Goal: Information Seeking & Learning: Learn about a topic

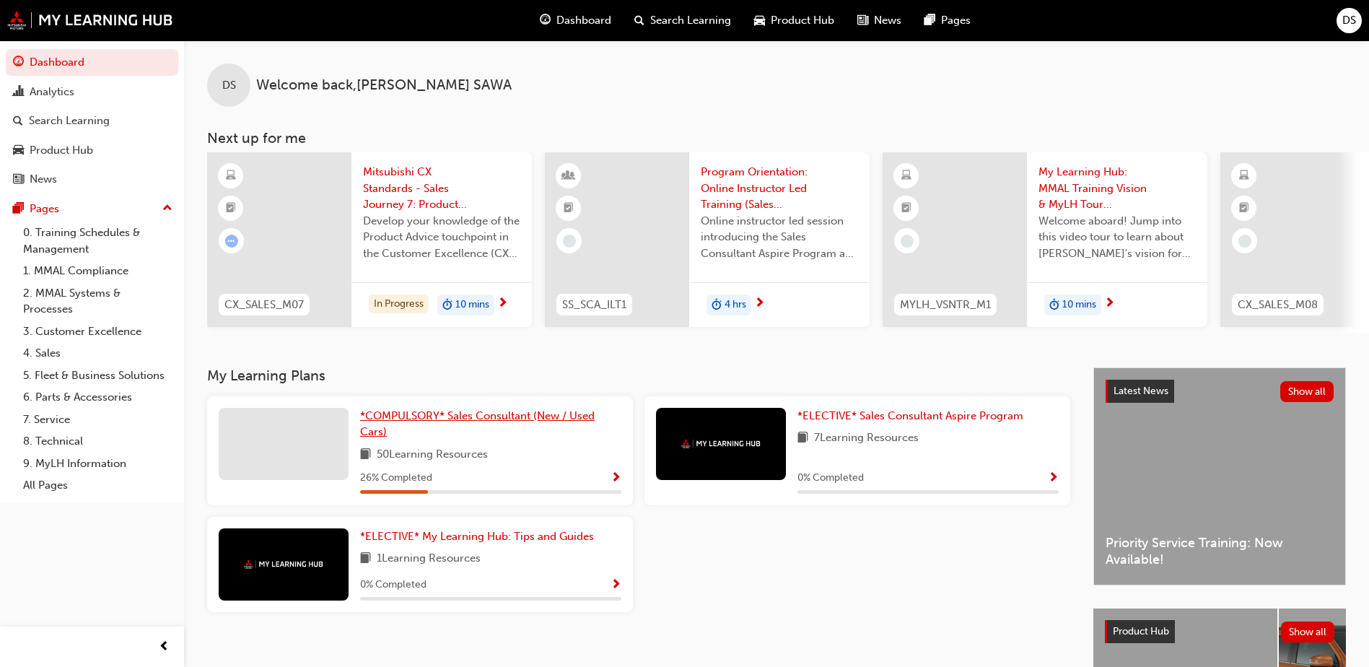
click at [575, 433] on link "*COMPULSORY* Sales Consultant (New / Used Cars)" at bounding box center [490, 424] width 261 height 32
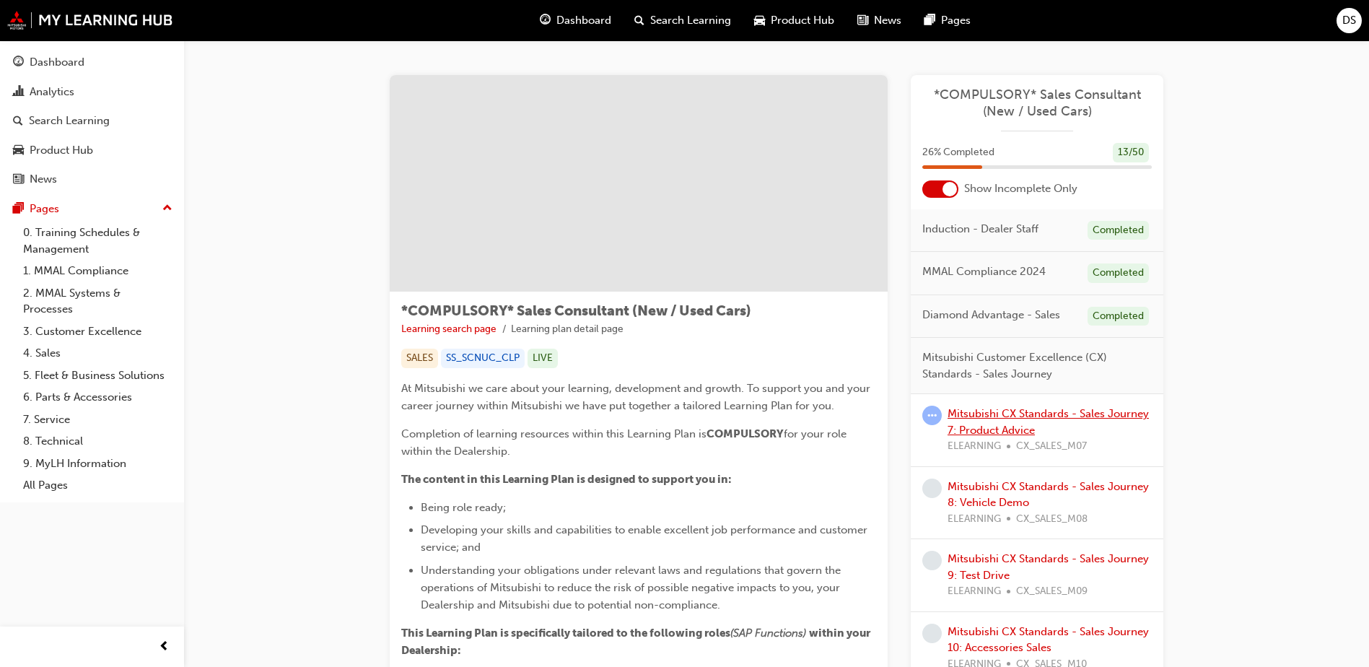
click at [1033, 416] on link "Mitsubishi CX Standards - Sales Journey 7: Product Advice" at bounding box center [1047, 422] width 201 height 30
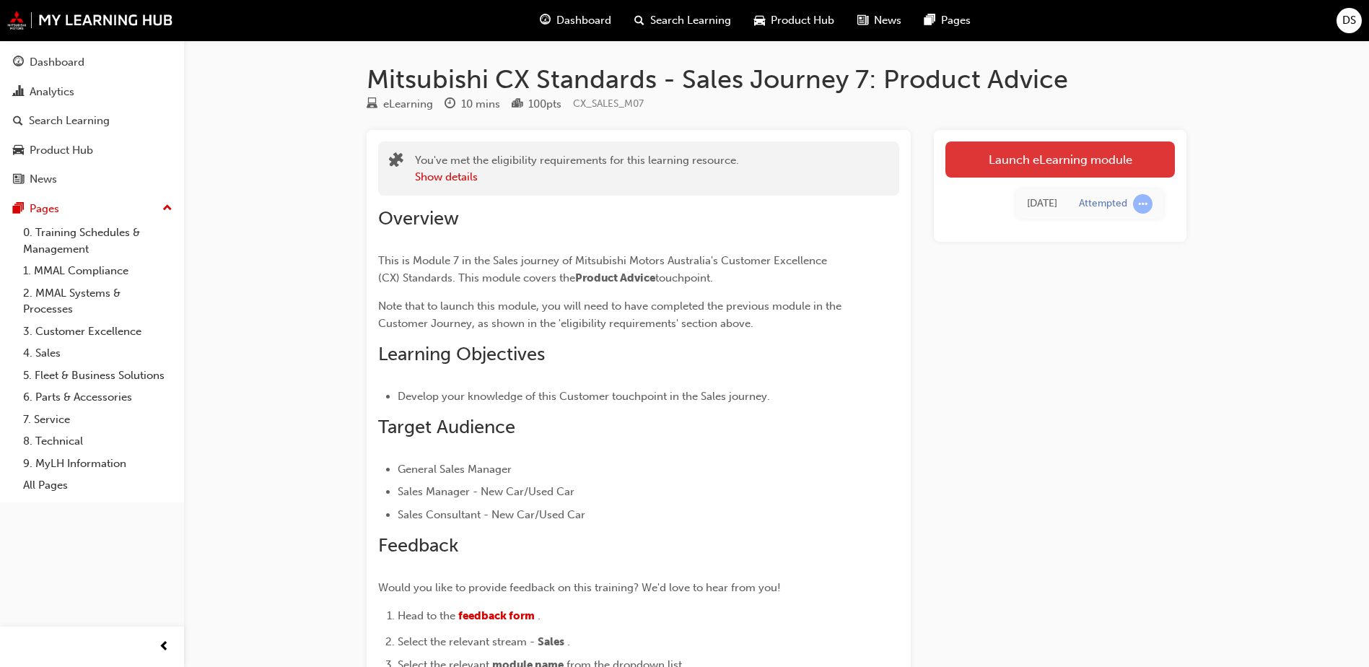
click at [1056, 167] on link "Launch eLearning module" at bounding box center [1059, 159] width 229 height 36
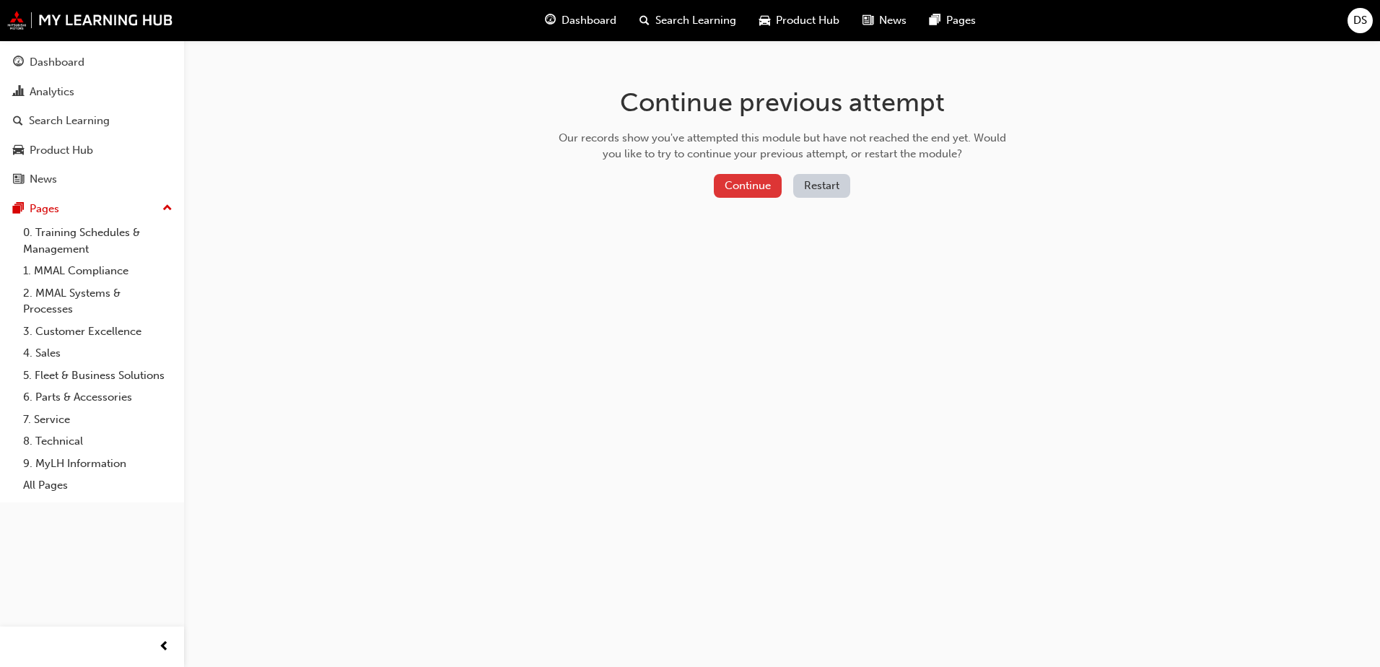
click at [760, 174] on button "Continue" at bounding box center [748, 186] width 68 height 24
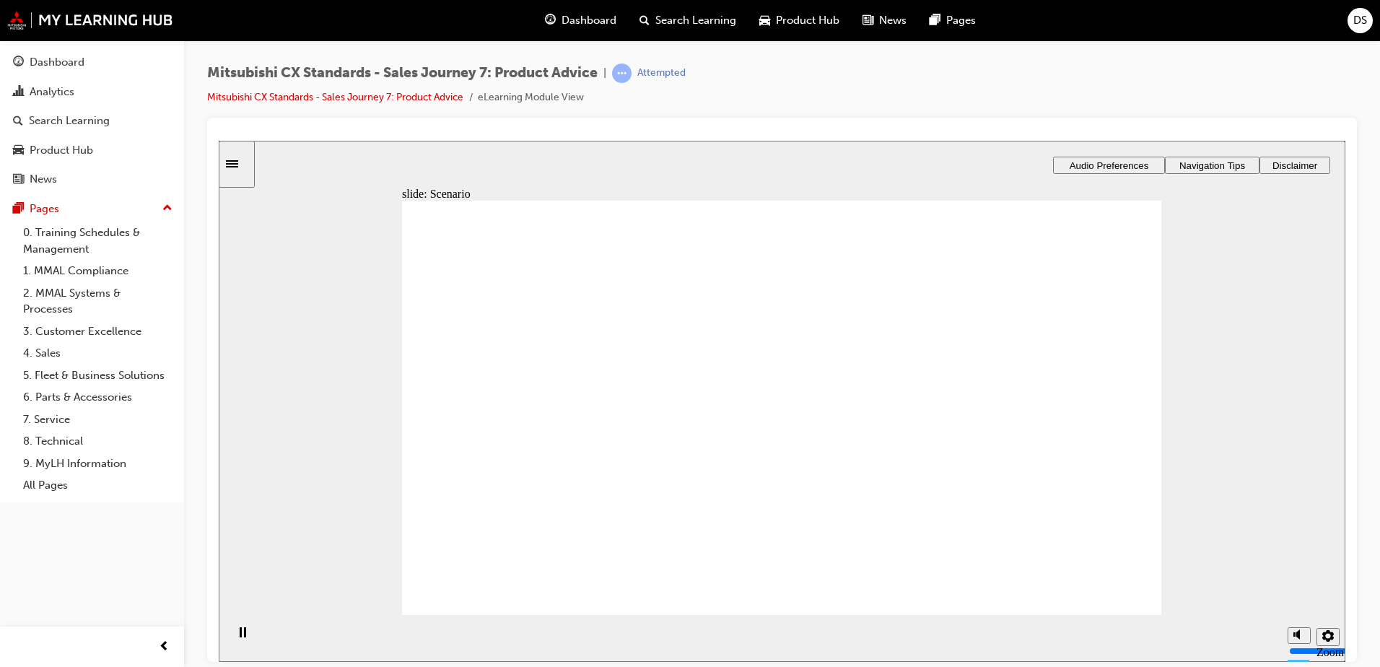
checkbox input "true"
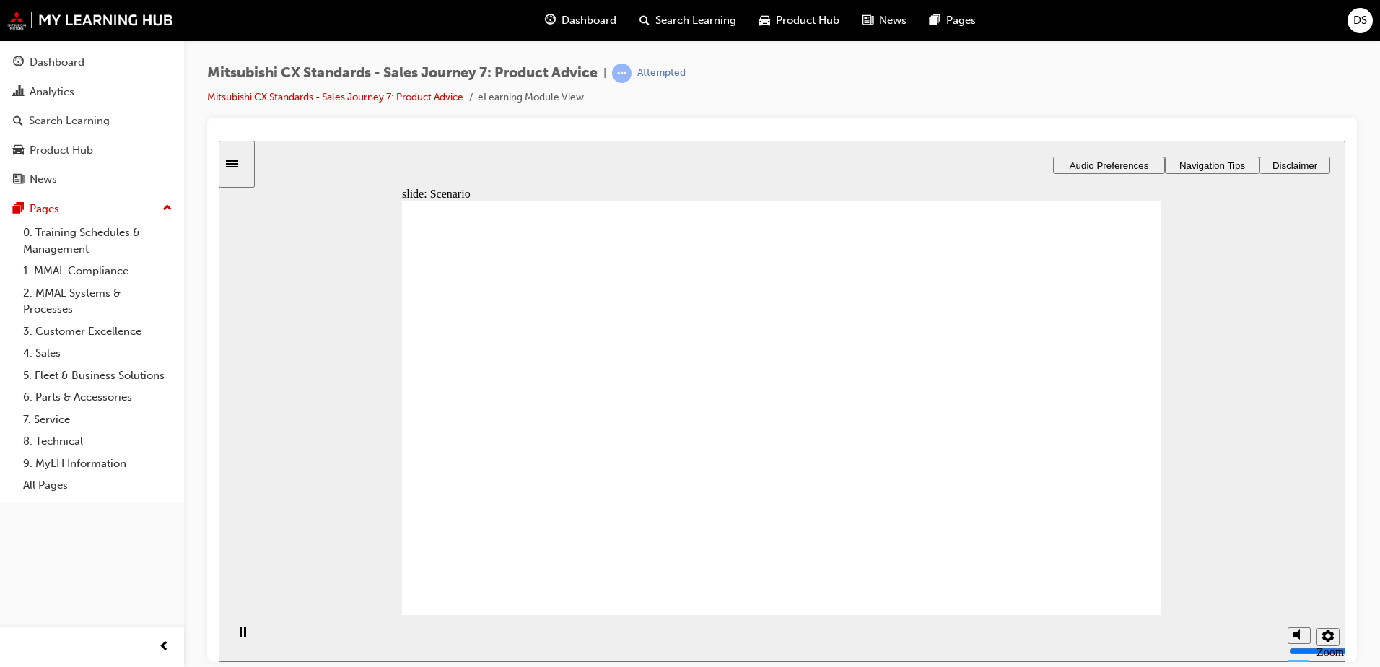
drag, startPoint x: 597, startPoint y: 469, endPoint x: 848, endPoint y: 343, distance: 280.1
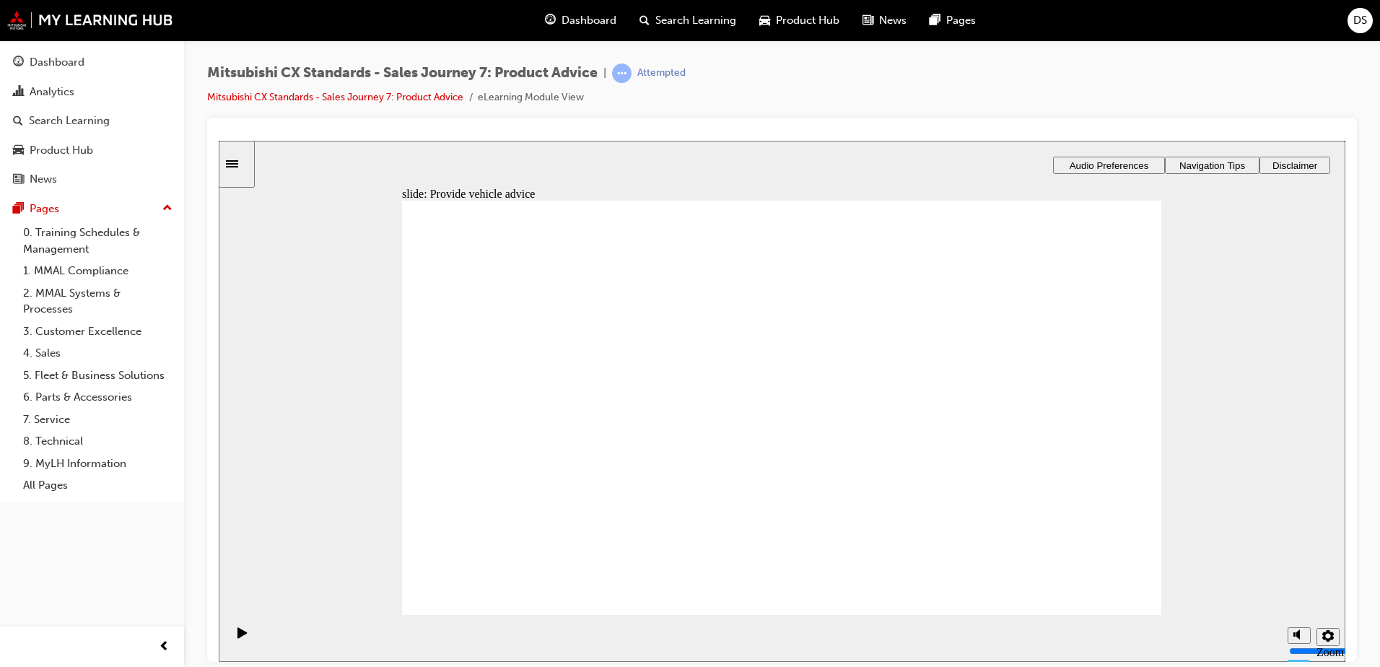
drag, startPoint x: 588, startPoint y: 463, endPoint x: 765, endPoint y: 411, distance: 184.3
drag, startPoint x: 627, startPoint y: 463, endPoint x: 767, endPoint y: 448, distance: 140.8
drag, startPoint x: 769, startPoint y: 378, endPoint x: 991, endPoint y: 351, distance: 223.2
drag, startPoint x: 530, startPoint y: 468, endPoint x: 731, endPoint y: 450, distance: 202.1
drag, startPoint x: 576, startPoint y: 459, endPoint x: 787, endPoint y: 480, distance: 212.4
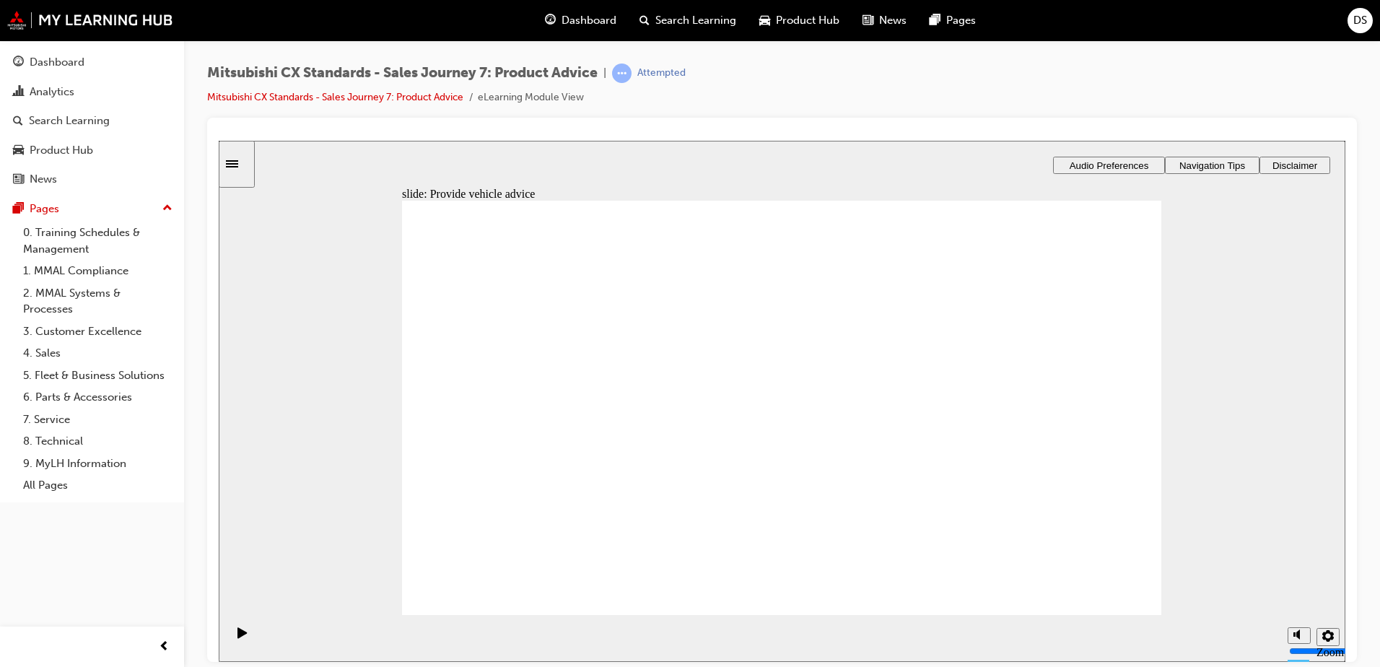
drag, startPoint x: 761, startPoint y: 496, endPoint x: 1055, endPoint y: 447, distance: 297.7
checkbox input "true"
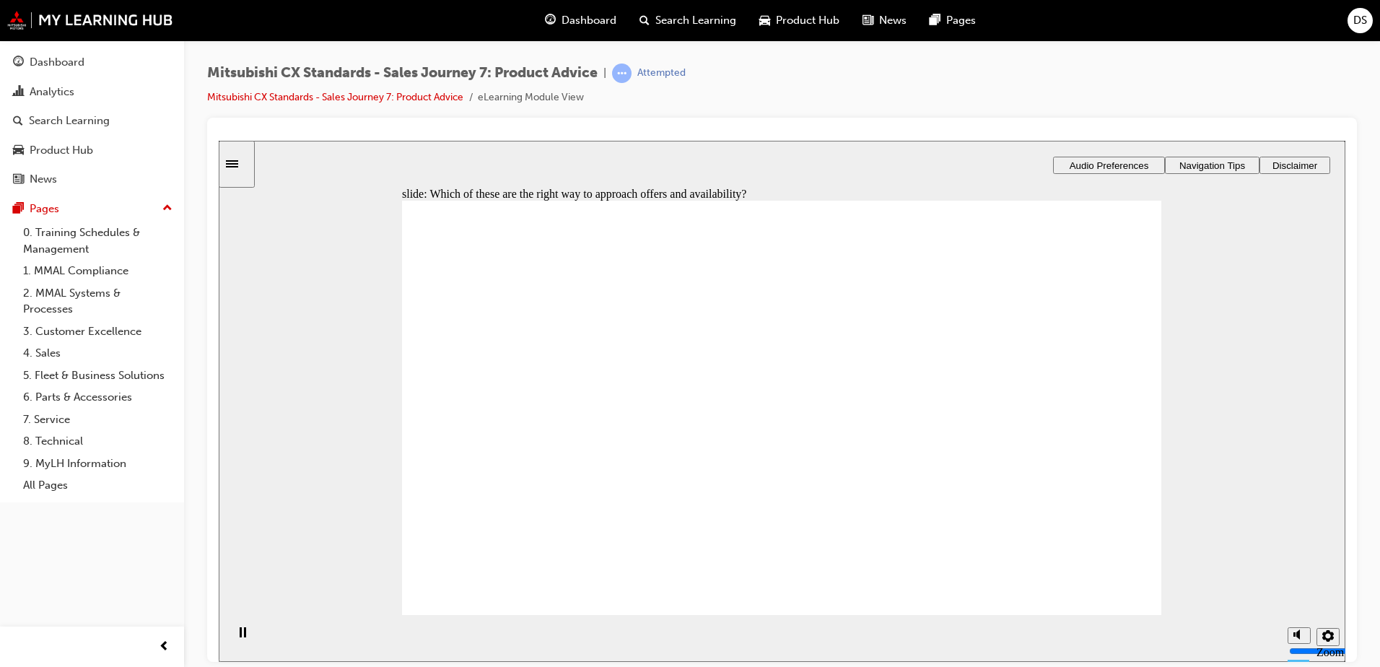
checkbox input "true"
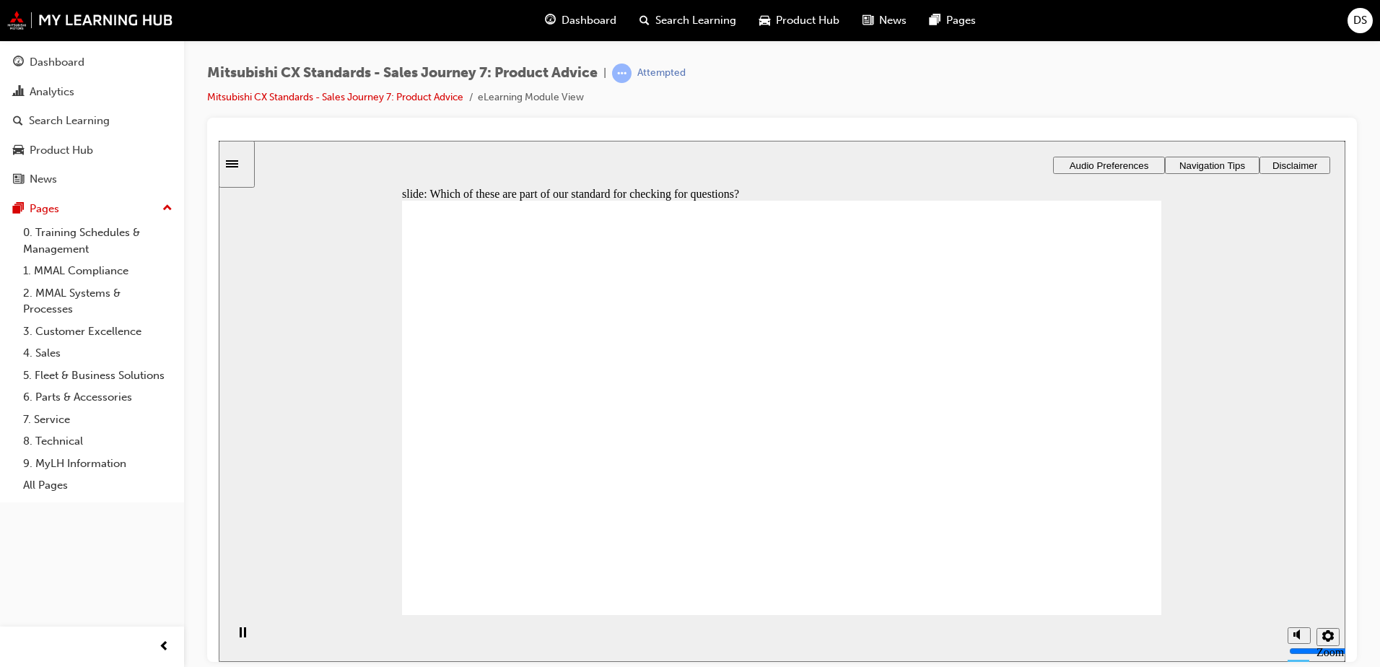
drag, startPoint x: 579, startPoint y: 424, endPoint x: 608, endPoint y: 444, distance: 35.8
checkbox input "true"
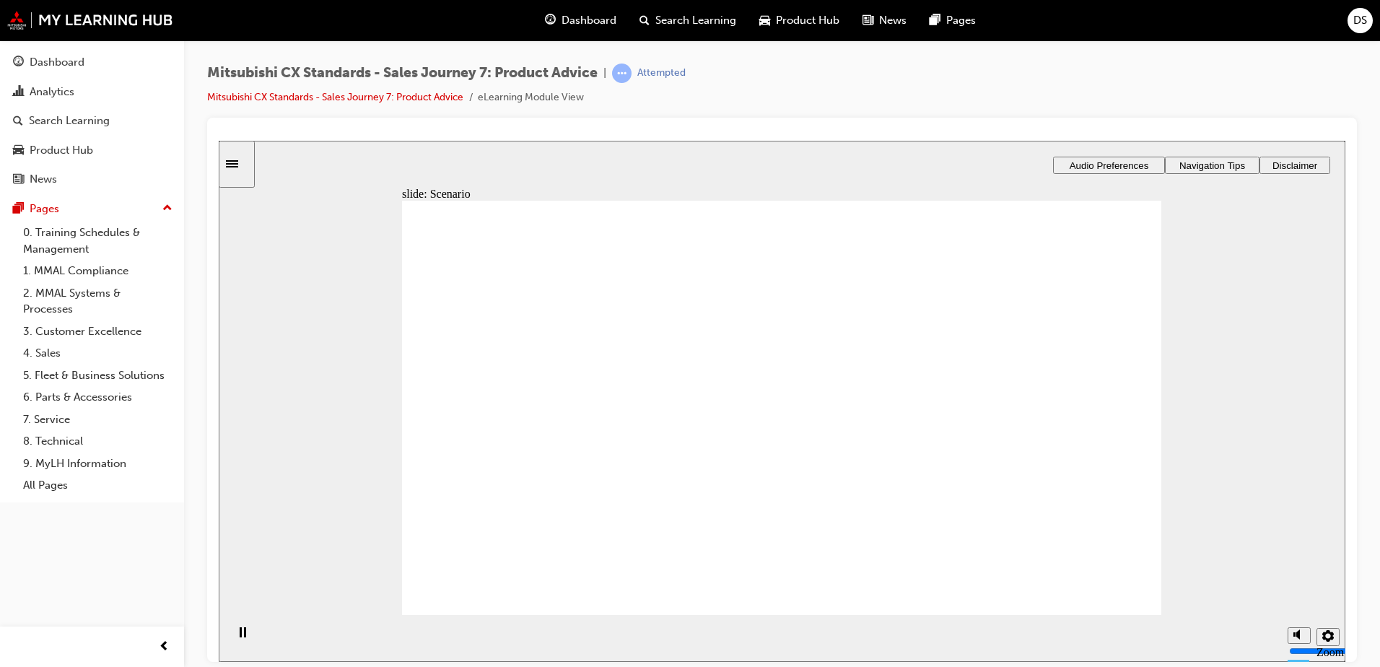
checkbox input "true"
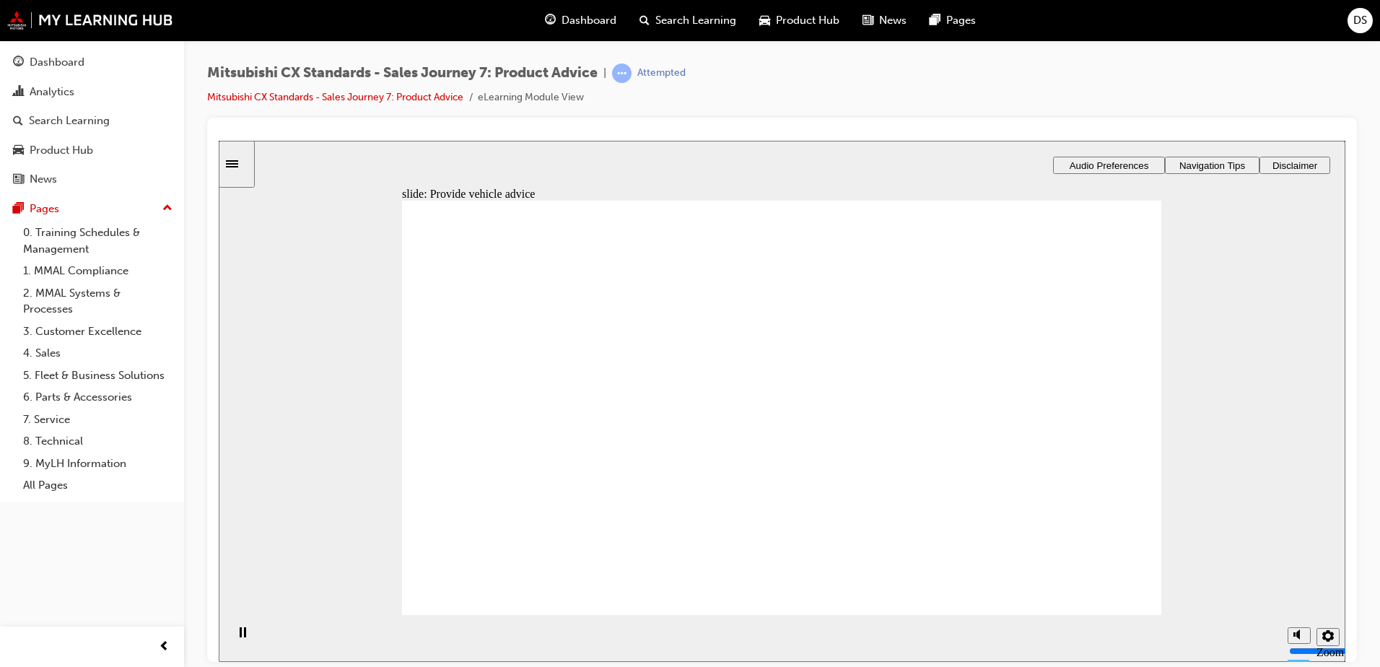
drag, startPoint x: 578, startPoint y: 464, endPoint x: 777, endPoint y: 346, distance: 231.7
drag, startPoint x: 697, startPoint y: 433, endPoint x: 1030, endPoint y: 334, distance: 347.7
drag, startPoint x: 540, startPoint y: 452, endPoint x: 734, endPoint y: 393, distance: 202.0
drag, startPoint x: 540, startPoint y: 449, endPoint x: 714, endPoint y: 430, distance: 174.2
drag, startPoint x: 561, startPoint y: 442, endPoint x: 842, endPoint y: 479, distance: 283.8
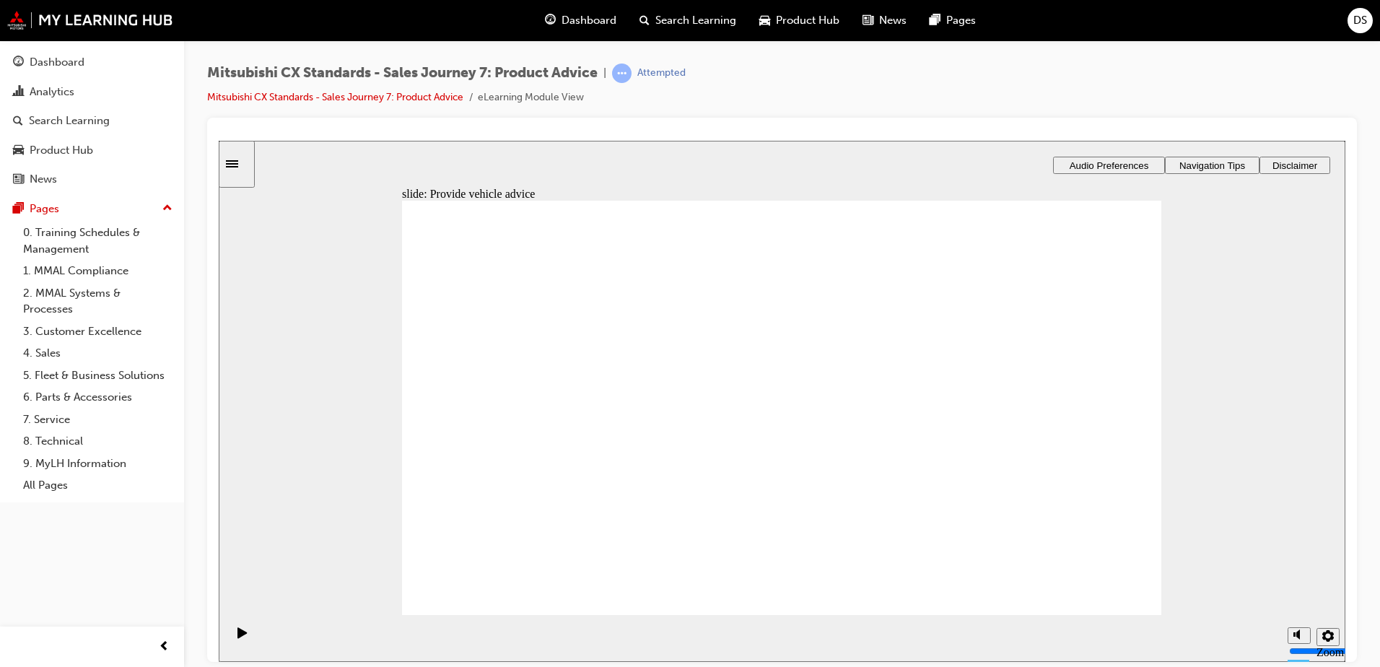
drag, startPoint x: 737, startPoint y: 480, endPoint x: 982, endPoint y: 403, distance: 256.3
checkbox input "true"
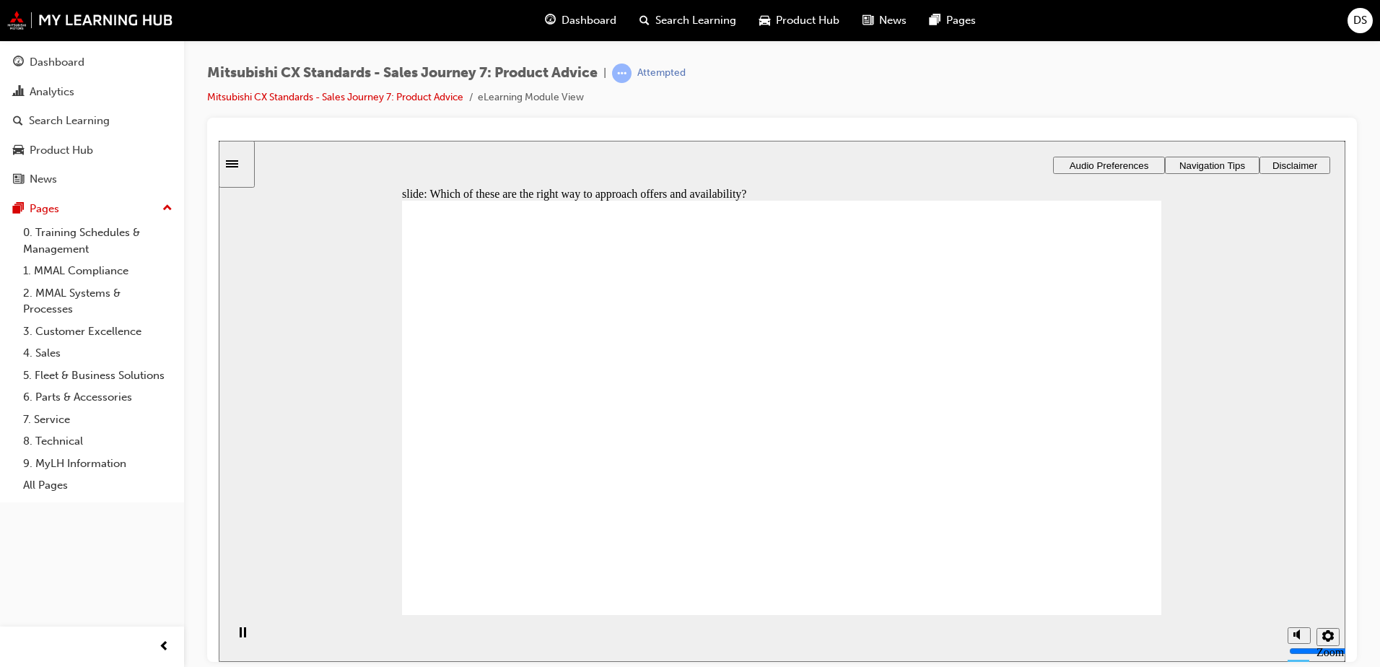
checkbox input "true"
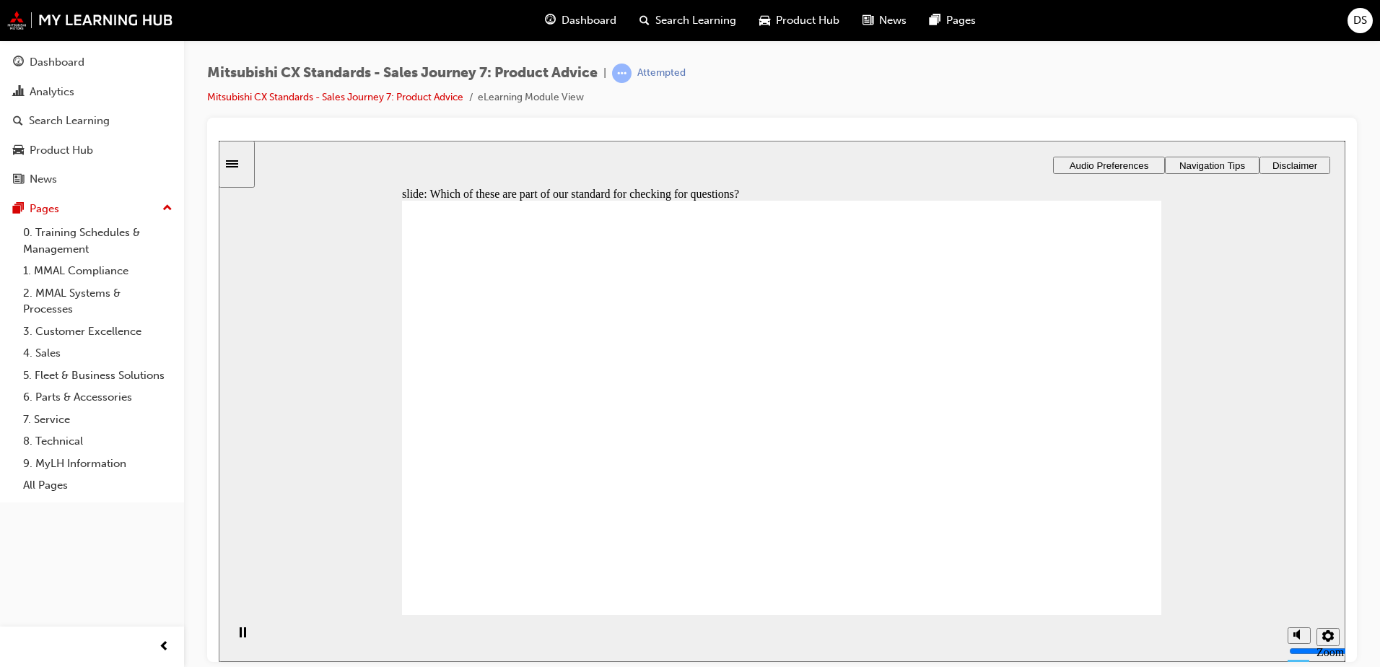
checkbox input "true"
drag, startPoint x: 670, startPoint y: 462, endPoint x: 673, endPoint y: 473, distance: 11.4
checkbox input "false"
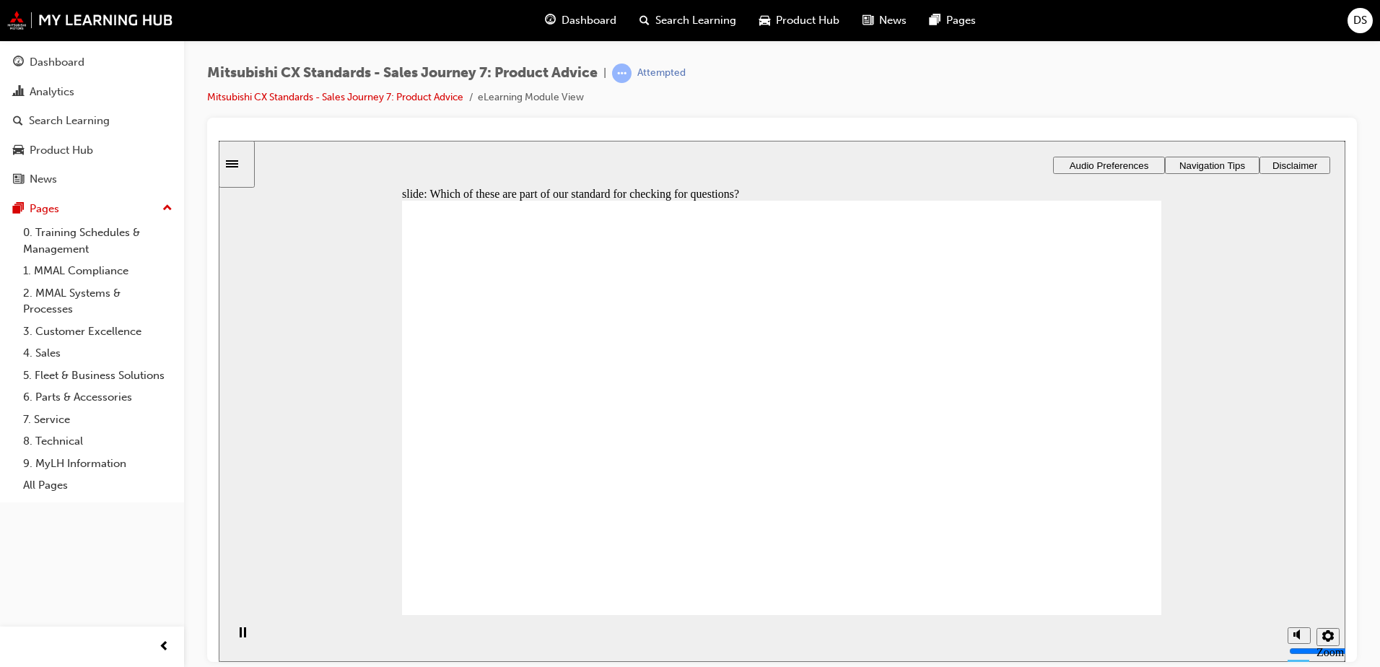
drag, startPoint x: 1079, startPoint y: 584, endPoint x: 1122, endPoint y: 591, distance: 43.9
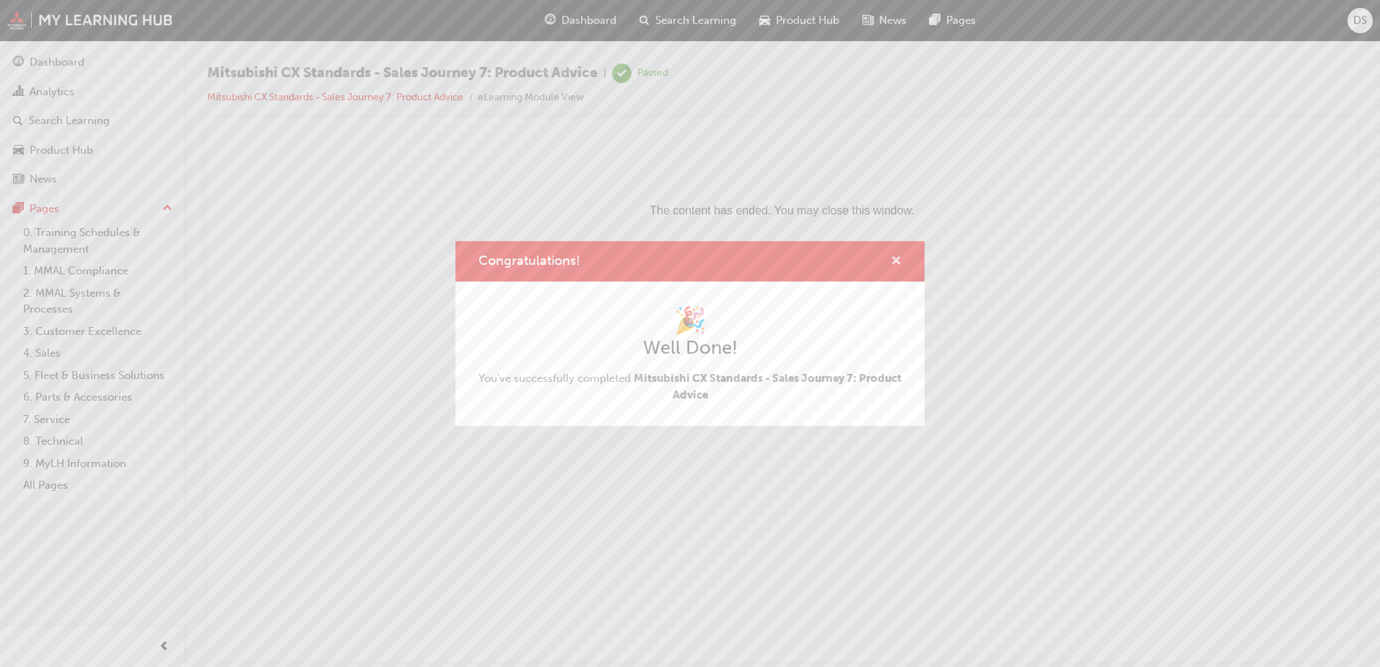
click at [897, 260] on span "cross-icon" at bounding box center [895, 261] width 11 height 13
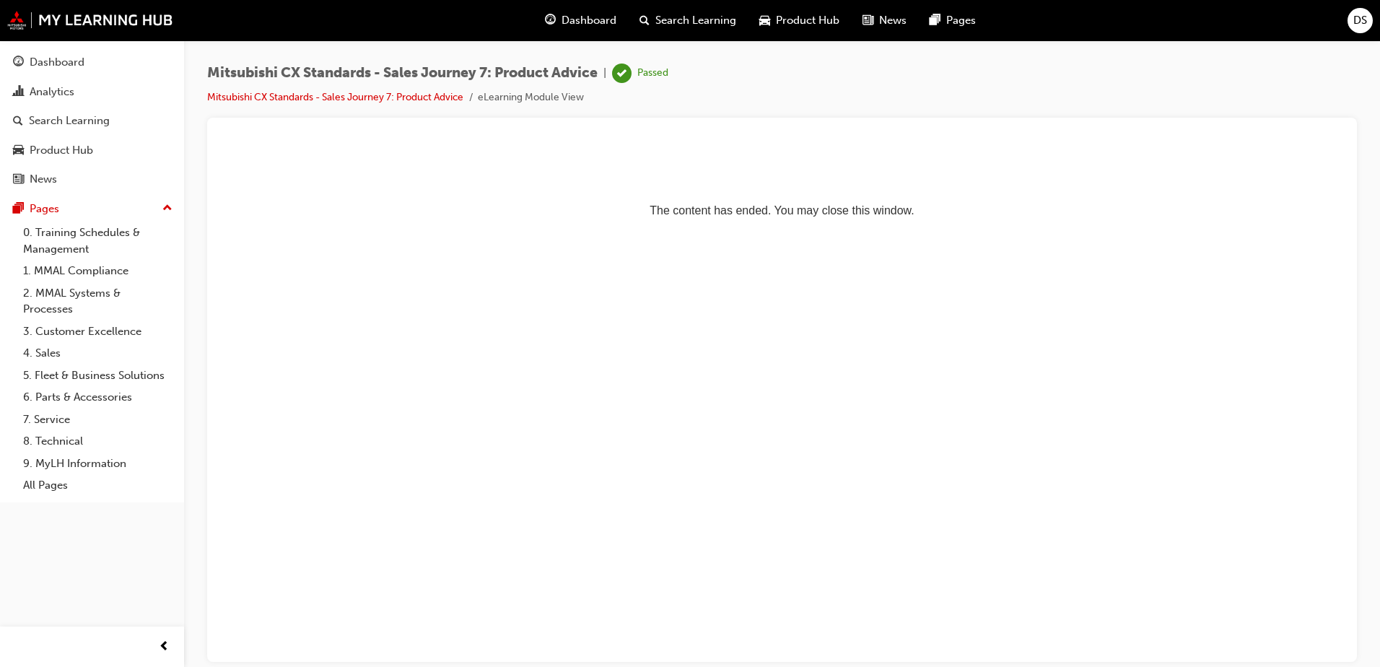
click at [578, 20] on span "Dashboard" at bounding box center [588, 20] width 55 height 17
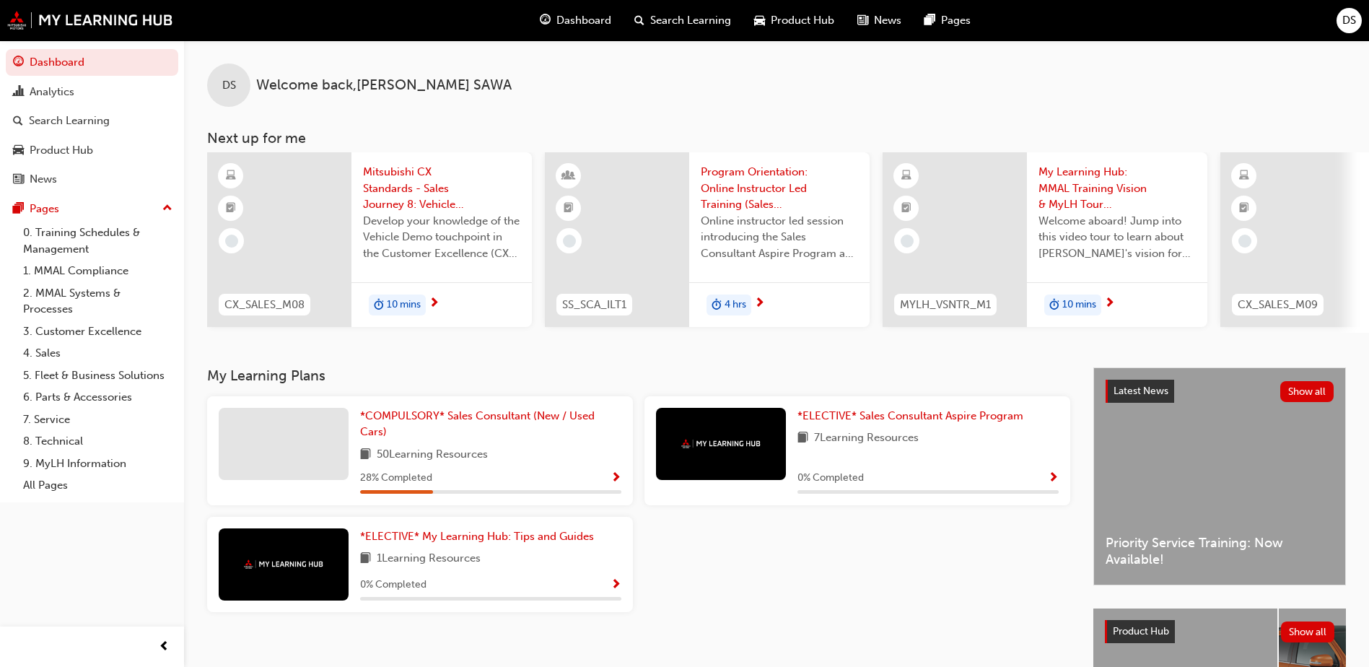
click at [612, 481] on span "Show Progress" at bounding box center [615, 478] width 11 height 13
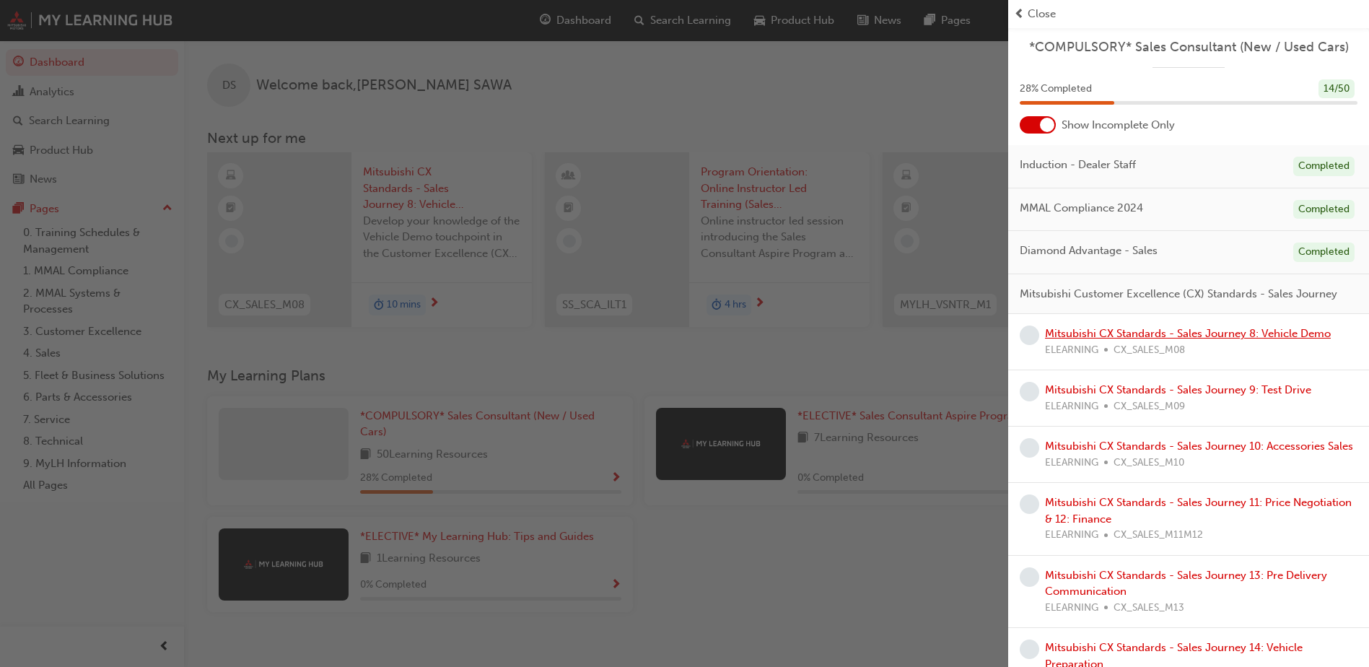
click at [1087, 340] on link "Mitsubishi CX Standards - Sales Journey 8: Vehicle Demo" at bounding box center [1188, 333] width 286 height 13
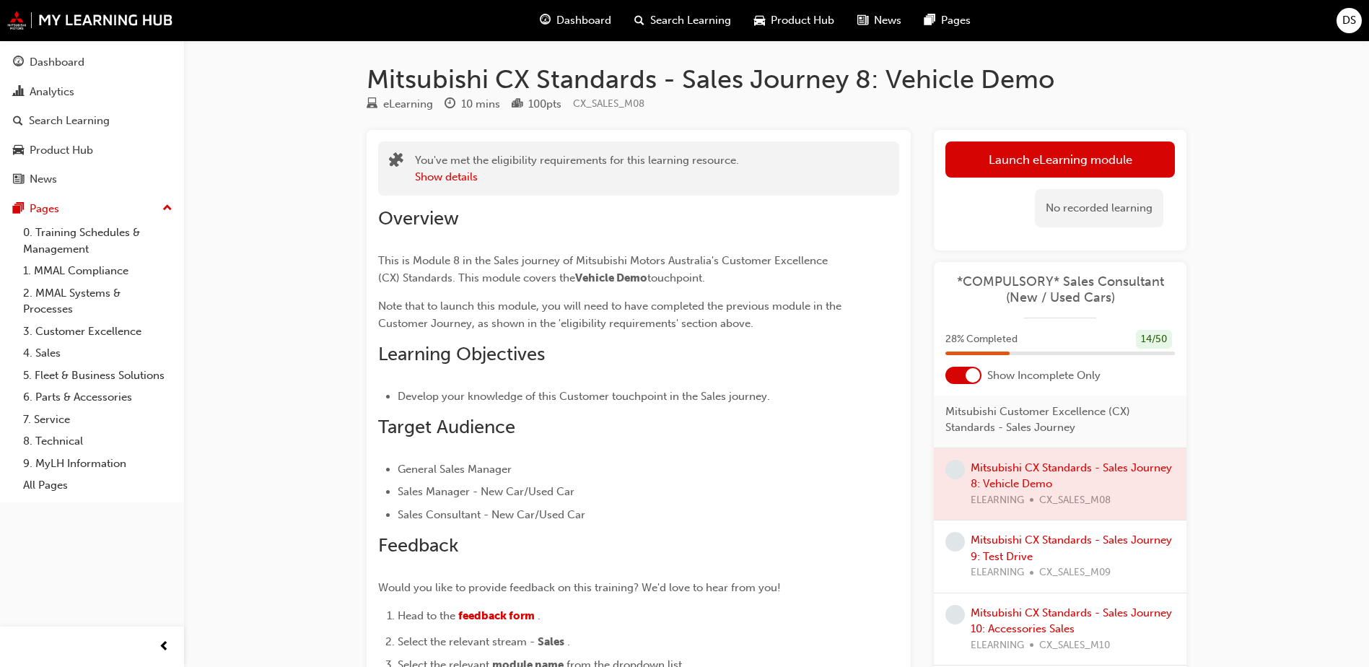
scroll to position [144, 0]
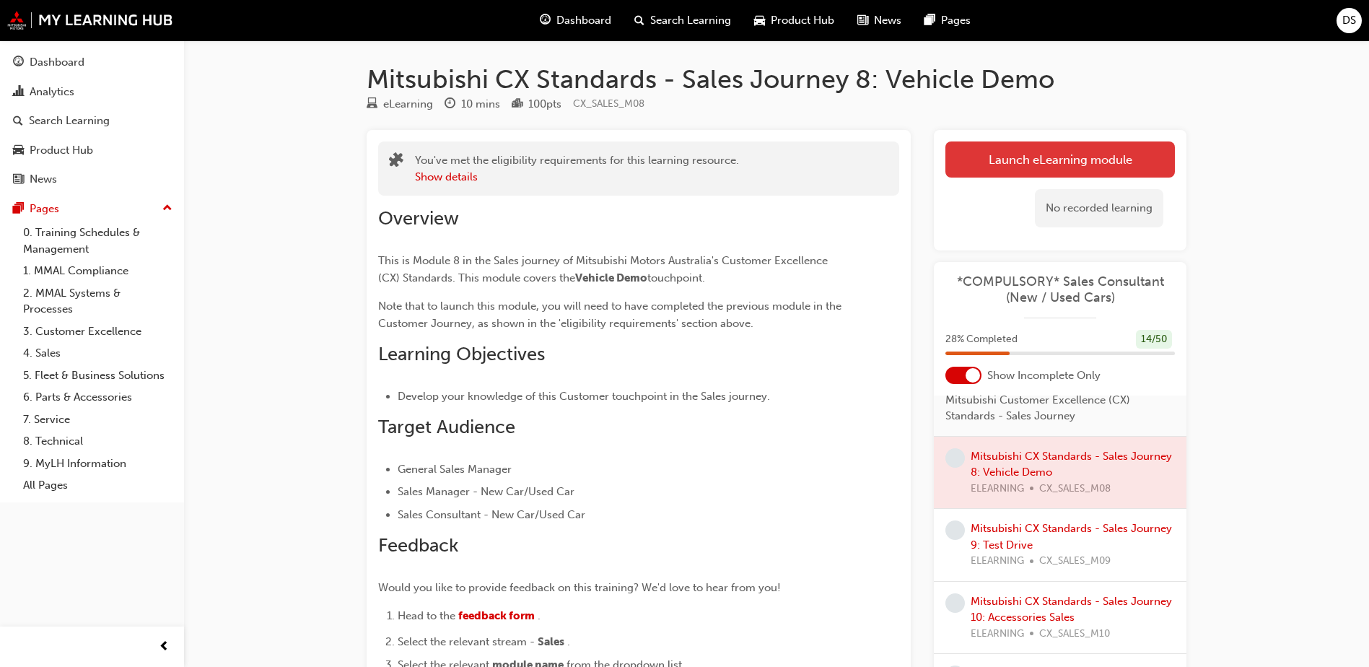
click at [1075, 154] on button "Launch eLearning module" at bounding box center [1059, 159] width 229 height 36
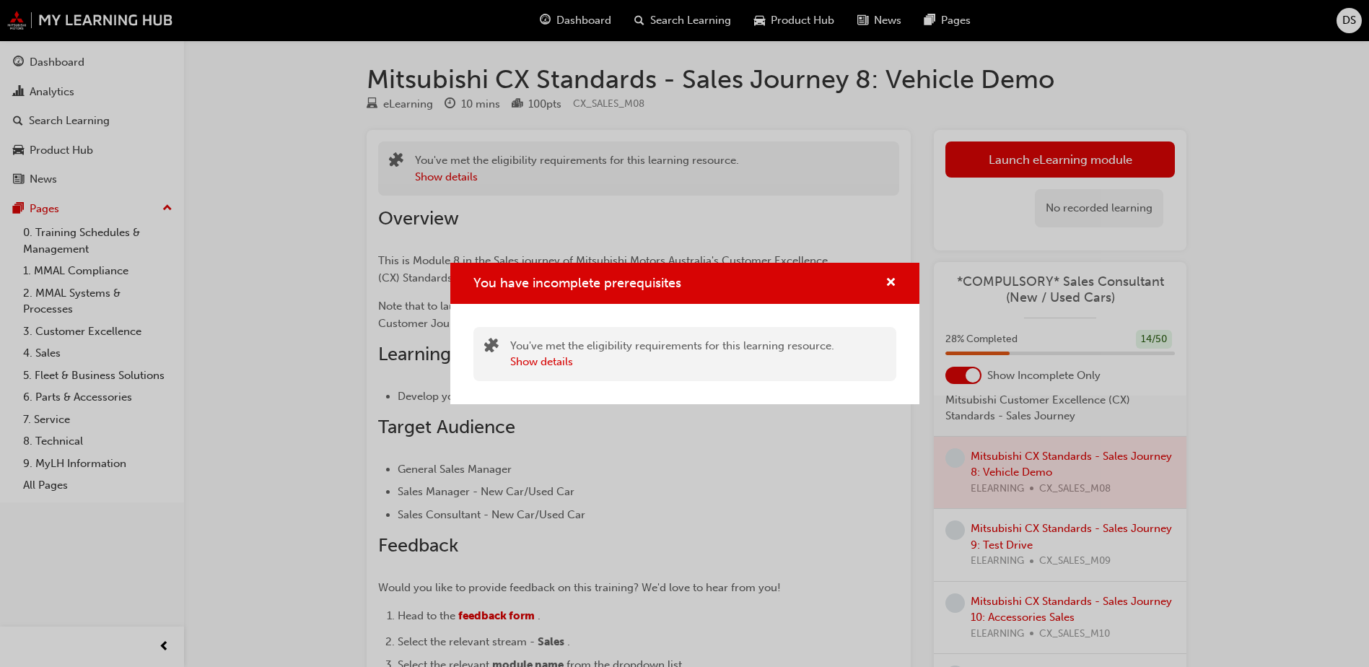
click at [698, 330] on div "You've met the eligibility requirements for this learning resource. Show details" at bounding box center [684, 354] width 423 height 54
click at [891, 286] on span "cross-icon" at bounding box center [890, 283] width 11 height 13
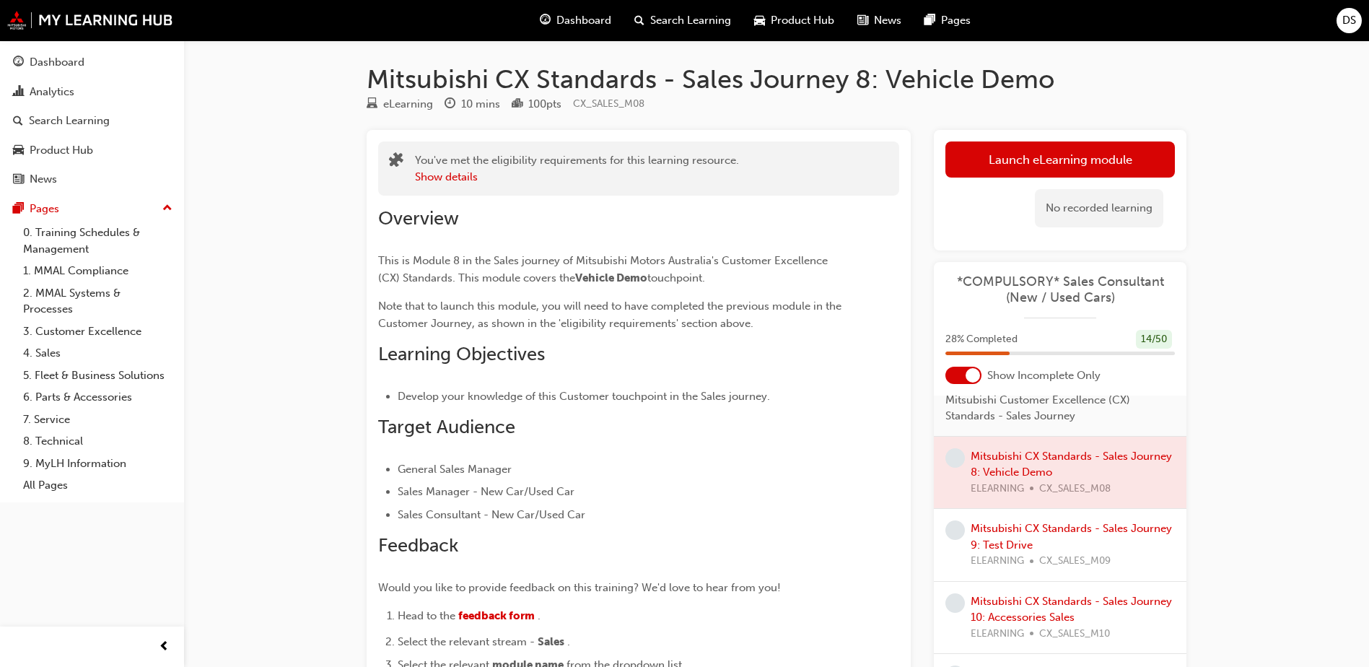
click at [1011, 462] on div at bounding box center [1060, 473] width 253 height 72
click at [1012, 493] on div at bounding box center [1060, 473] width 253 height 72
click at [986, 156] on button "Launch eLearning module" at bounding box center [1059, 159] width 229 height 36
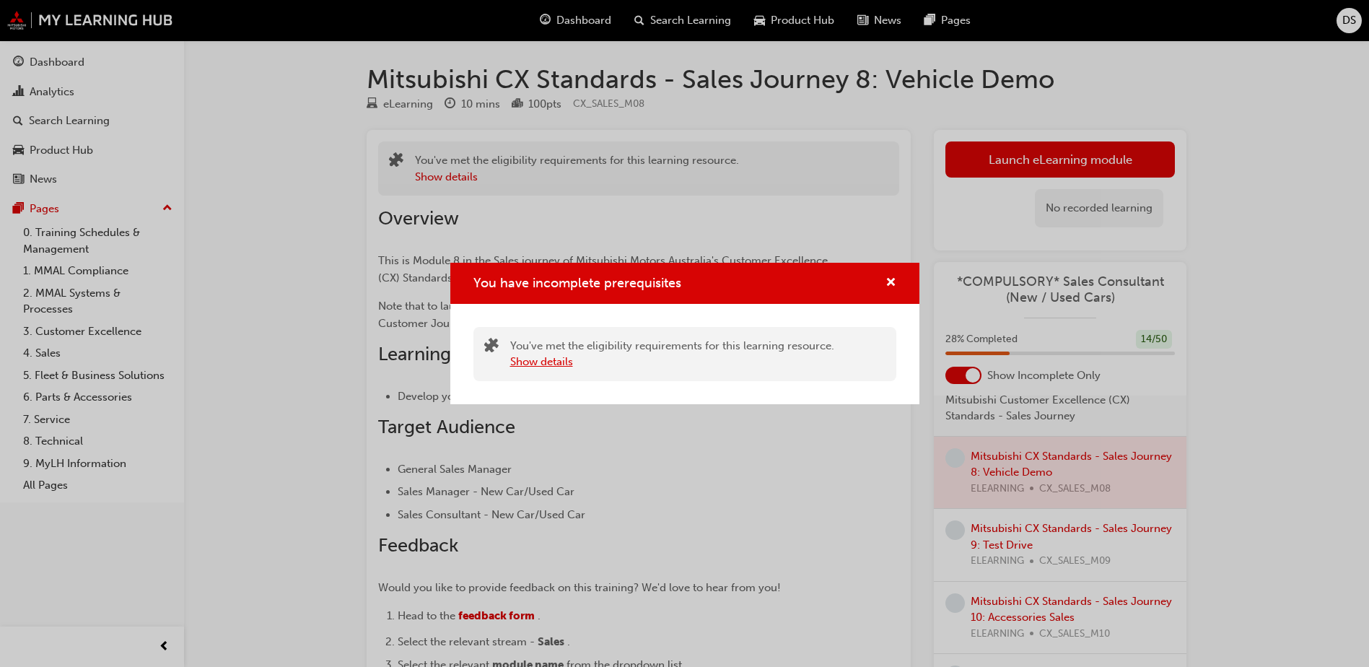
click at [533, 365] on button "Show details" at bounding box center [541, 362] width 63 height 17
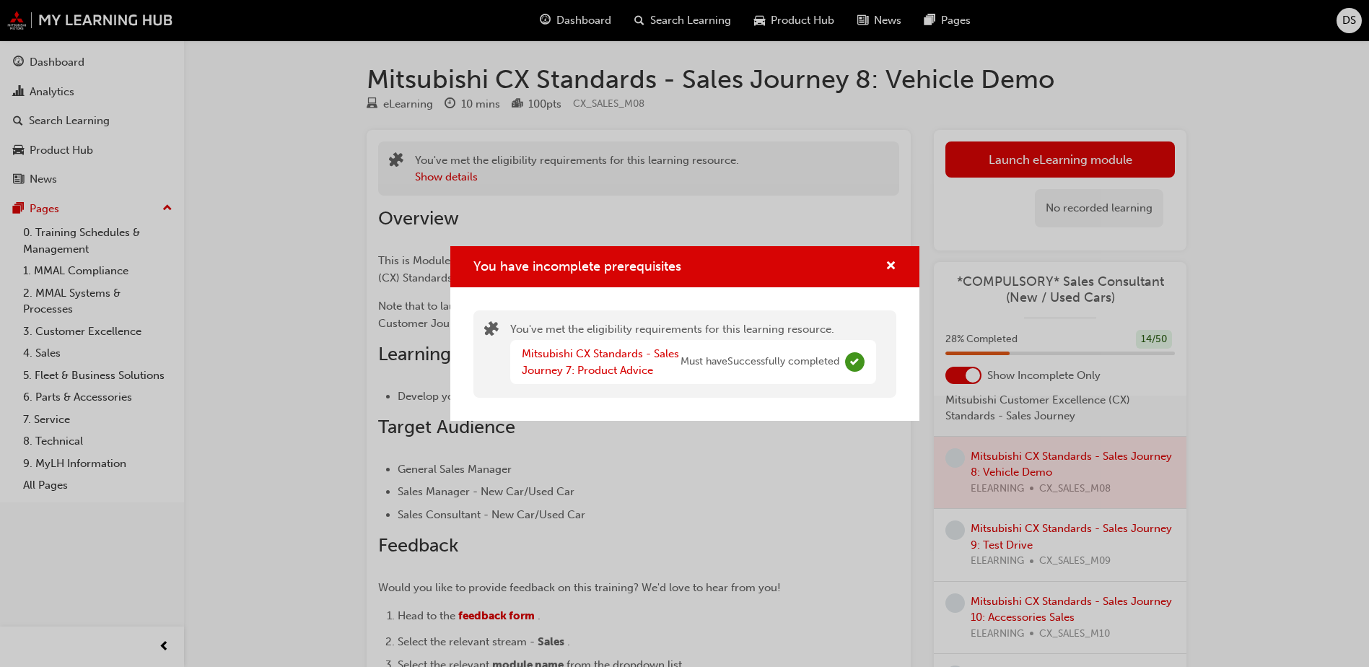
click at [591, 362] on div "Mitsubishi CX Standards - Sales Journey 7: Product Advice" at bounding box center [601, 362] width 159 height 32
click at [893, 265] on span "cross-icon" at bounding box center [890, 266] width 11 height 13
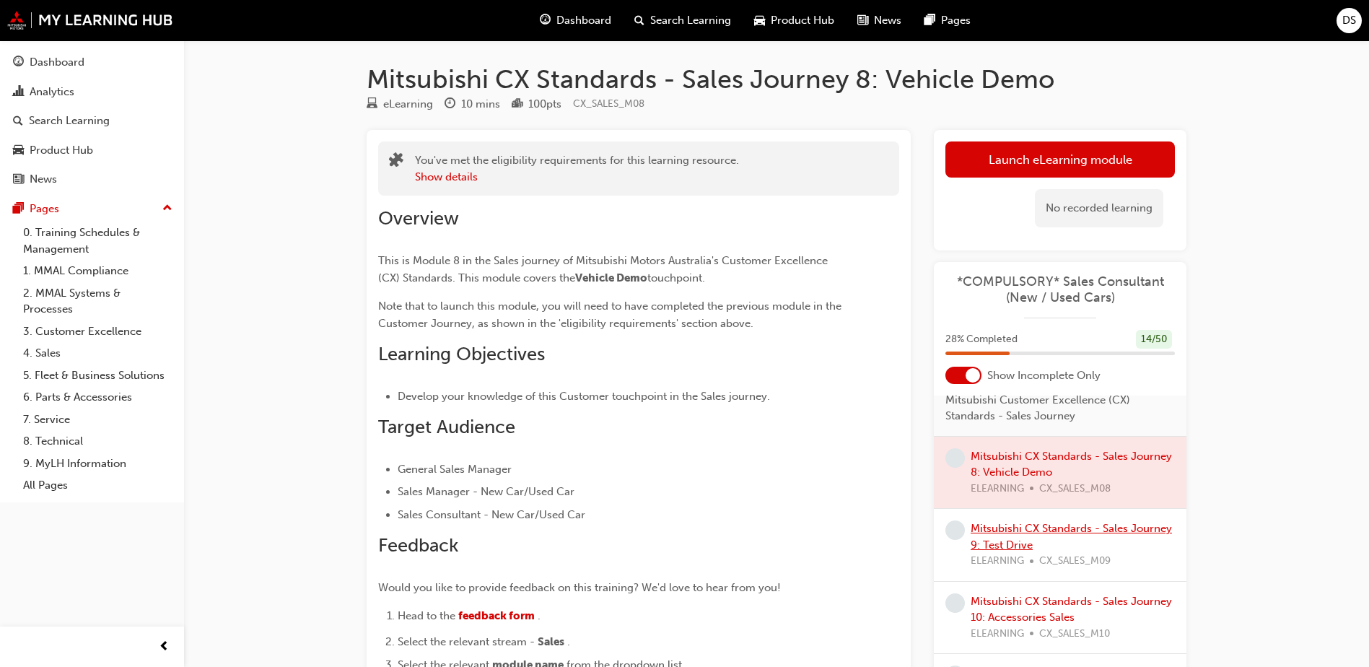
click at [1017, 525] on link "Mitsubishi CX Standards - Sales Journey 9: Test Drive" at bounding box center [1070, 537] width 201 height 30
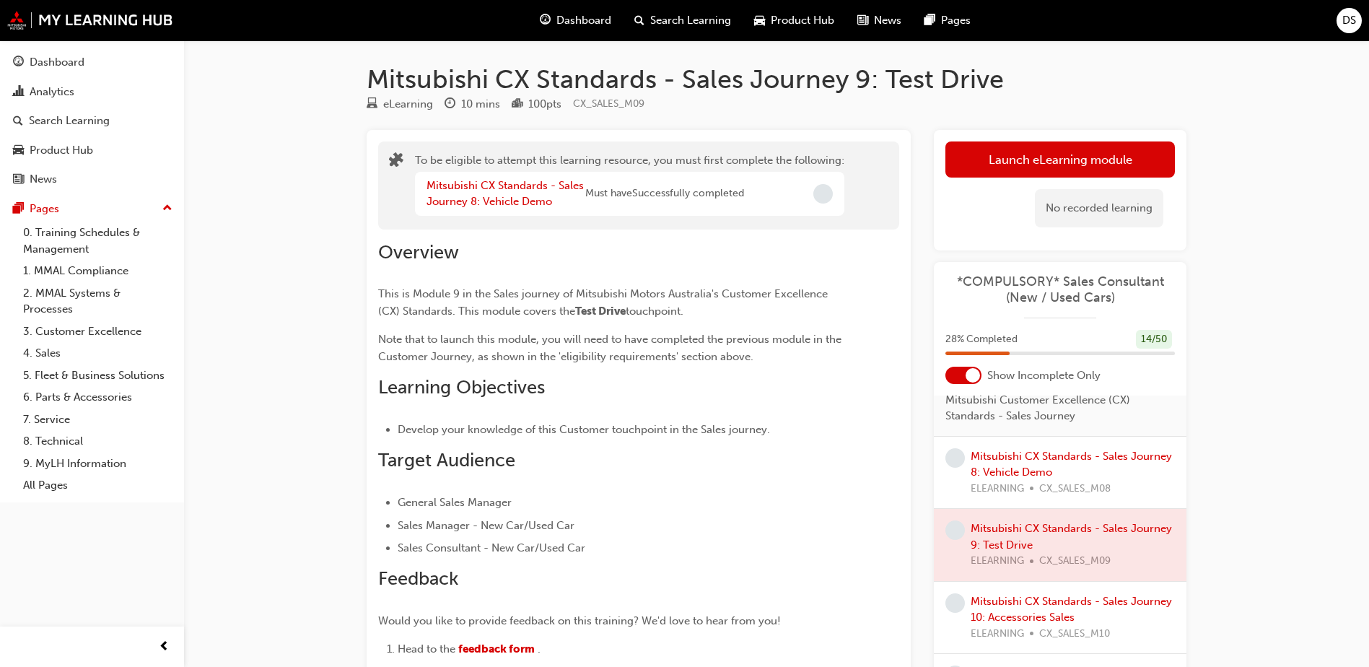
click at [1010, 533] on div at bounding box center [1060, 545] width 253 height 72
click at [1003, 167] on button "Launch eLearning module" at bounding box center [1059, 159] width 229 height 36
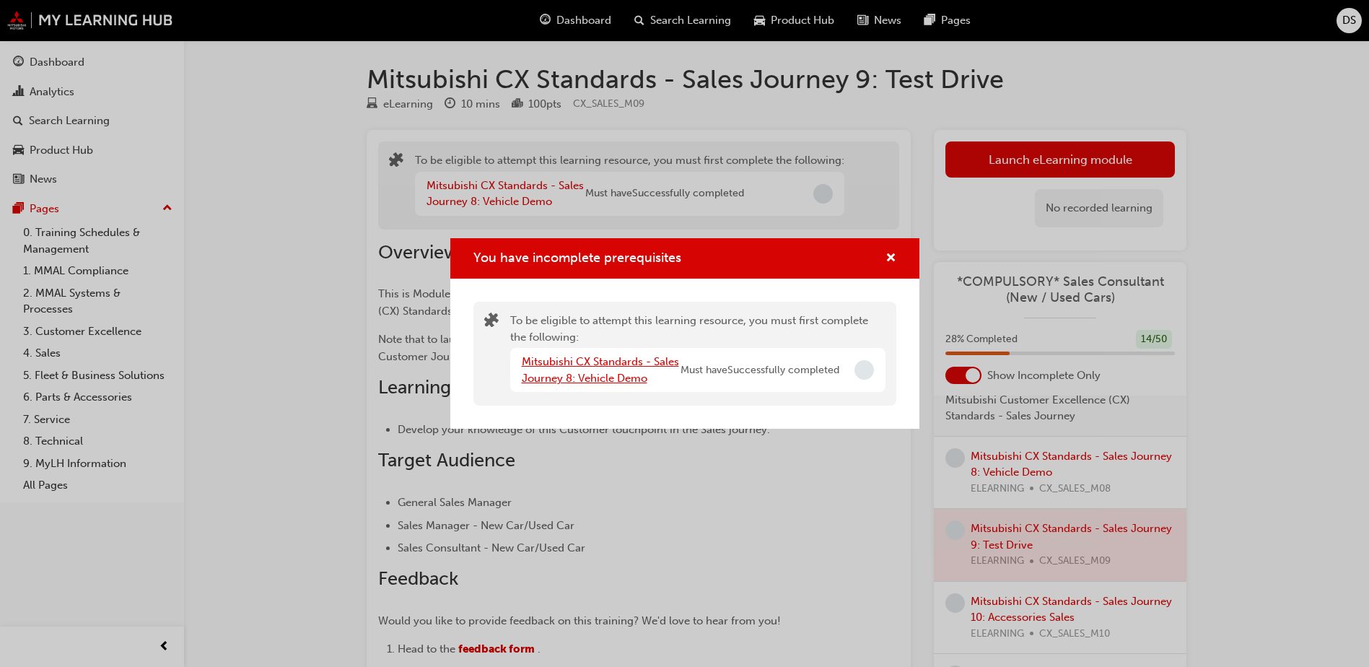
click at [614, 356] on link "Mitsubishi CX Standards - Sales Journey 8: Vehicle Demo" at bounding box center [600, 370] width 157 height 30
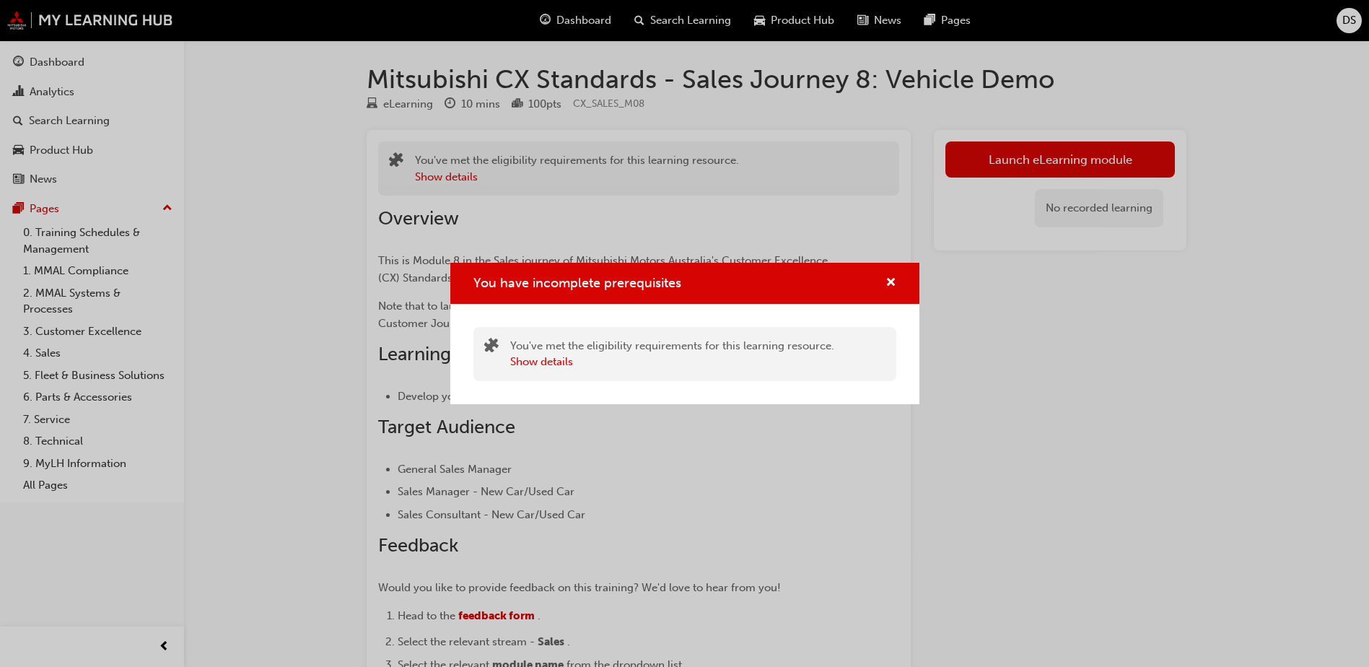
click at [900, 279] on div "You have incomplete prerequisites" at bounding box center [684, 283] width 469 height 41
click at [872, 282] on div "You have incomplete prerequisites" at bounding box center [684, 283] width 423 height 18
click at [887, 277] on span "cross-icon" at bounding box center [890, 283] width 11 height 13
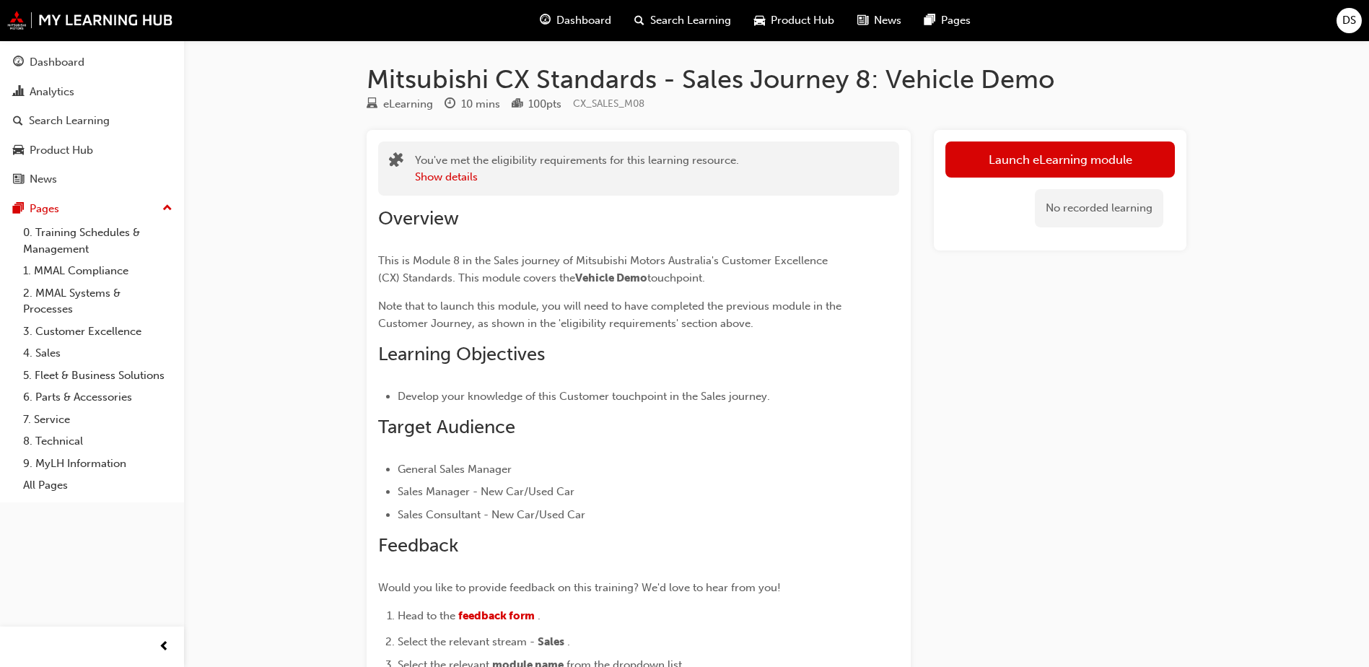
click at [569, 7] on div "Dashboard" at bounding box center [575, 21] width 95 height 30
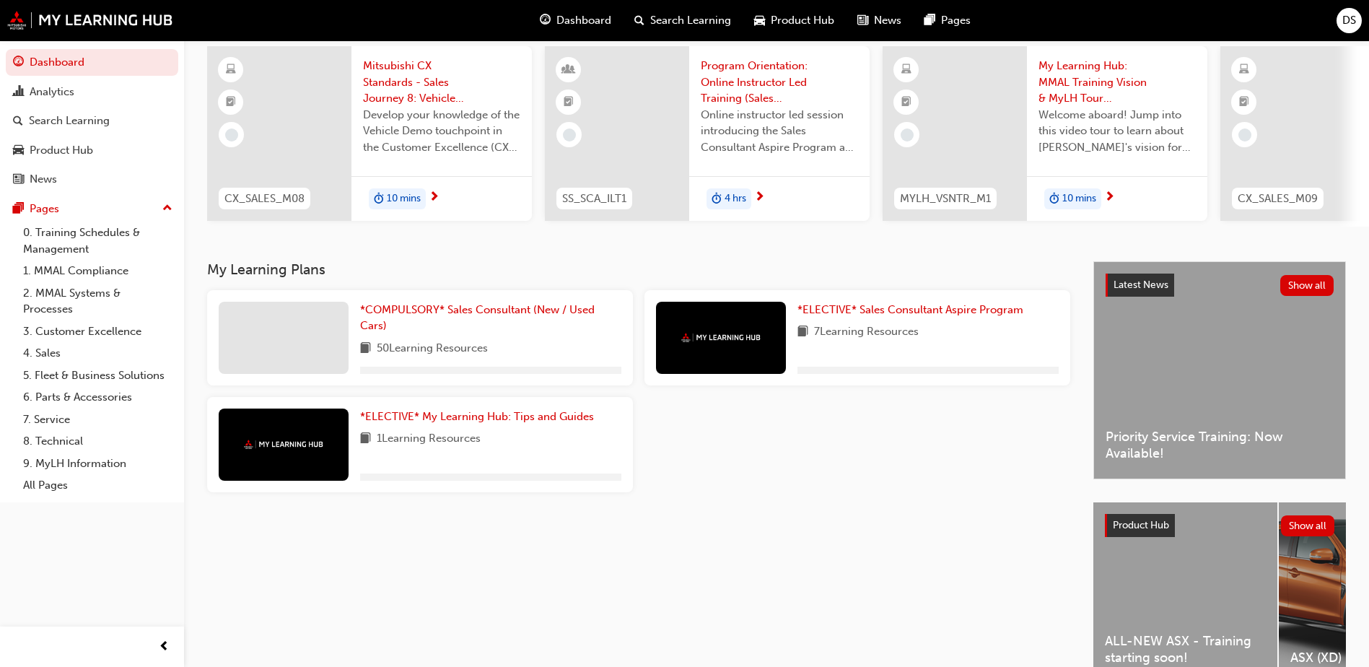
scroll to position [144, 0]
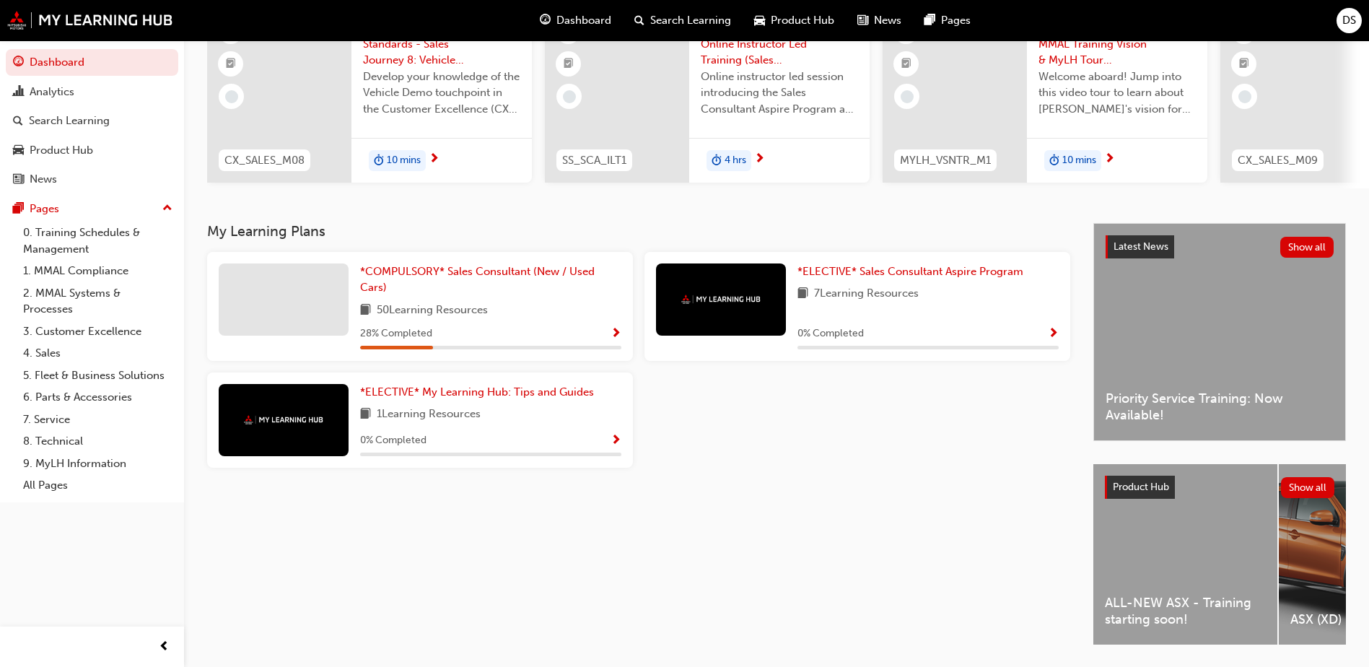
click at [616, 337] on span "Show Progress" at bounding box center [615, 334] width 11 height 13
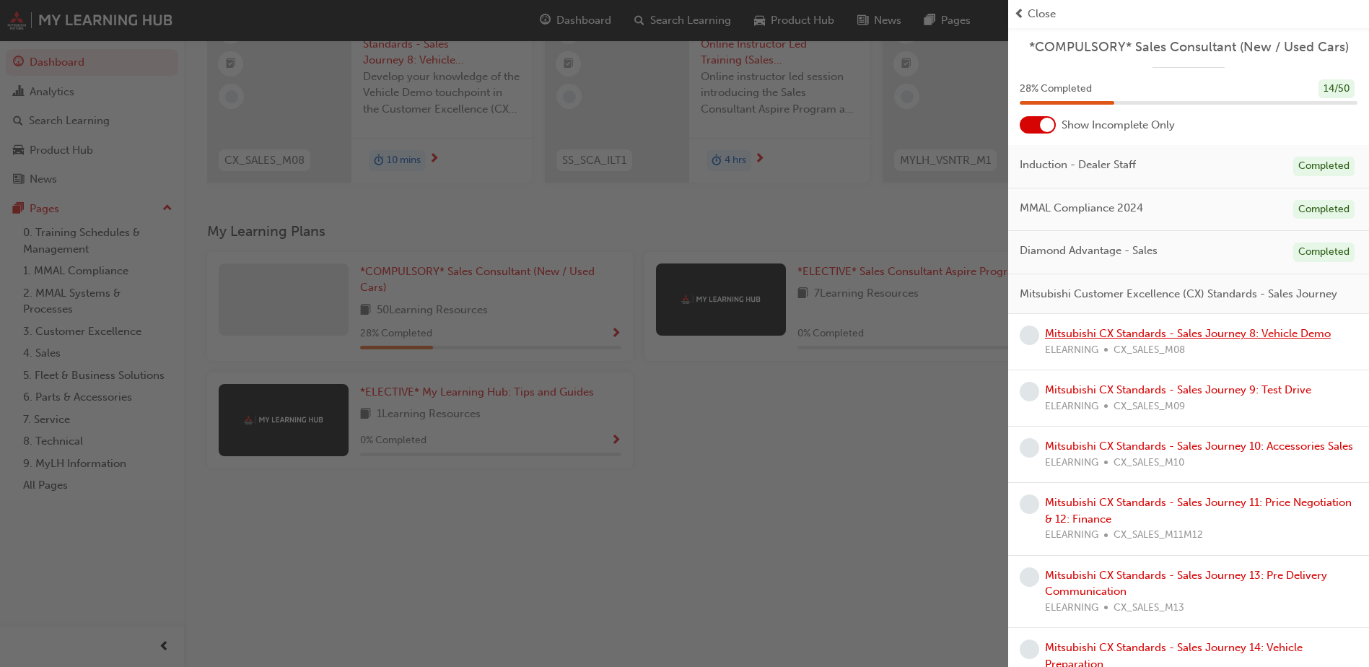
click at [1160, 340] on link "Mitsubishi CX Standards - Sales Journey 8: Vehicle Demo" at bounding box center [1188, 333] width 286 height 13
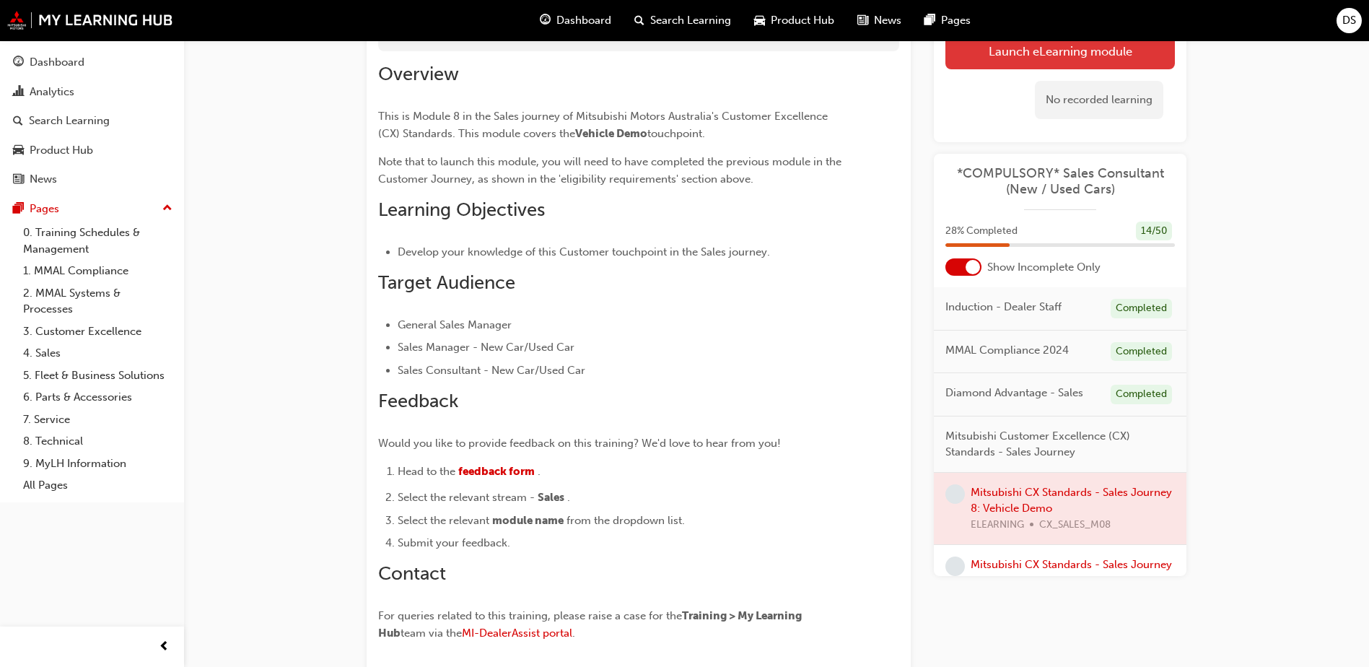
click at [1013, 56] on link "Launch eLearning module" at bounding box center [1059, 51] width 229 height 36
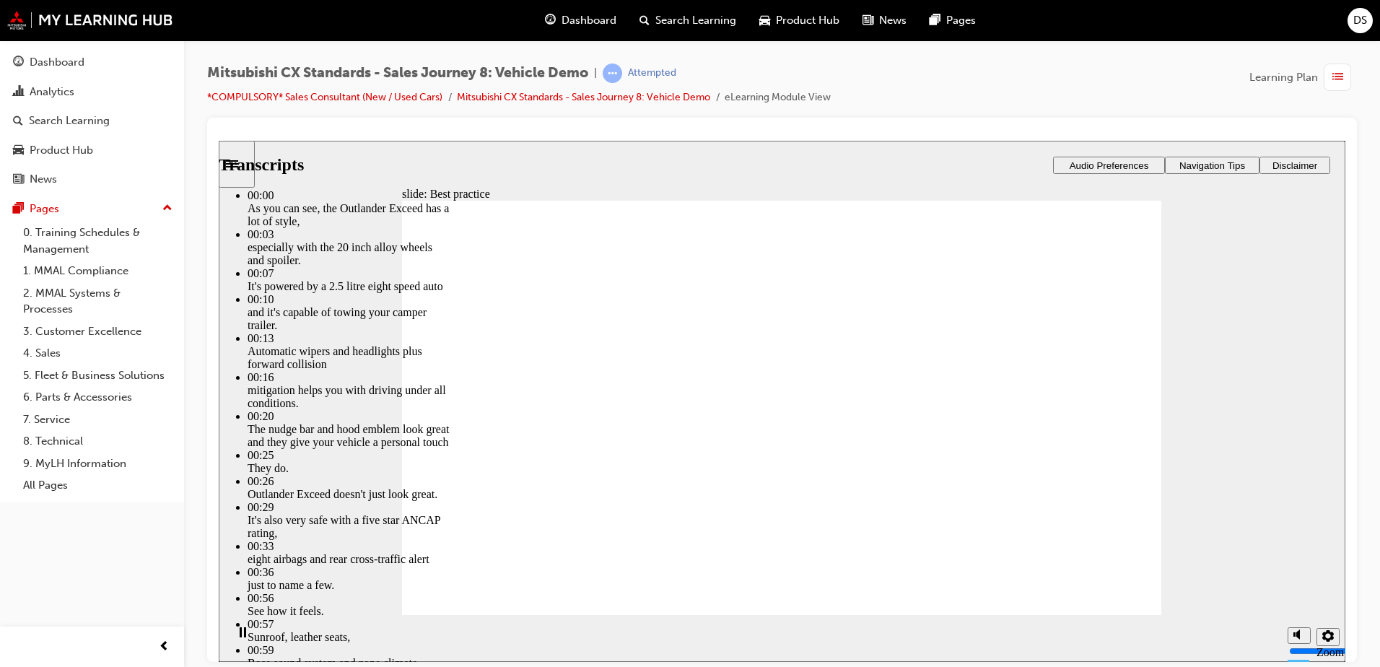
type input "89"
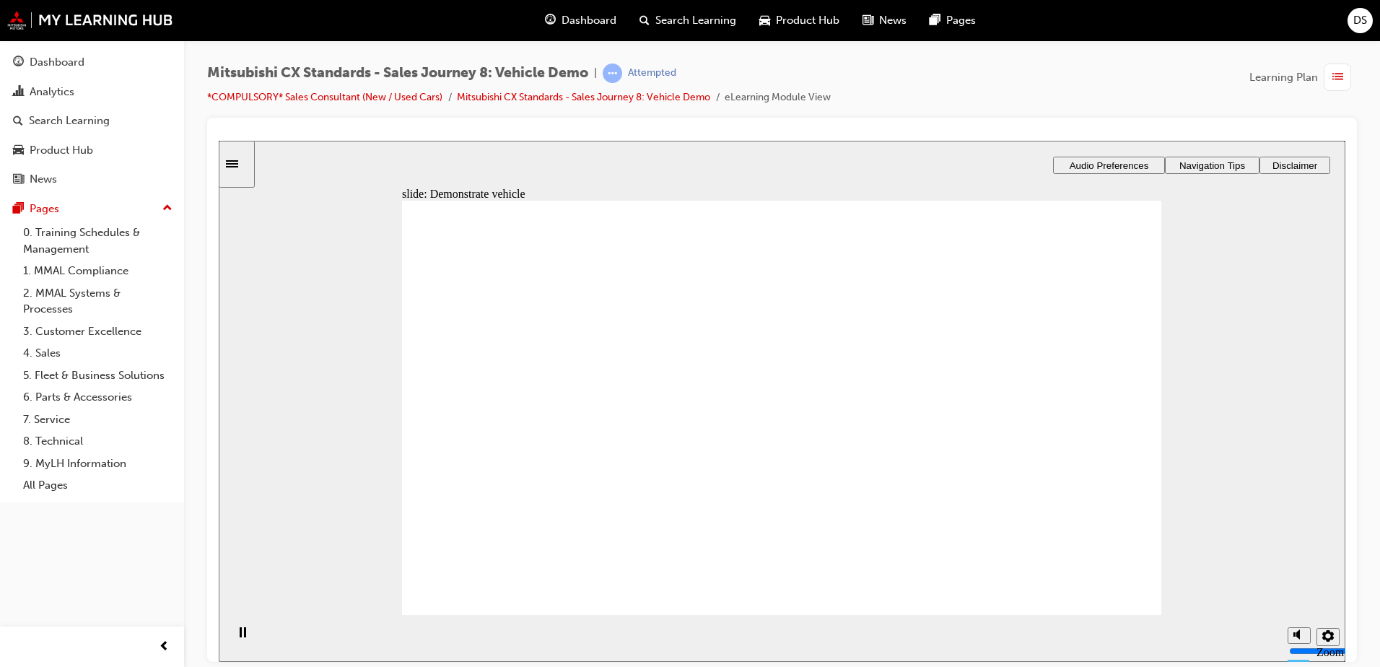
checkbox input "true"
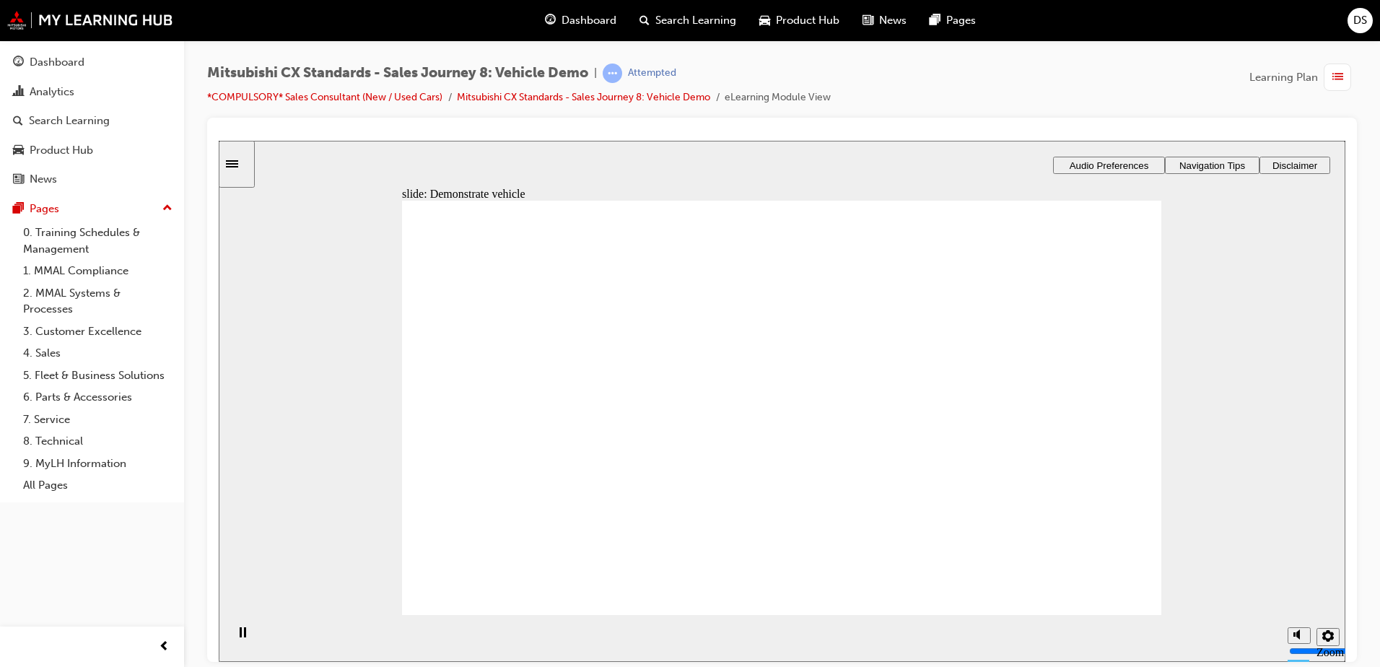
checkbox input "true"
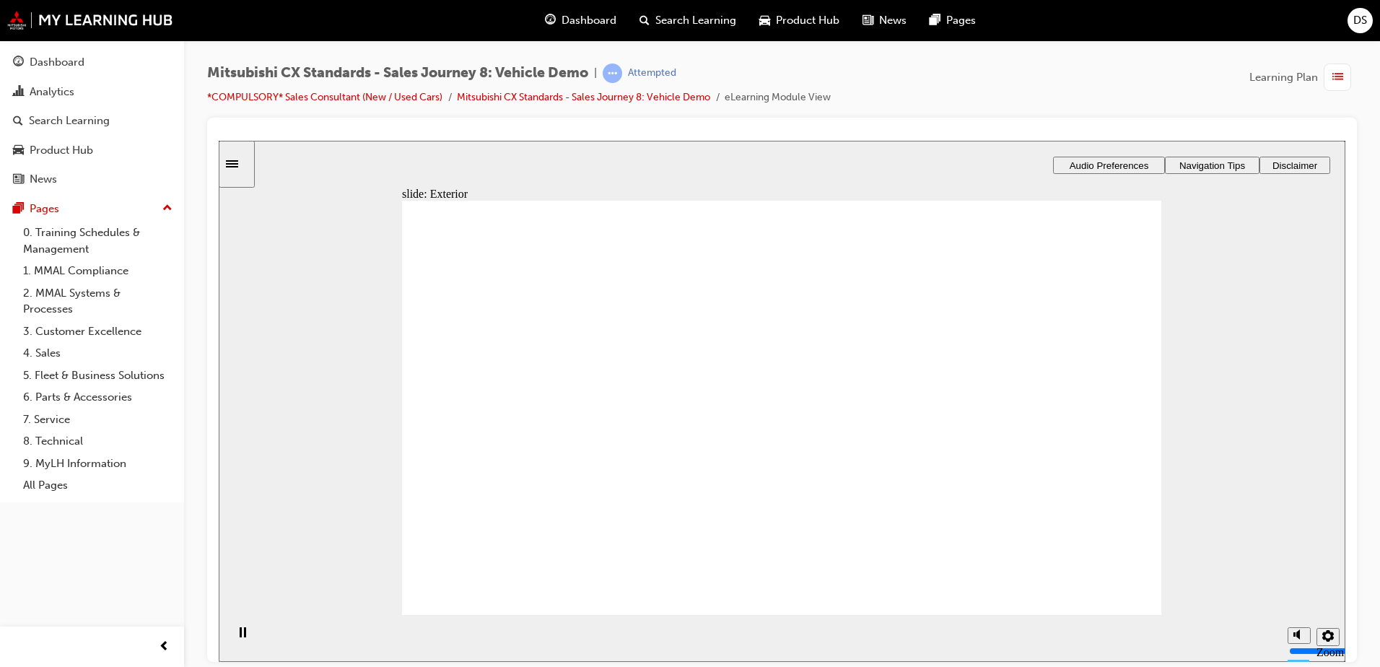
drag, startPoint x: 659, startPoint y: 406, endPoint x: 771, endPoint y: 343, distance: 128.9
drag, startPoint x: 580, startPoint y: 438, endPoint x: 824, endPoint y: 398, distance: 247.2
drag, startPoint x: 566, startPoint y: 444, endPoint x: 764, endPoint y: 450, distance: 198.5
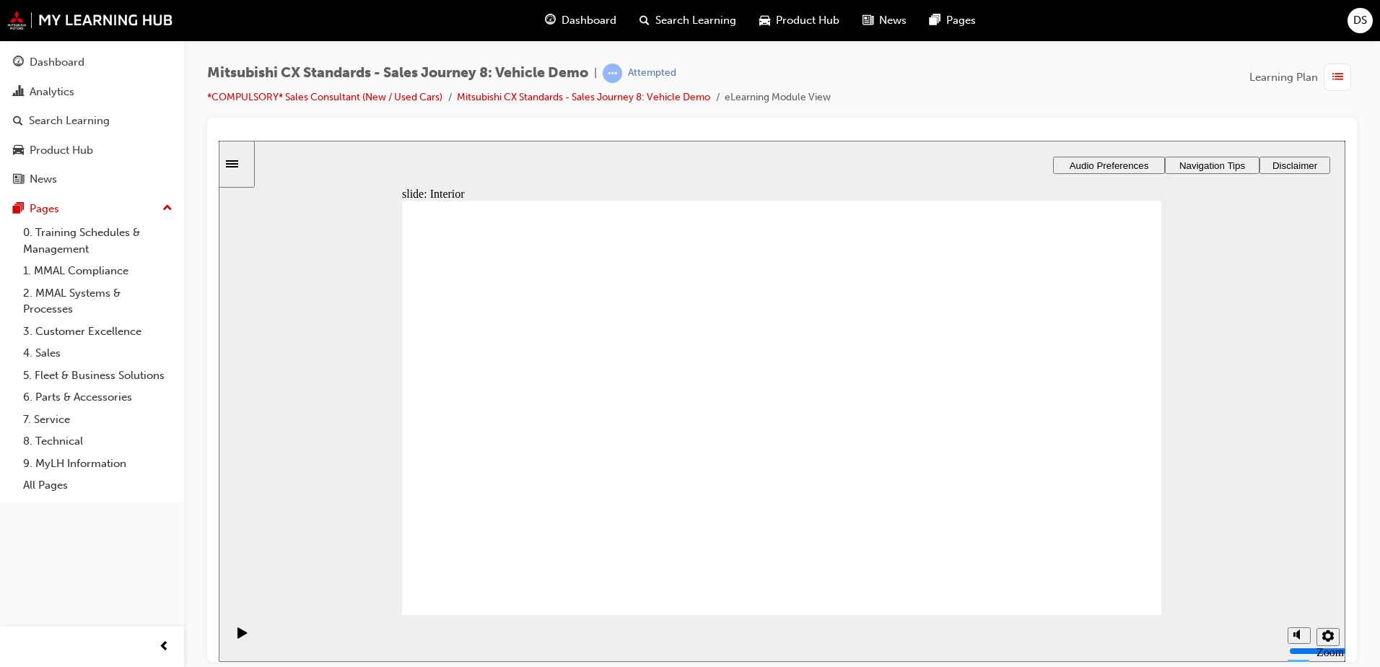
drag, startPoint x: 610, startPoint y: 437, endPoint x: 851, endPoint y: 484, distance: 245.5
drag, startPoint x: 1082, startPoint y: 577, endPoint x: 1087, endPoint y: 583, distance: 8.2
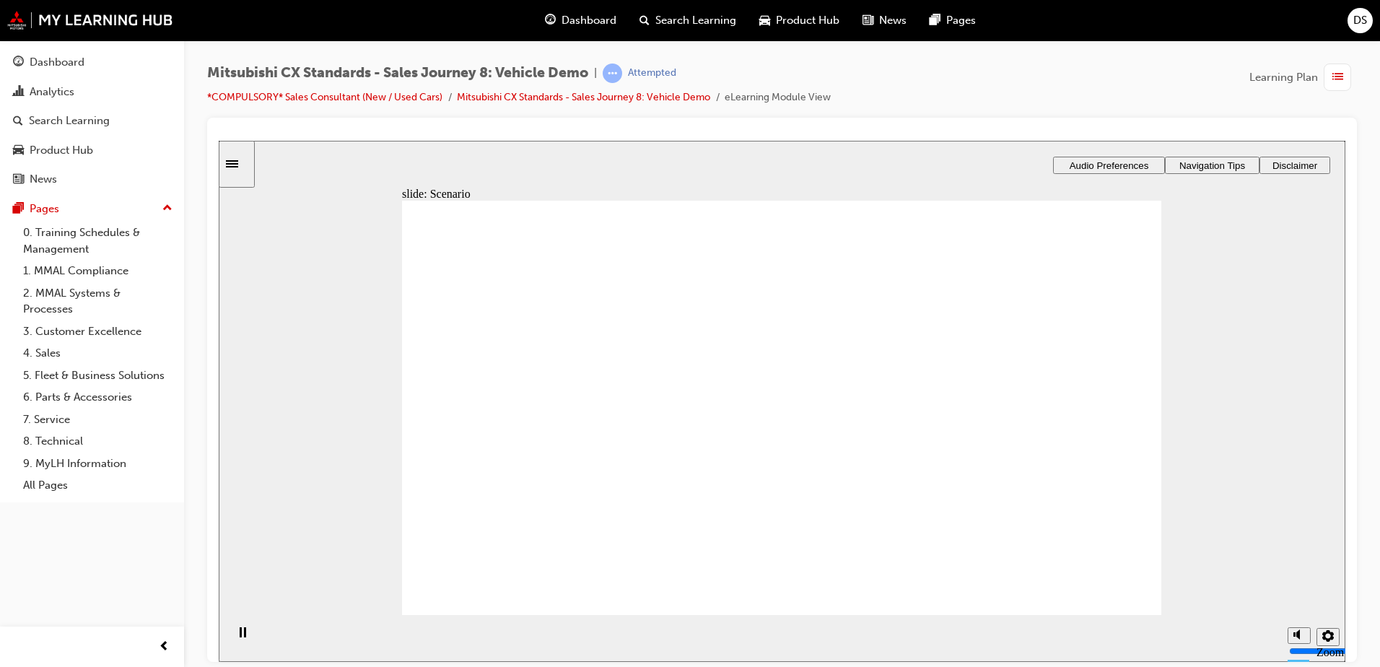
checkbox input "true"
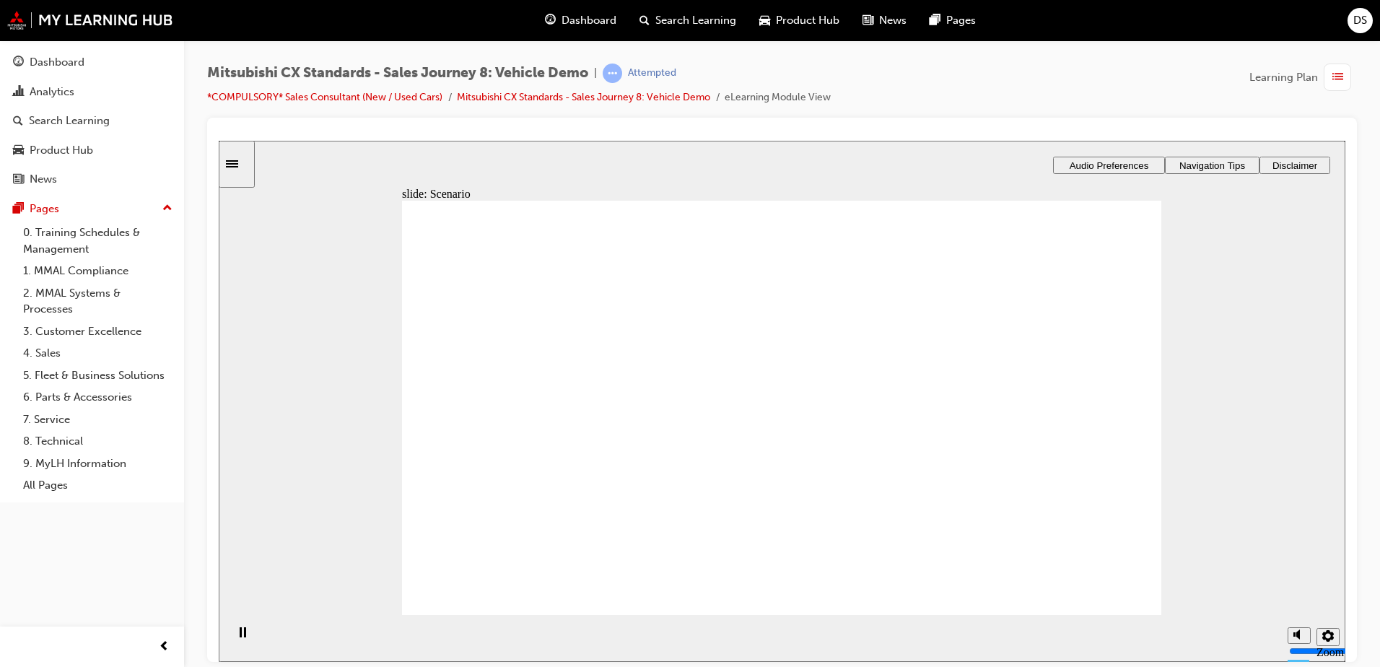
checkbox input "true"
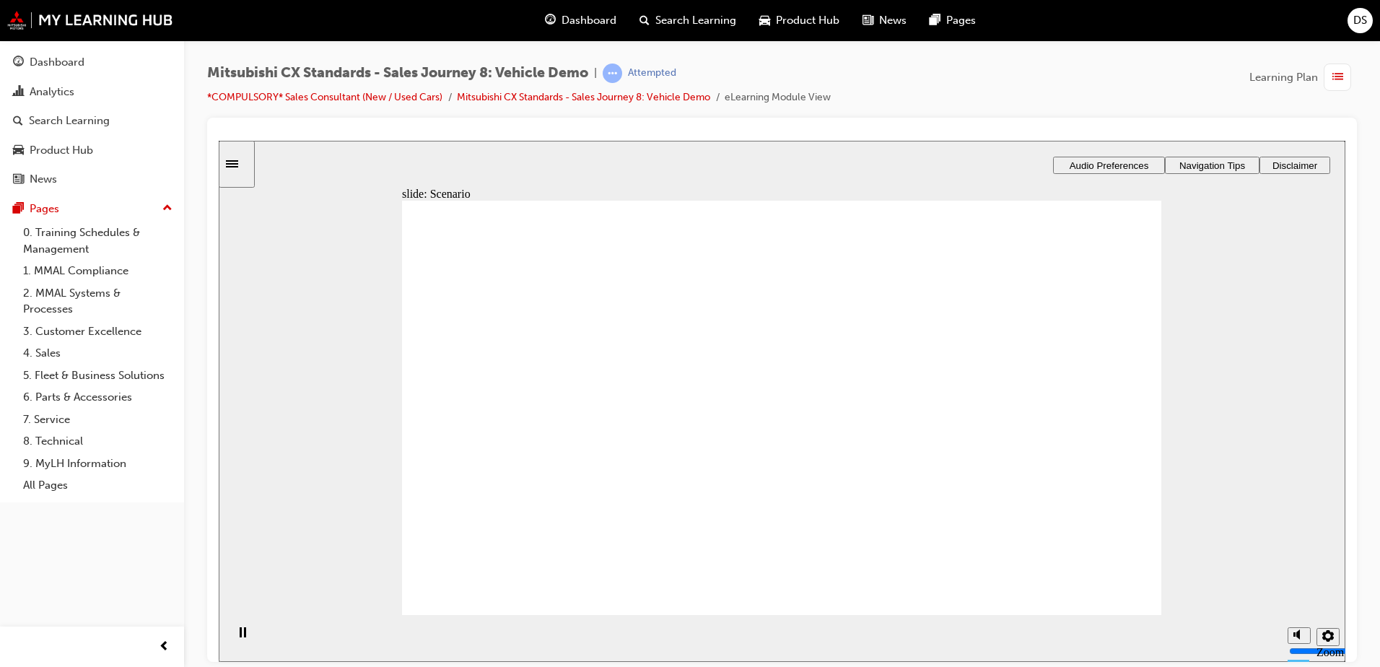
checkbox input "true"
drag, startPoint x: 1081, startPoint y: 582, endPoint x: 1090, endPoint y: 580, distance: 8.8
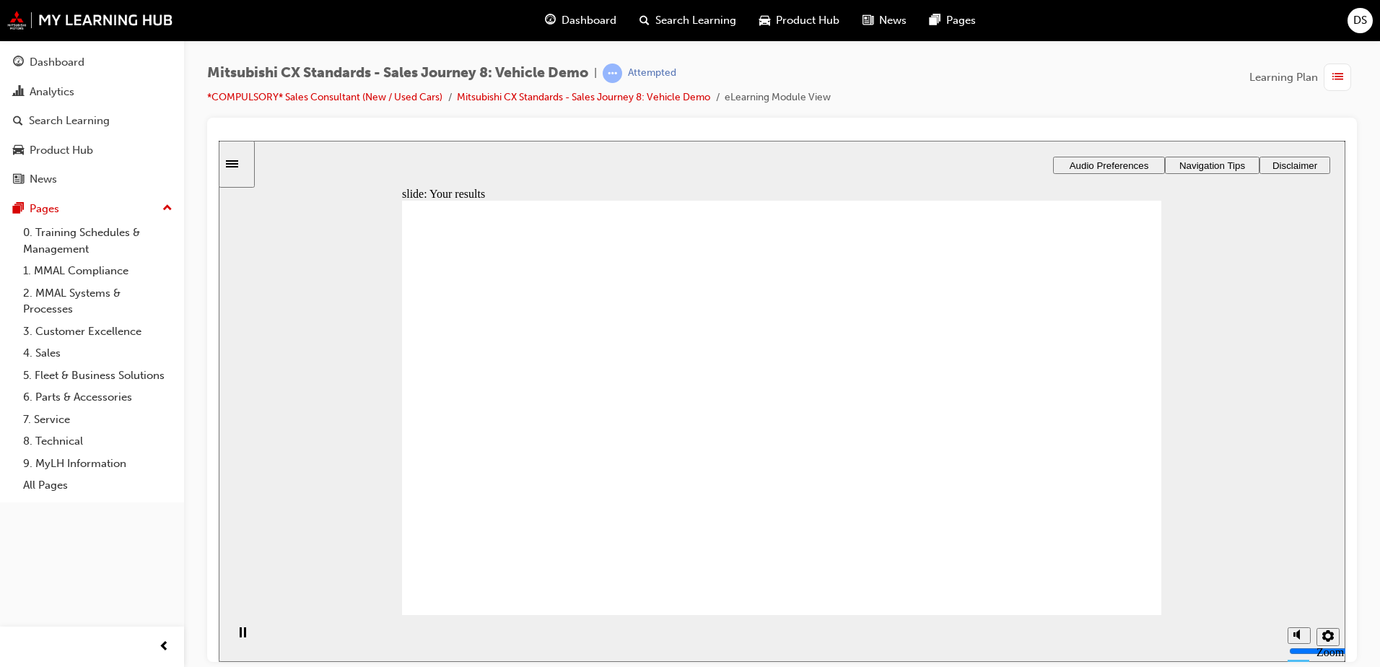
checkbox input "true"
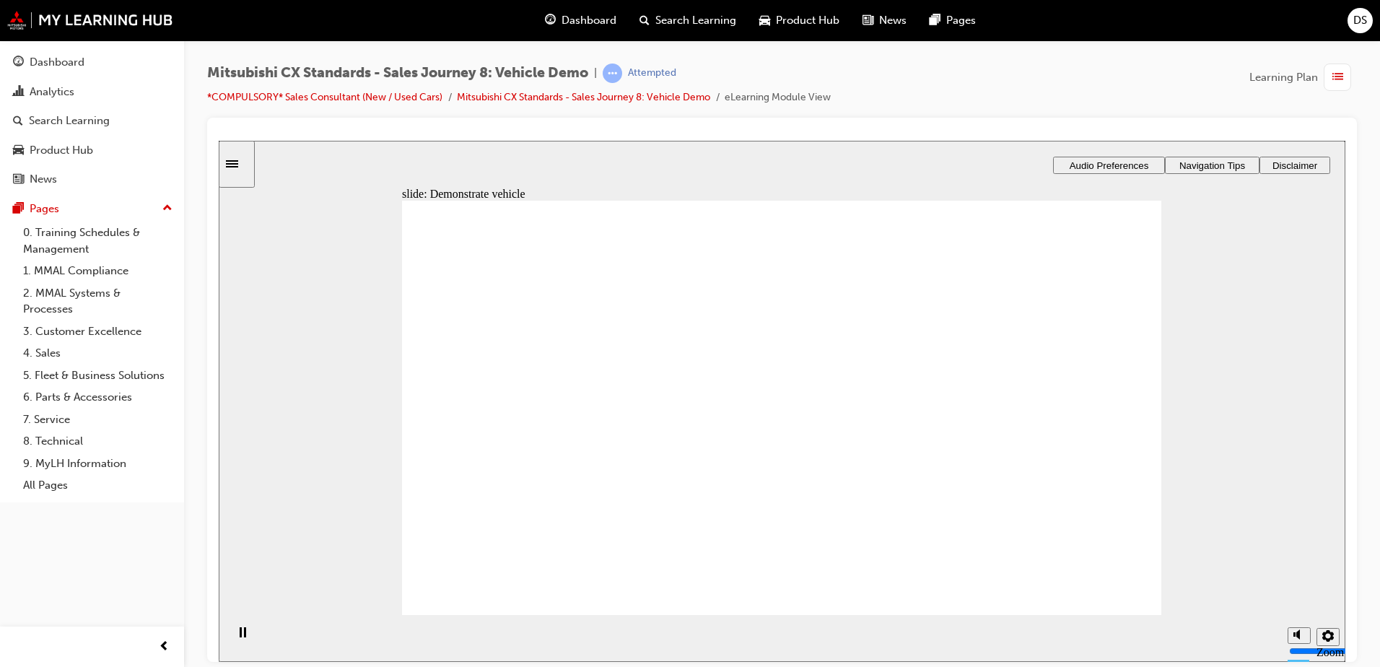
drag, startPoint x: 612, startPoint y: 449, endPoint x: 800, endPoint y: 374, distance: 202.5
drag, startPoint x: 563, startPoint y: 448, endPoint x: 1012, endPoint y: 354, distance: 459.4
drag, startPoint x: 522, startPoint y: 454, endPoint x: 679, endPoint y: 422, distance: 160.5
drag, startPoint x: 592, startPoint y: 445, endPoint x: 660, endPoint y: 450, distance: 67.2
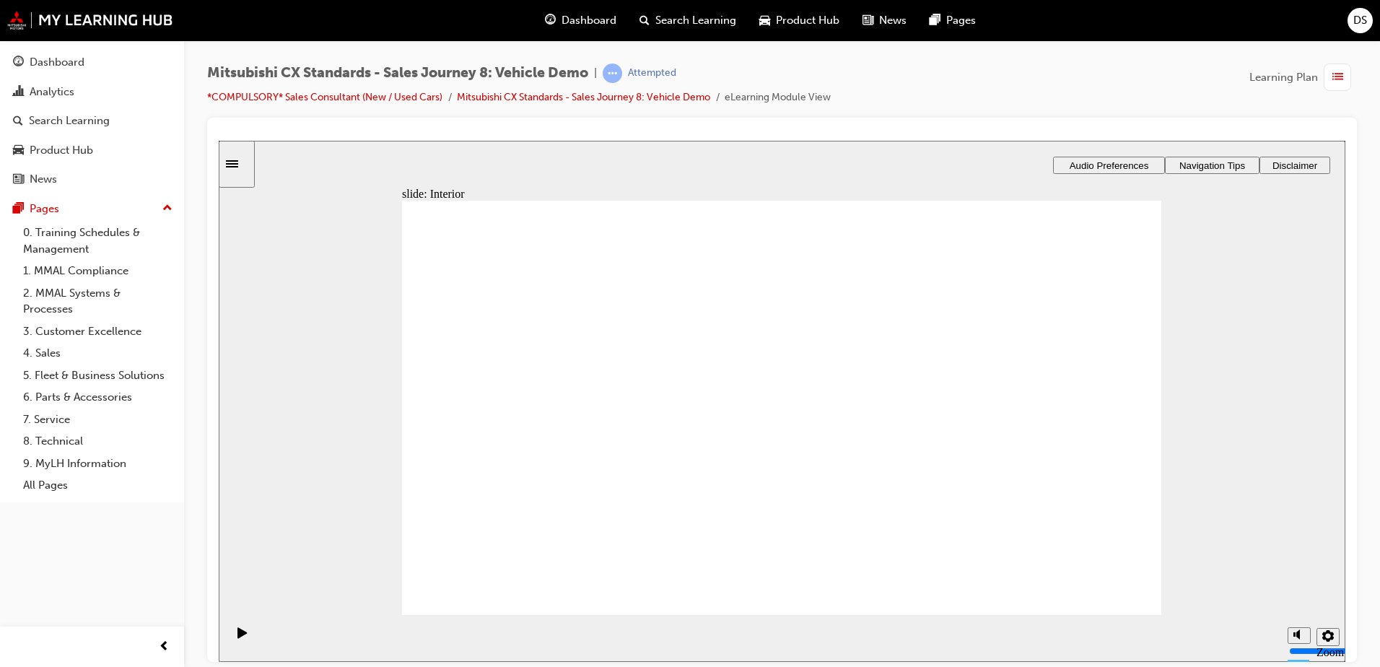
checkbox input "true"
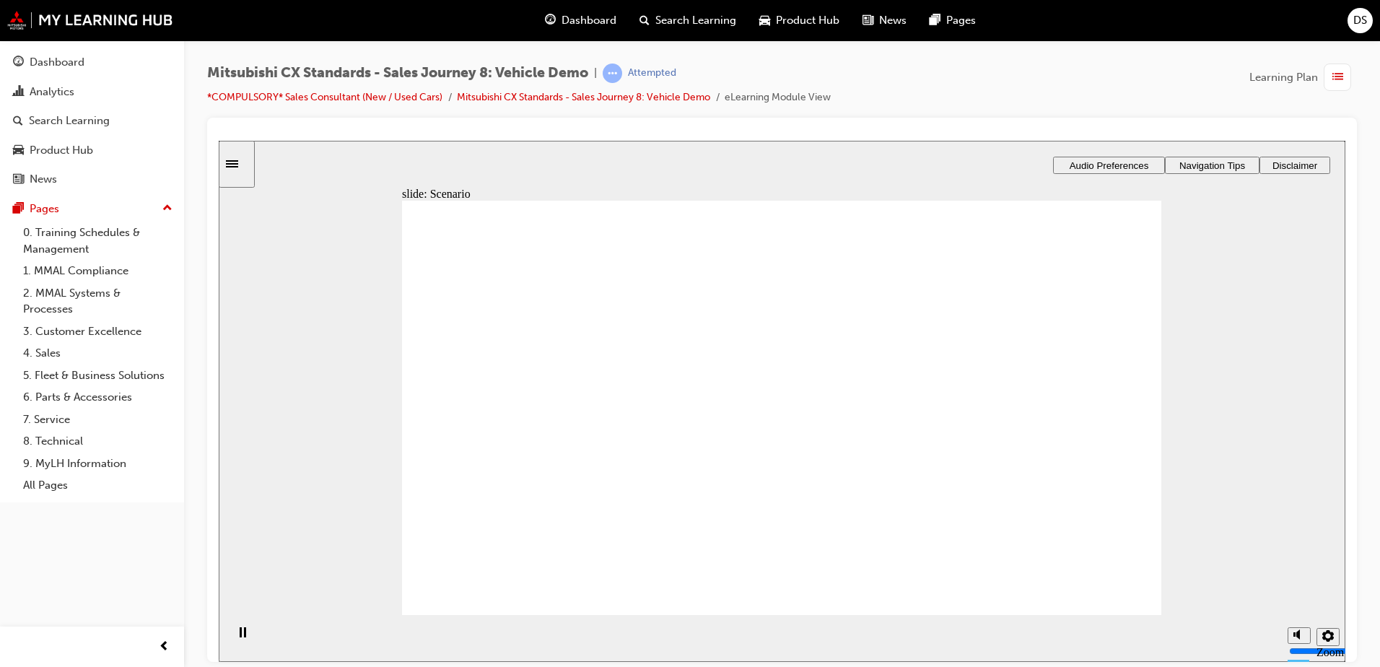
checkbox input "true"
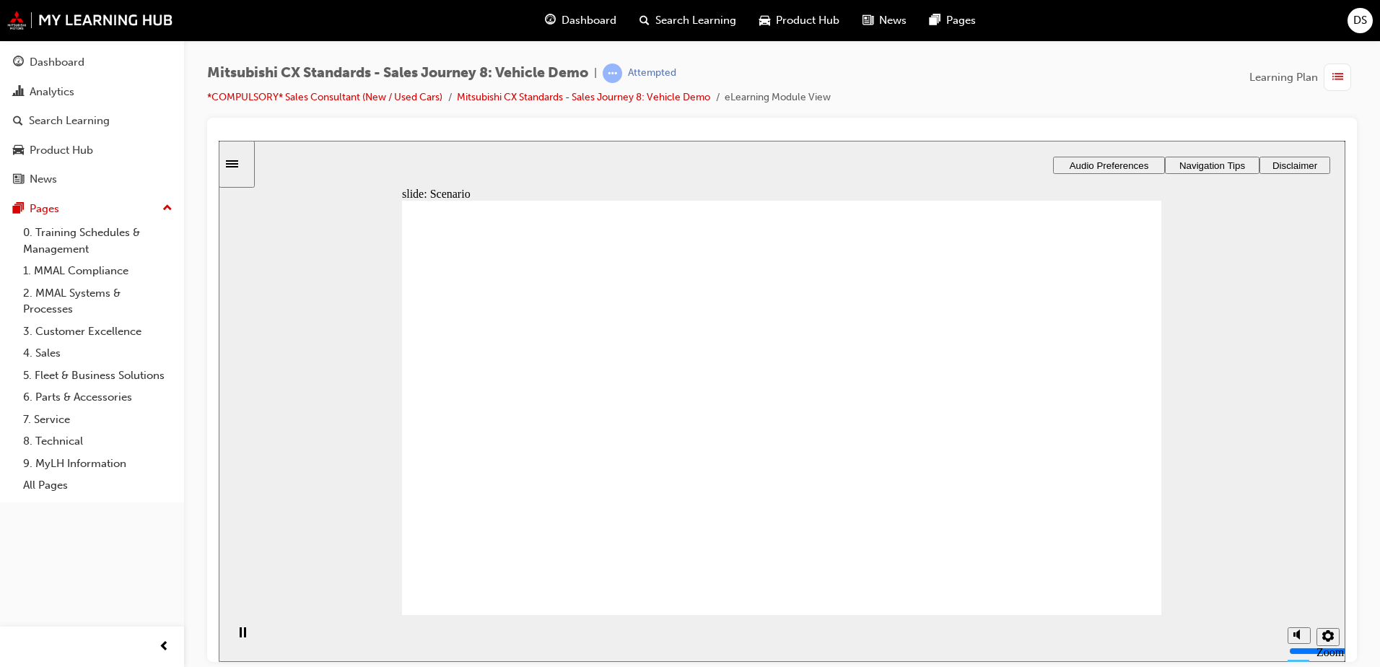
checkbox input "true"
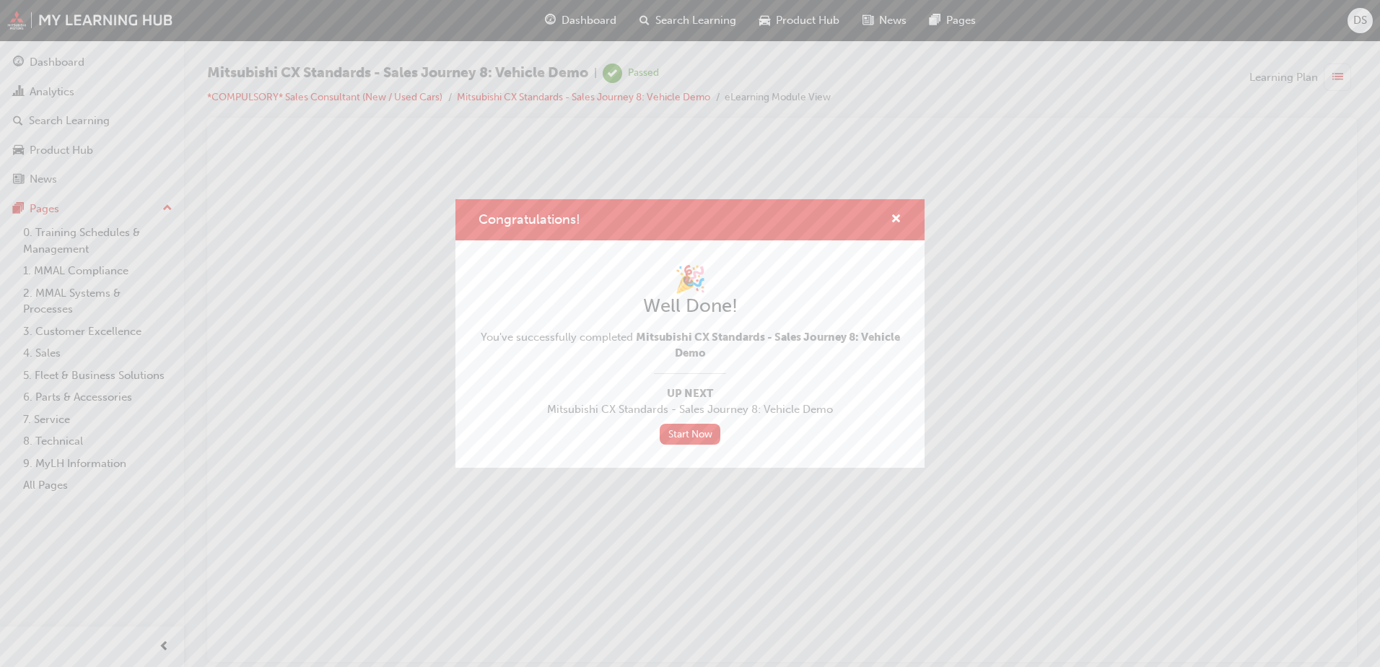
click at [142, 624] on div "Congratulations! 🎉 Well Done! You've successfully completed Mitsubishi CX Stand…" at bounding box center [690, 333] width 1380 height 667
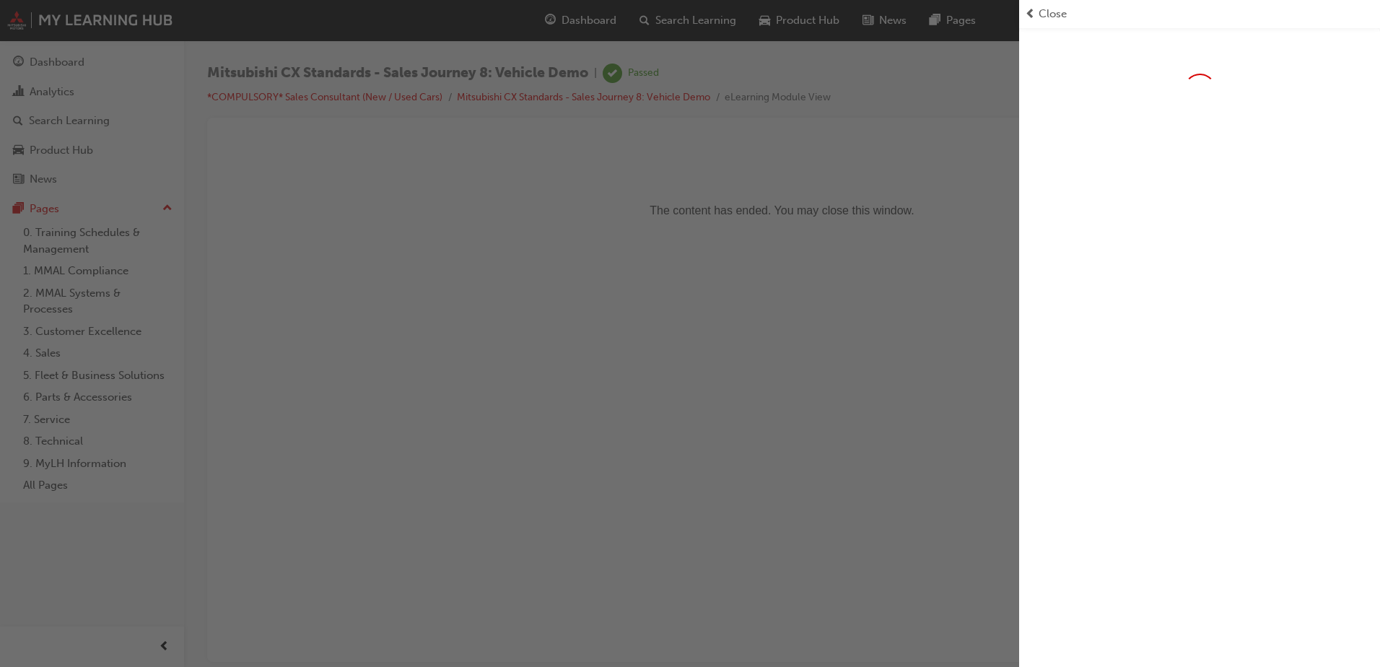
drag, startPoint x: 364, startPoint y: 556, endPoint x: 351, endPoint y: 541, distance: 19.4
click at [351, 541] on div "button" at bounding box center [509, 333] width 1019 height 667
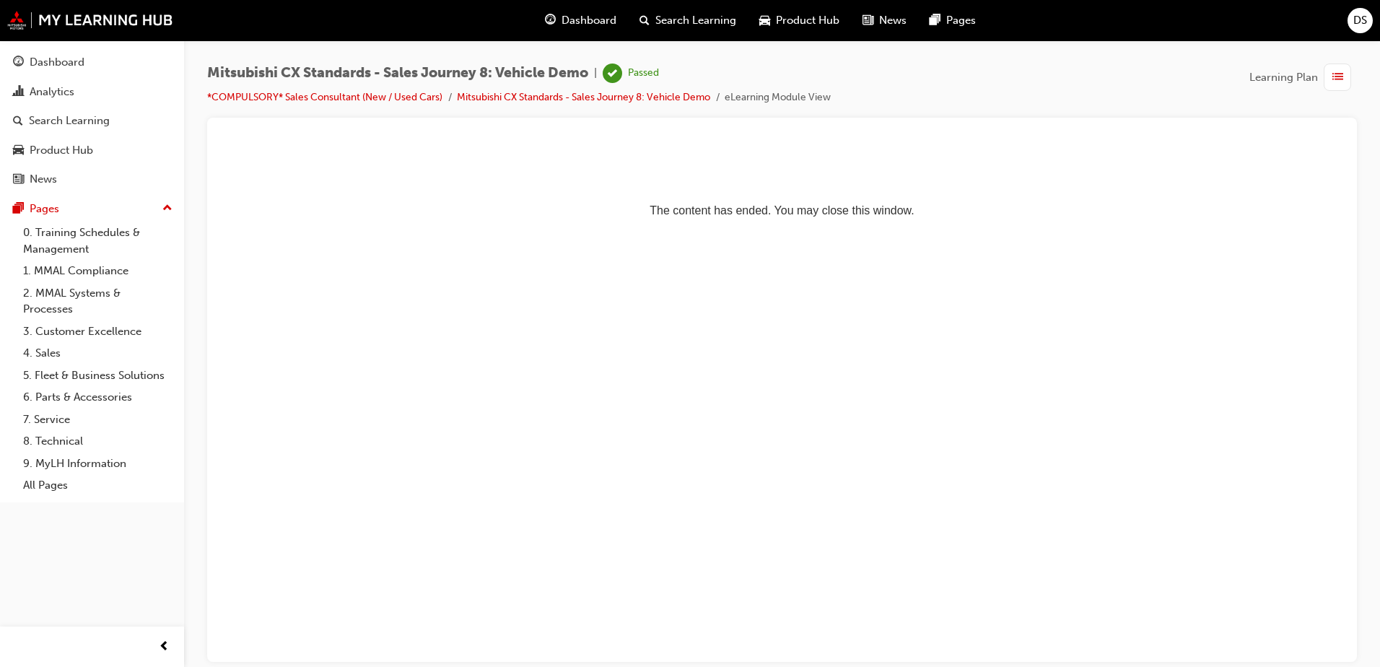
click at [577, 19] on span "Dashboard" at bounding box center [588, 20] width 55 height 17
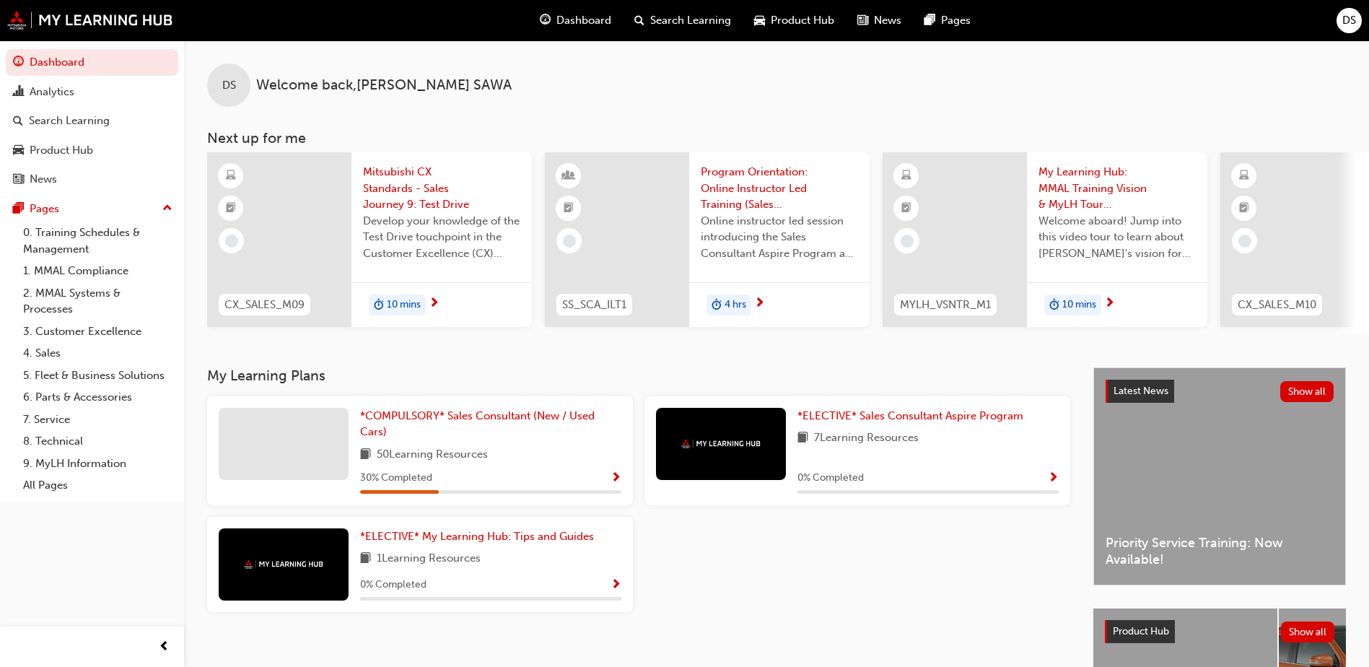
click at [618, 480] on span "Show Progress" at bounding box center [615, 478] width 11 height 13
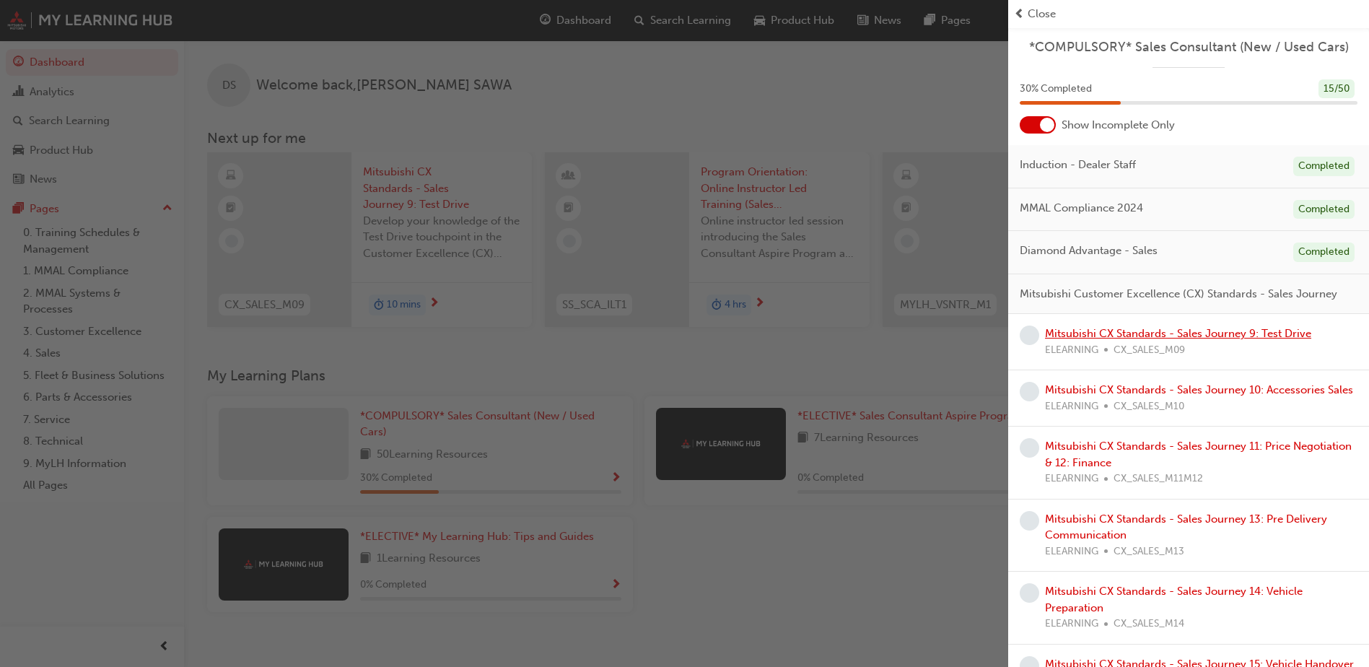
click at [1092, 340] on link "Mitsubishi CX Standards - Sales Journey 9: Test Drive" at bounding box center [1178, 333] width 266 height 13
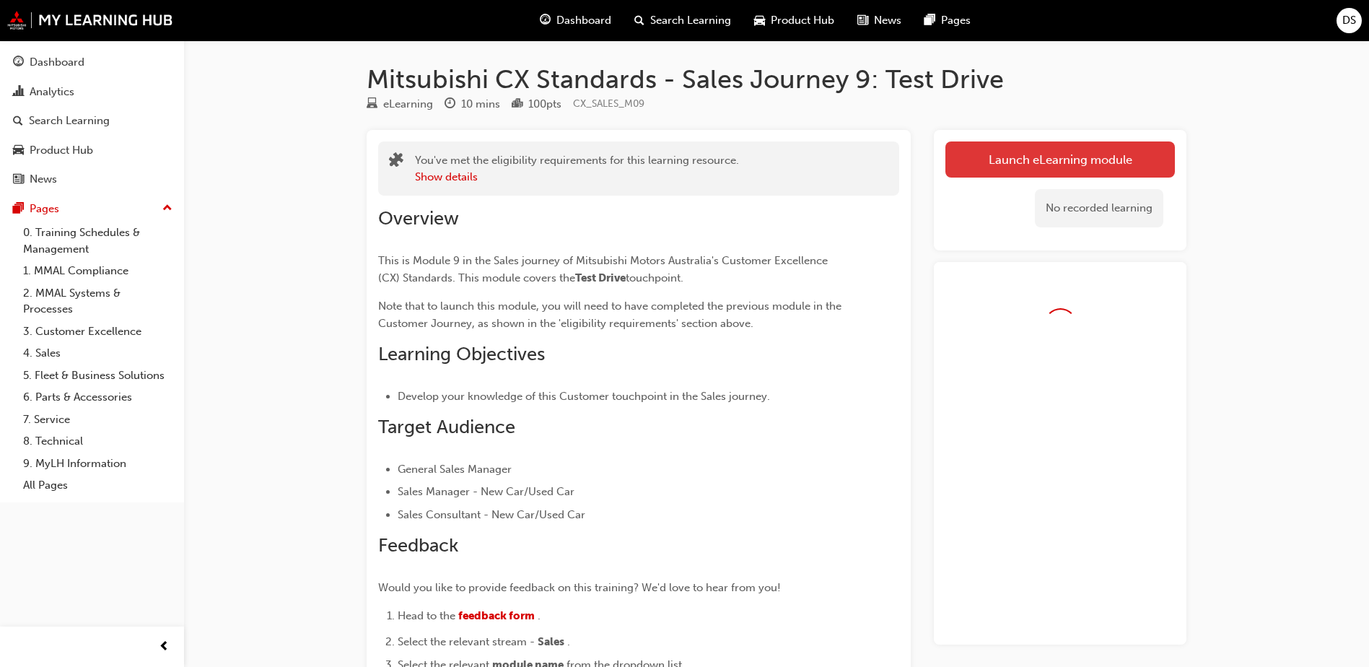
click at [1077, 165] on link "Launch eLearning module" at bounding box center [1059, 159] width 229 height 36
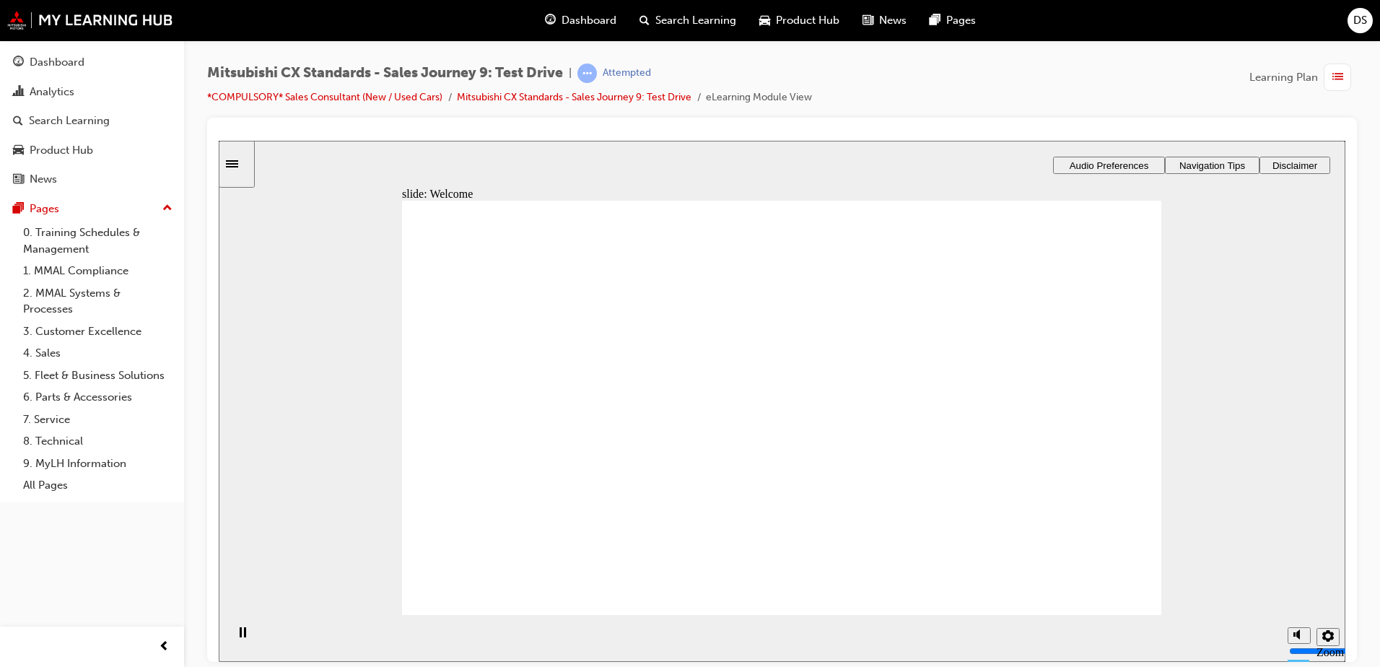
drag, startPoint x: 1040, startPoint y: 444, endPoint x: 1001, endPoint y: 449, distance: 39.9
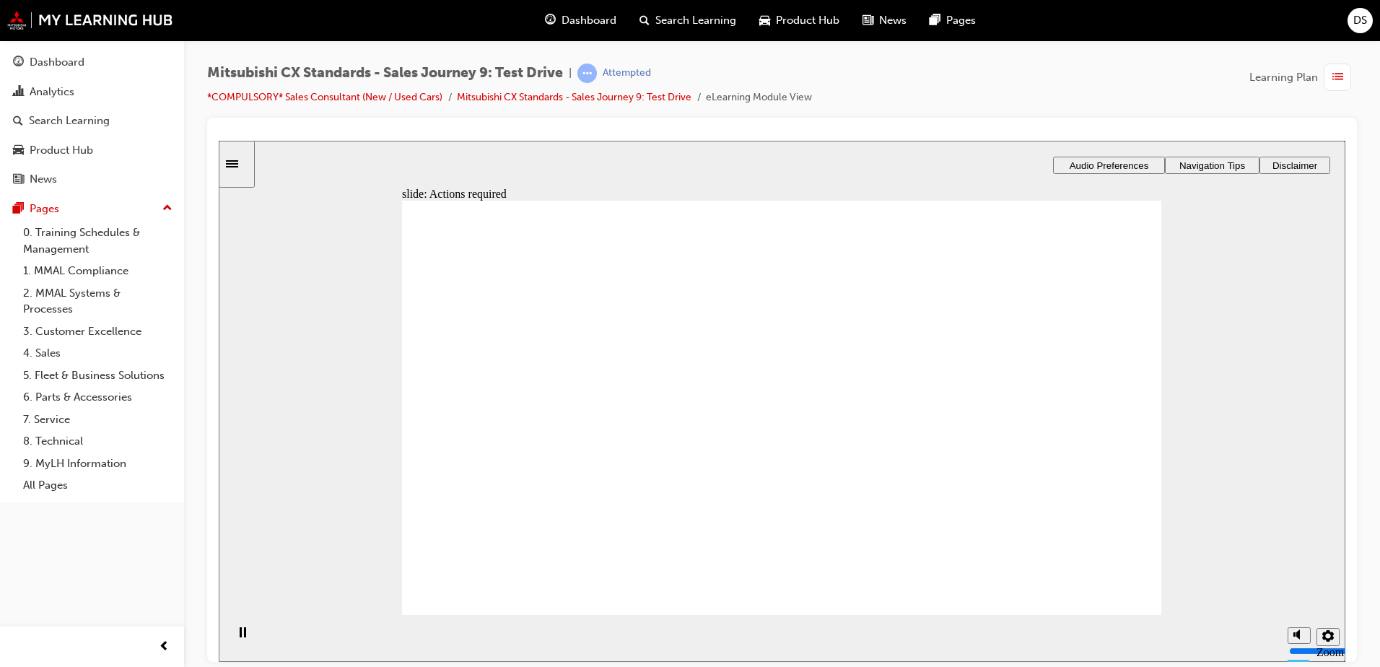
click at [1221, 317] on div "slide: Actions required Actions required What actions are required at this touc…" at bounding box center [782, 400] width 1126 height 521
click at [1170, 275] on div "slide: Actions required Actions required What actions are required at this touc…" at bounding box center [782, 400] width 1126 height 521
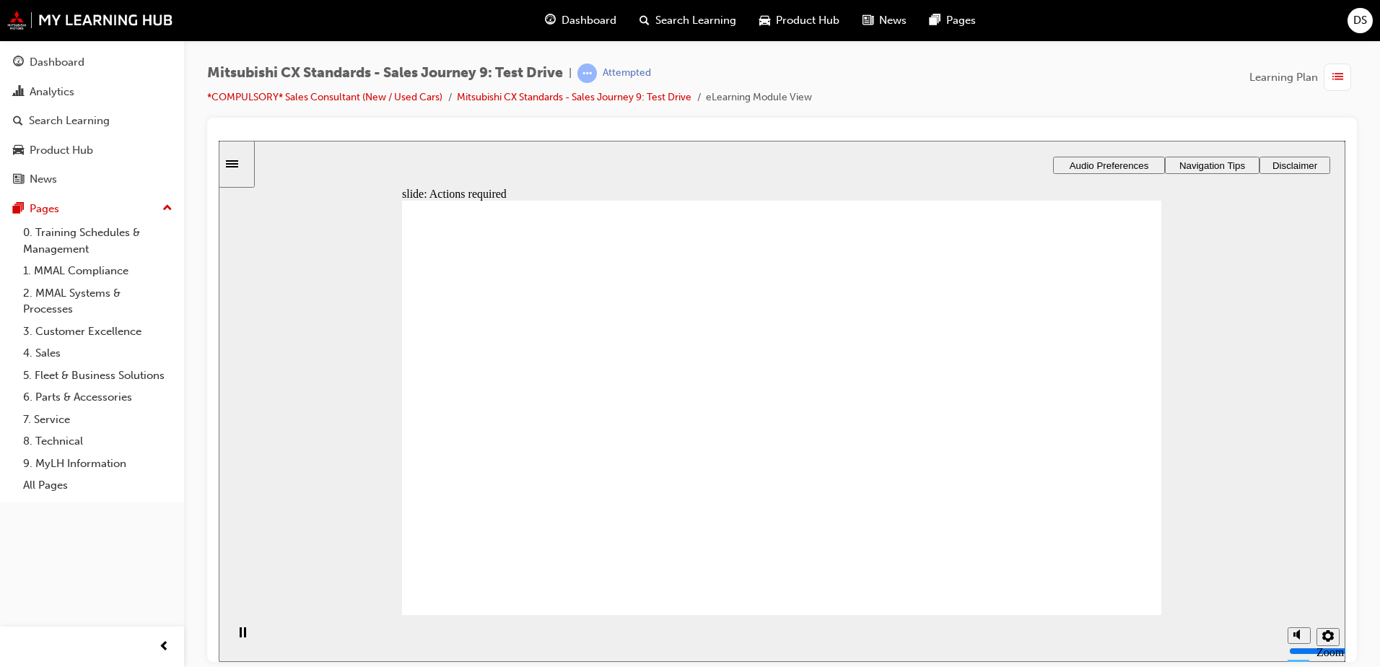
drag, startPoint x: 781, startPoint y: 512, endPoint x: 852, endPoint y: 527, distance: 72.3
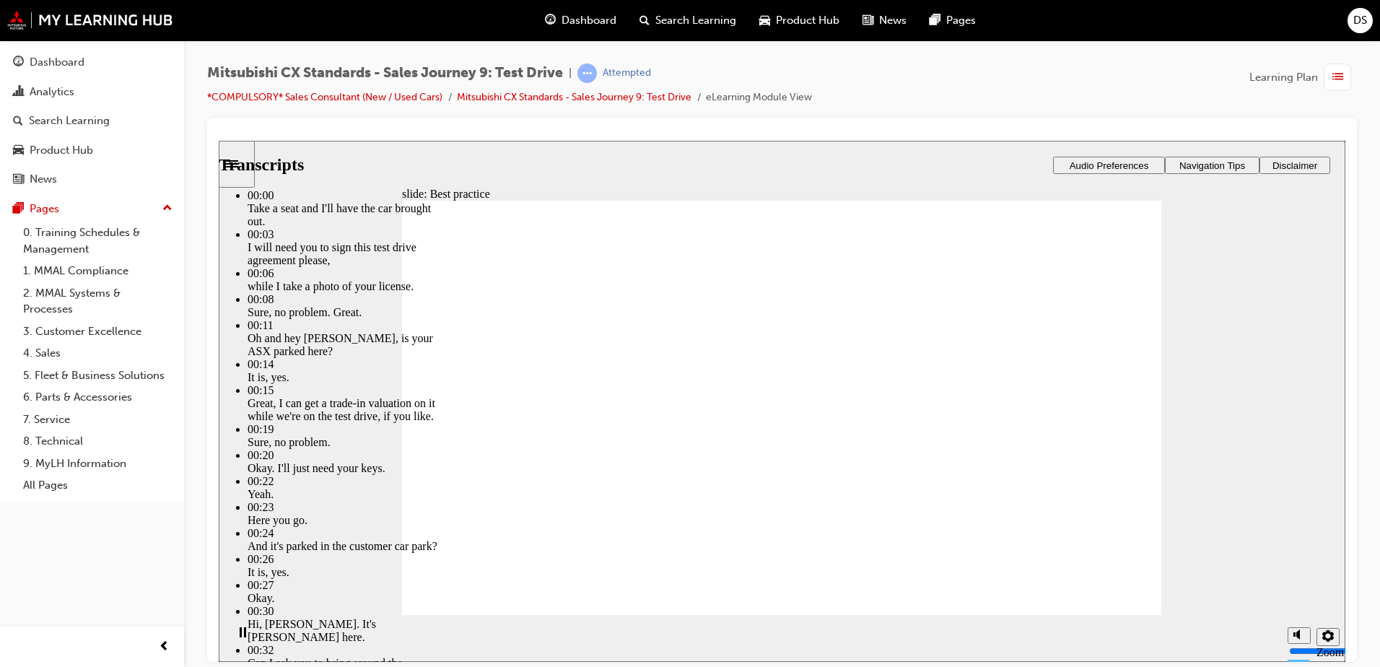
drag, startPoint x: 825, startPoint y: 481, endPoint x: 838, endPoint y: 533, distance: 53.6
type input "170"
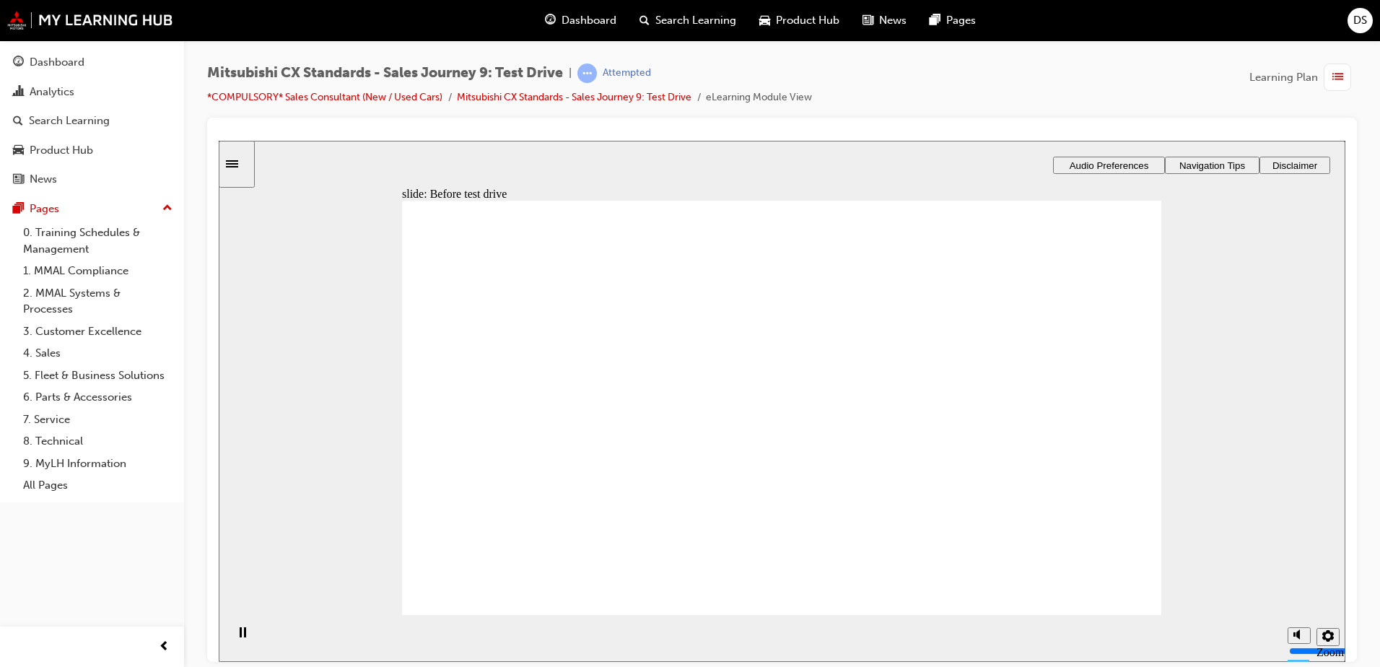
drag, startPoint x: 561, startPoint y: 457, endPoint x: 778, endPoint y: 348, distance: 243.3
drag, startPoint x: 600, startPoint y: 447, endPoint x: 1068, endPoint y: 298, distance: 491.5
drag, startPoint x: 608, startPoint y: 448, endPoint x: 820, endPoint y: 333, distance: 241.2
drag, startPoint x: 560, startPoint y: 455, endPoint x: 786, endPoint y: 380, distance: 238.2
drag, startPoint x: 621, startPoint y: 451, endPoint x: 836, endPoint y: 407, distance: 218.8
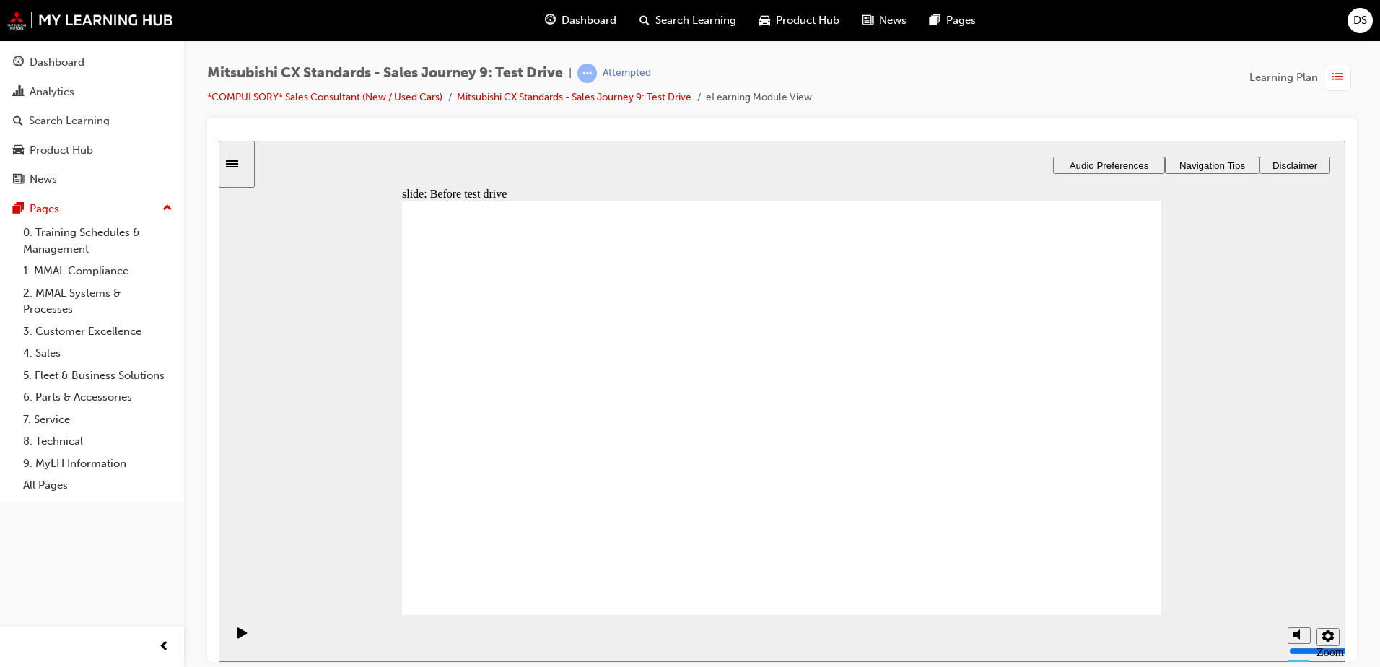
drag, startPoint x: 593, startPoint y: 447, endPoint x: 831, endPoint y: 443, distance: 238.2
drag, startPoint x: 592, startPoint y: 448, endPoint x: 807, endPoint y: 493, distance: 218.9
drag, startPoint x: 527, startPoint y: 442, endPoint x: 745, endPoint y: 529, distance: 235.2
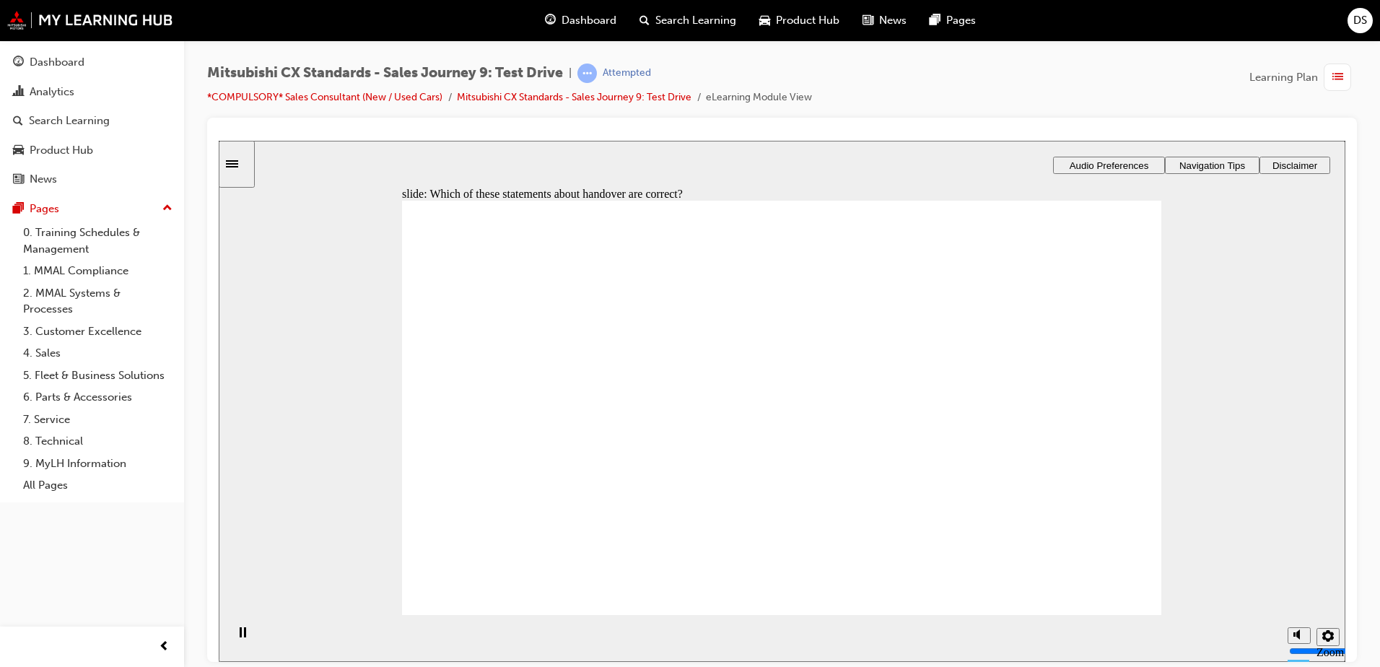
checkbox input "true"
checkbox input "false"
checkbox input "true"
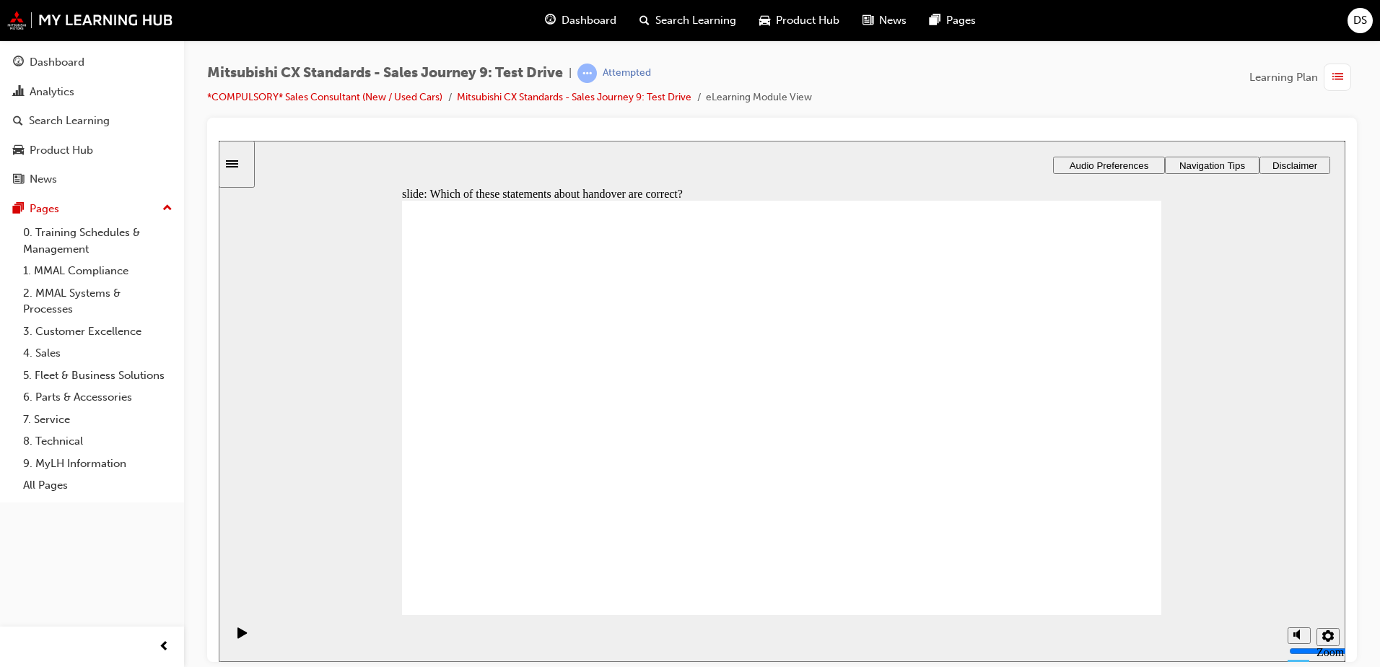
checkbox input "true"
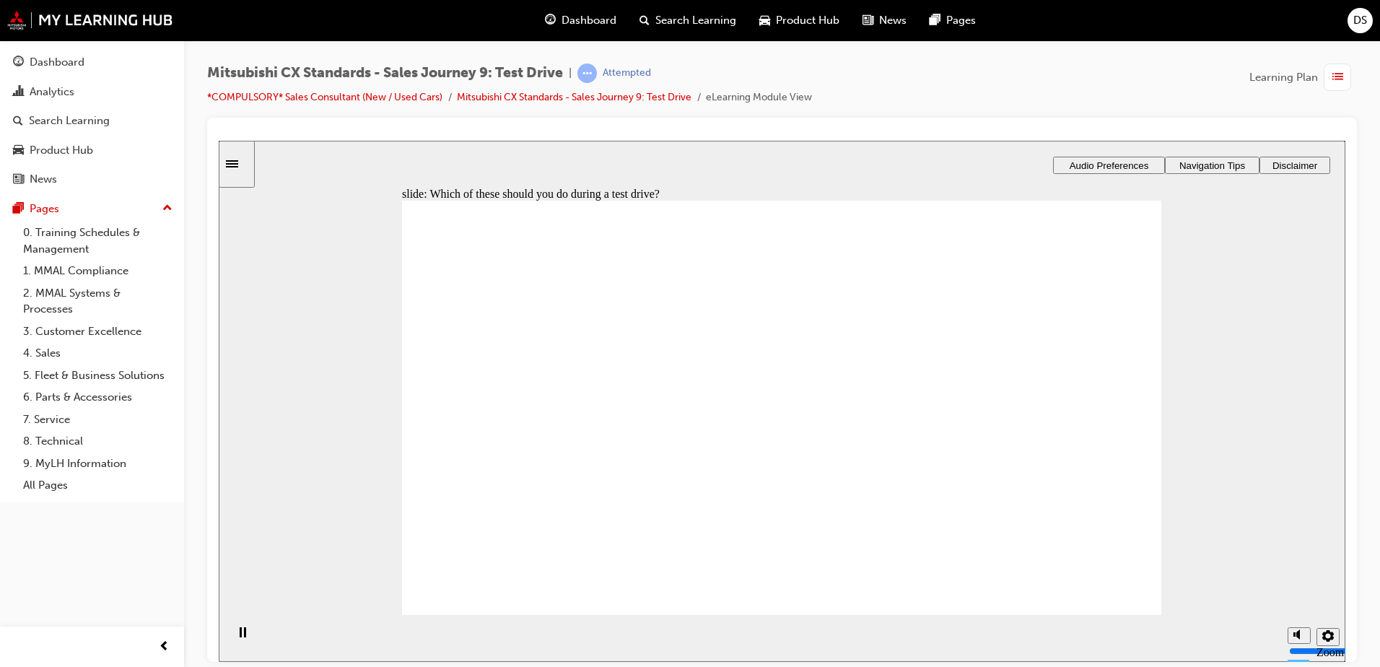
checkbox input "true"
checkbox input "false"
checkbox input "true"
checkbox input "false"
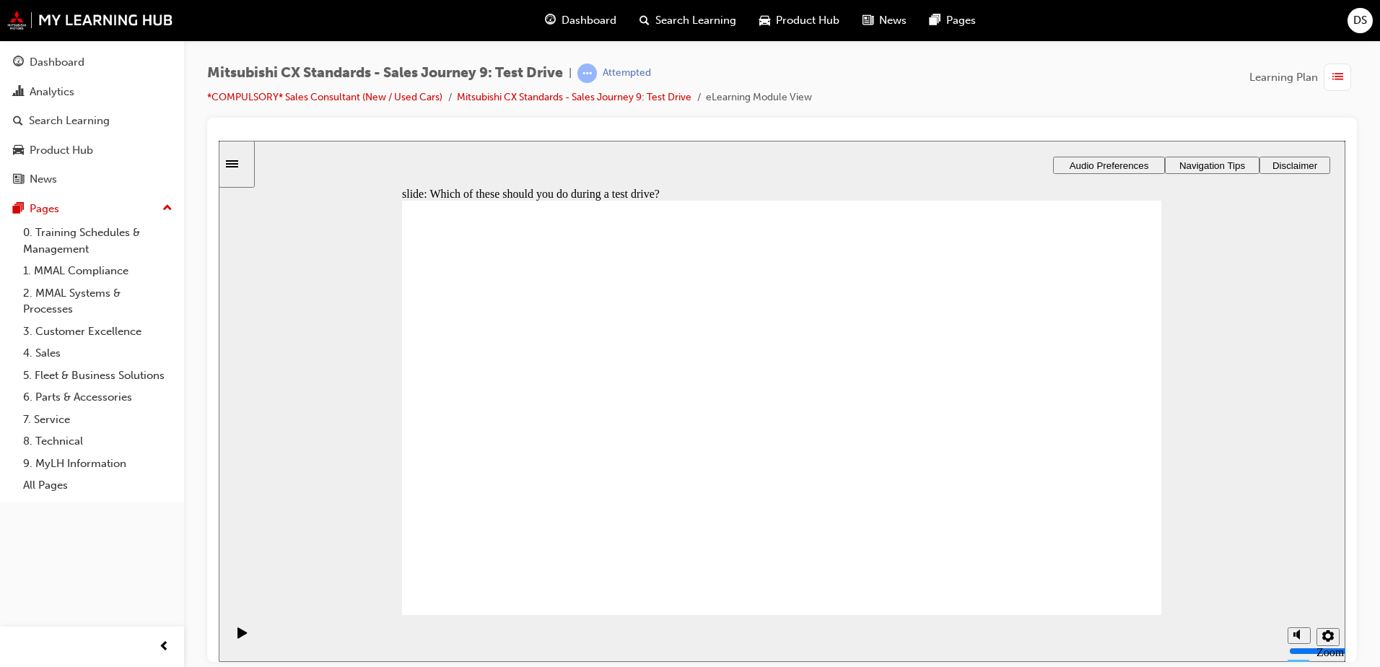
checkbox input "true"
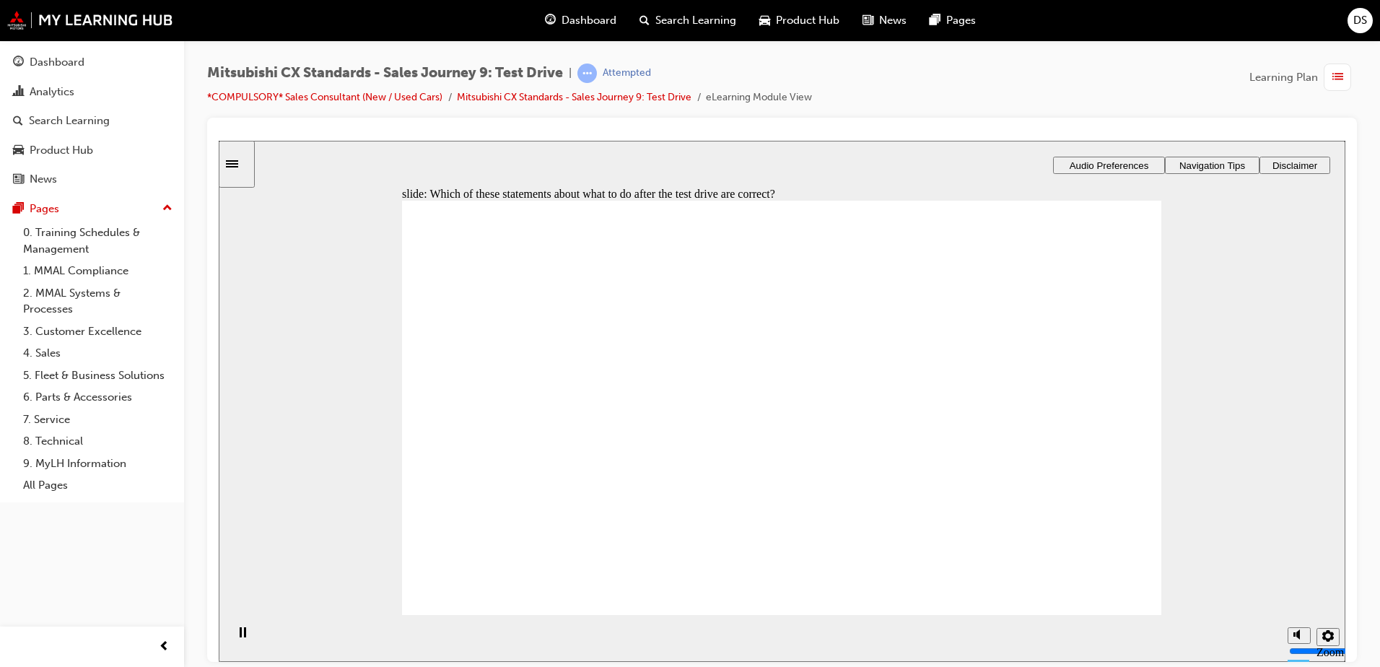
checkbox input "true"
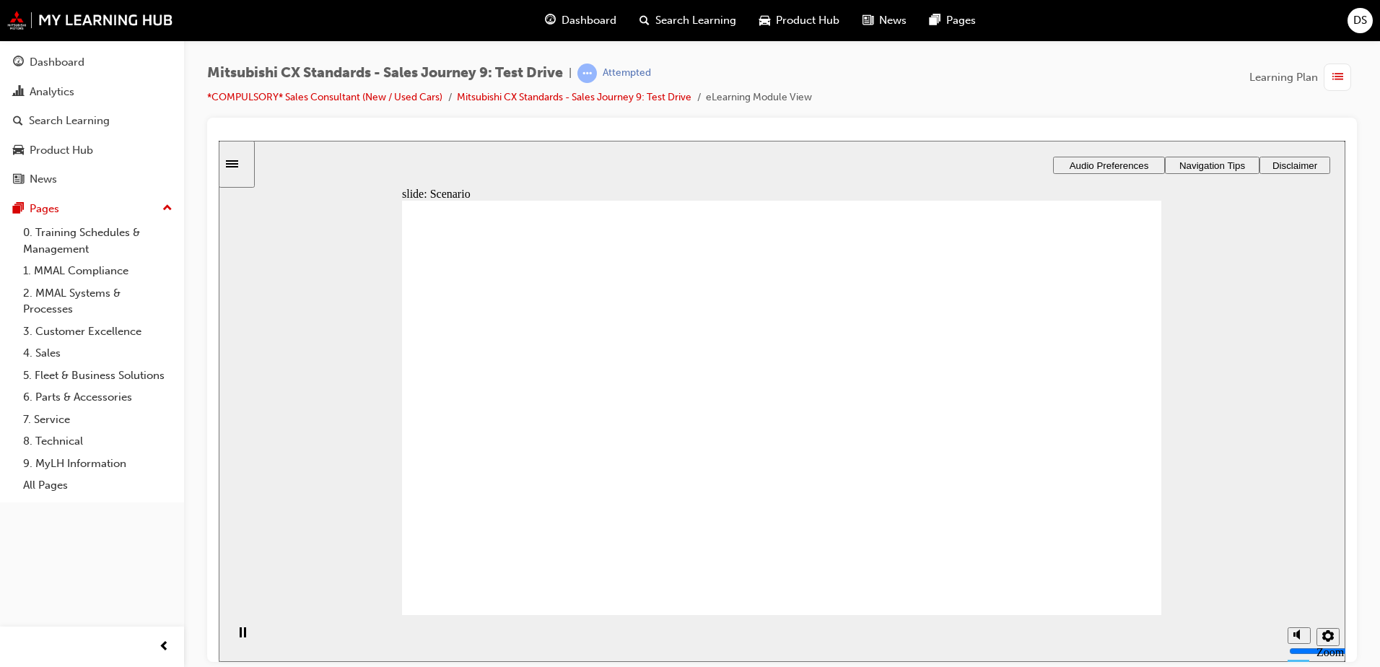
drag, startPoint x: 740, startPoint y: 318, endPoint x: 992, endPoint y: 414, distance: 270.2
drag, startPoint x: 776, startPoint y: 516, endPoint x: 1029, endPoint y: 324, distance: 317.2
drag, startPoint x: 782, startPoint y: 467, endPoint x: 1002, endPoint y: 356, distance: 245.9
drag, startPoint x: 1060, startPoint y: 366, endPoint x: 867, endPoint y: 445, distance: 209.0
drag, startPoint x: 986, startPoint y: 444, endPoint x: 986, endPoint y: 395, distance: 49.8
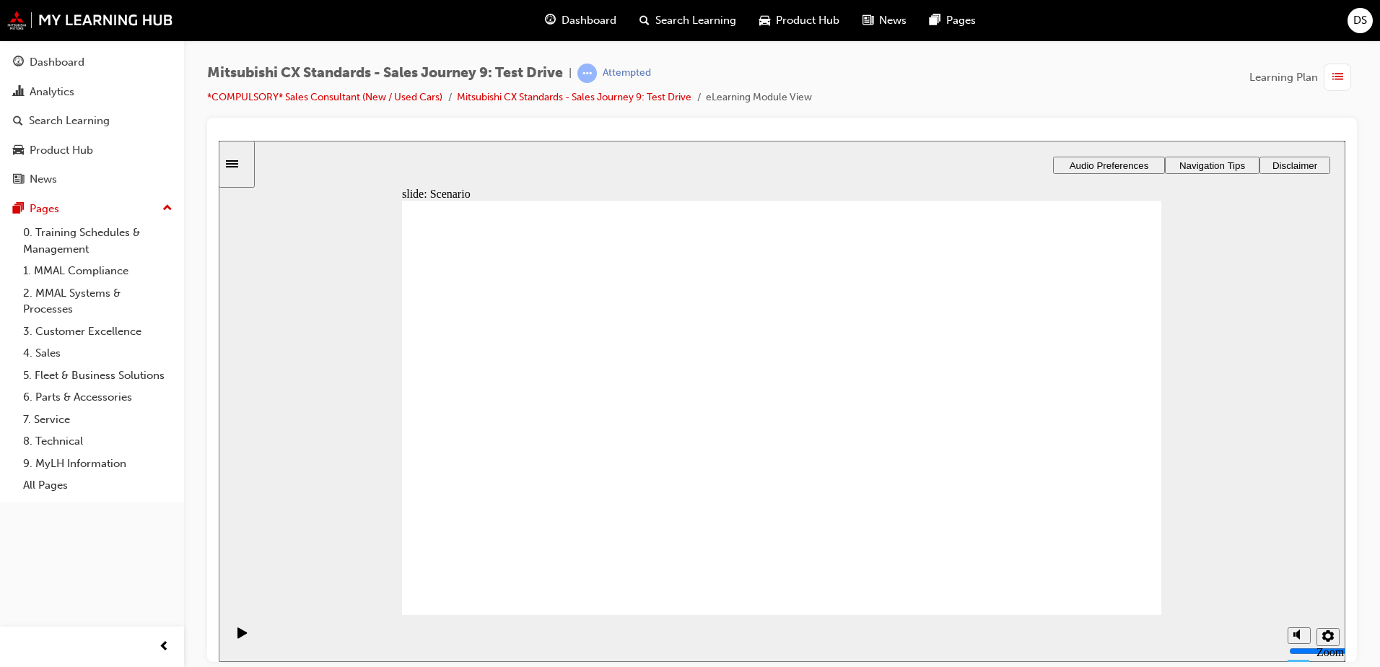
drag, startPoint x: 994, startPoint y: 361, endPoint x: 992, endPoint y: 464, distance: 102.5
drag, startPoint x: 1008, startPoint y: 413, endPoint x: 1012, endPoint y: 372, distance: 41.4
drag, startPoint x: 832, startPoint y: 361, endPoint x: 1062, endPoint y: 513, distance: 275.6
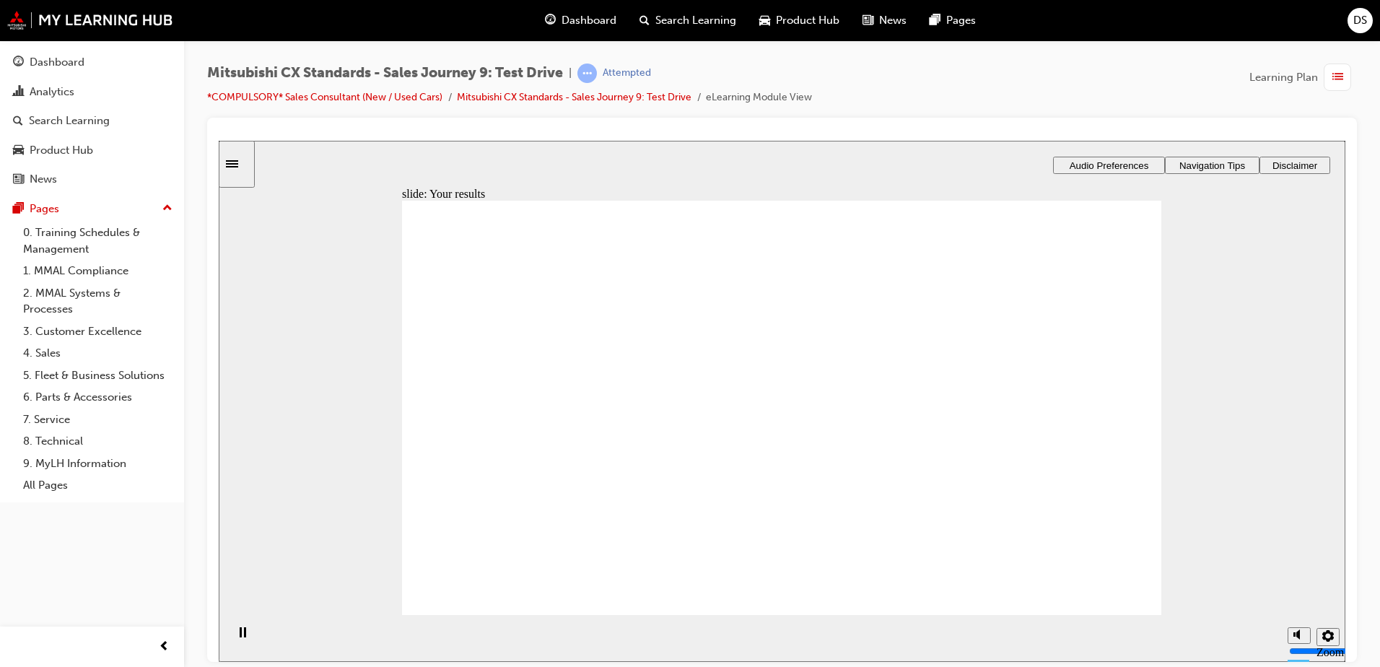
drag, startPoint x: 574, startPoint y: 451, endPoint x: 767, endPoint y: 333, distance: 226.3
drag, startPoint x: 574, startPoint y: 452, endPoint x: 782, endPoint y: 330, distance: 241.2
drag, startPoint x: 561, startPoint y: 445, endPoint x: 826, endPoint y: 378, distance: 273.9
drag, startPoint x: 571, startPoint y: 441, endPoint x: 815, endPoint y: 413, distance: 245.5
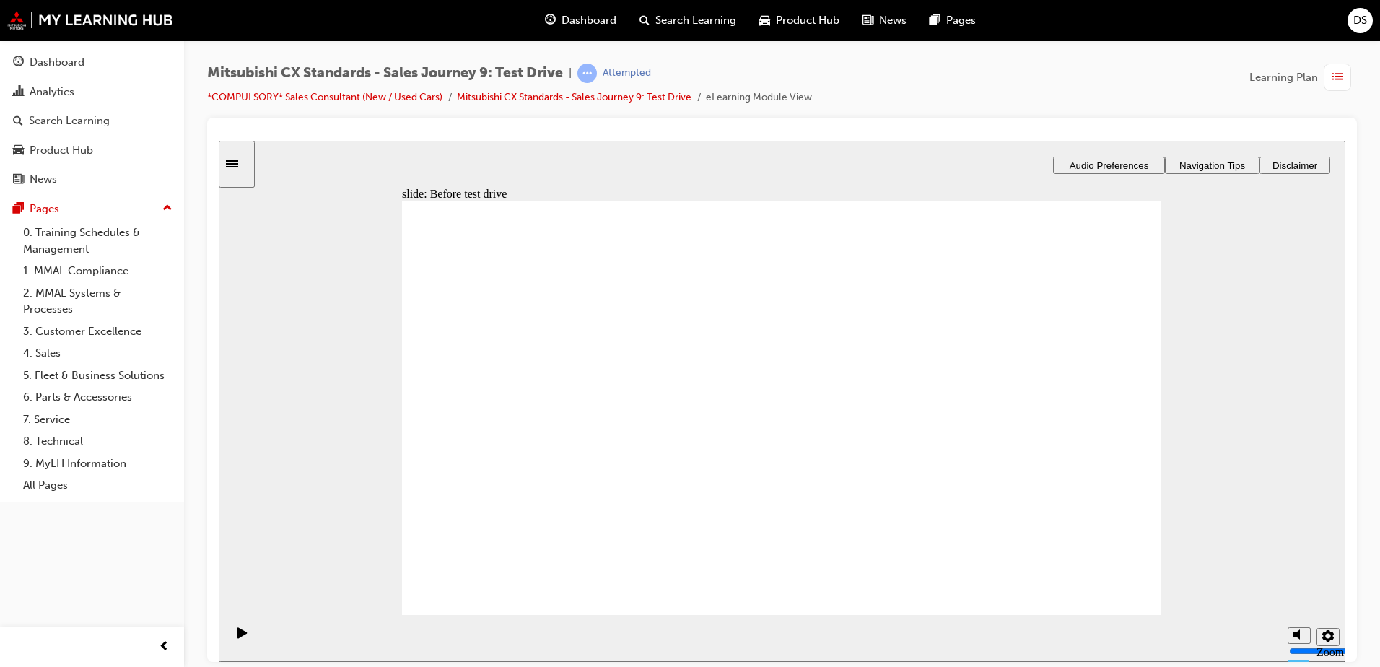
drag, startPoint x: 576, startPoint y: 444, endPoint x: 807, endPoint y: 444, distance: 231.6
drag, startPoint x: 592, startPoint y: 447, endPoint x: 1061, endPoint y: 335, distance: 482.2
drag, startPoint x: 568, startPoint y: 444, endPoint x: 1052, endPoint y: 358, distance: 491.7
drag, startPoint x: 604, startPoint y: 442, endPoint x: 790, endPoint y: 465, distance: 187.5
drag, startPoint x: 774, startPoint y: 320, endPoint x: 1037, endPoint y: 380, distance: 269.4
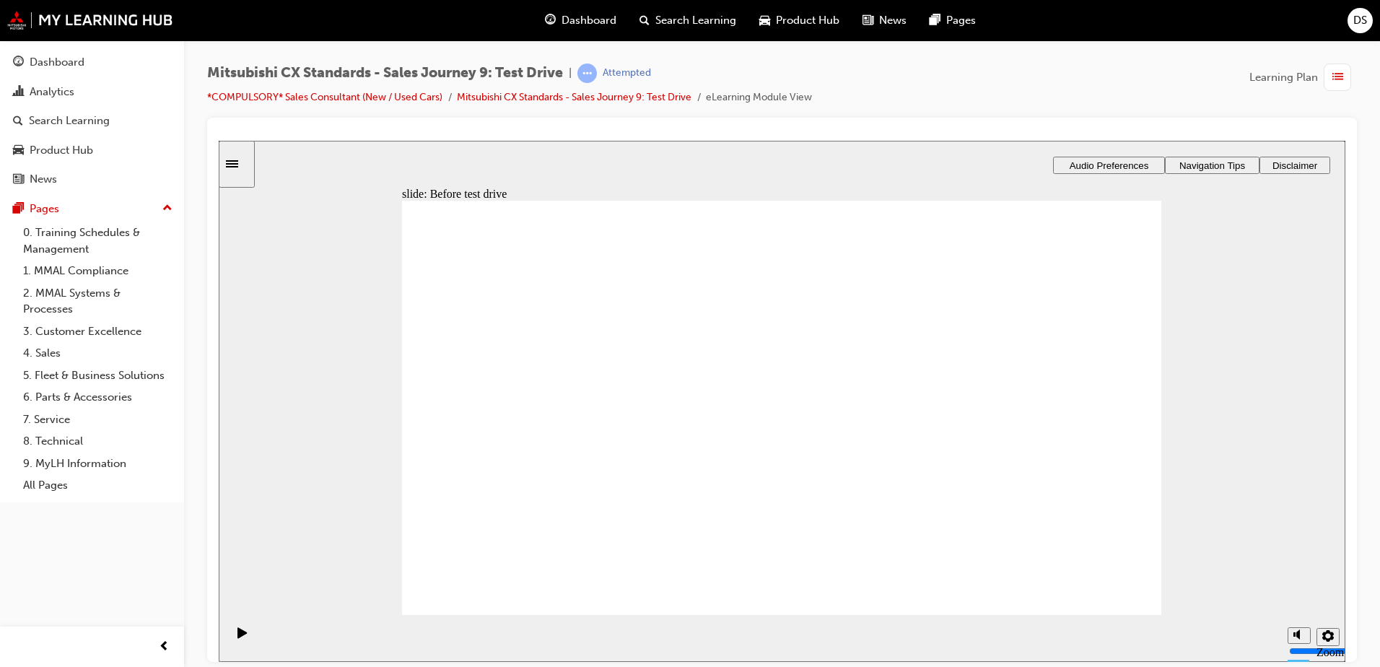
checkbox input "true"
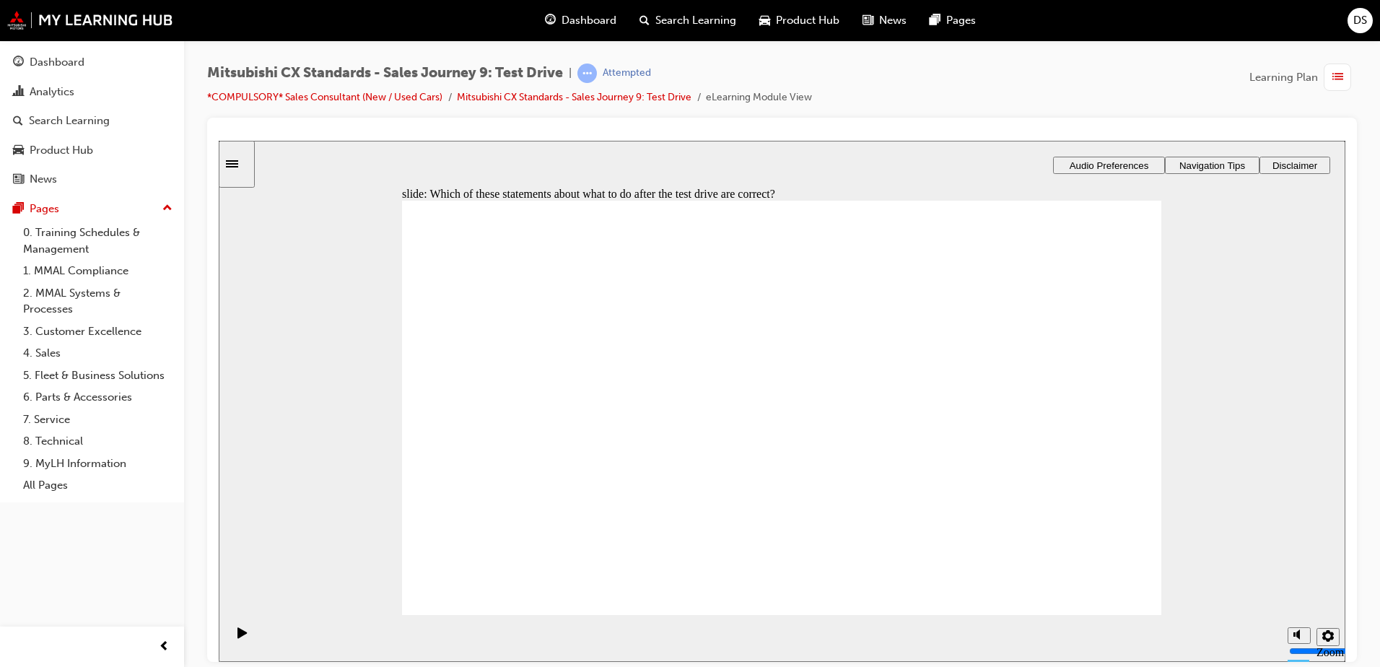
checkbox input "true"
drag, startPoint x: 752, startPoint y: 509, endPoint x: 1027, endPoint y: 304, distance: 343.3
drag, startPoint x: 824, startPoint y: 344, endPoint x: 993, endPoint y: 416, distance: 183.6
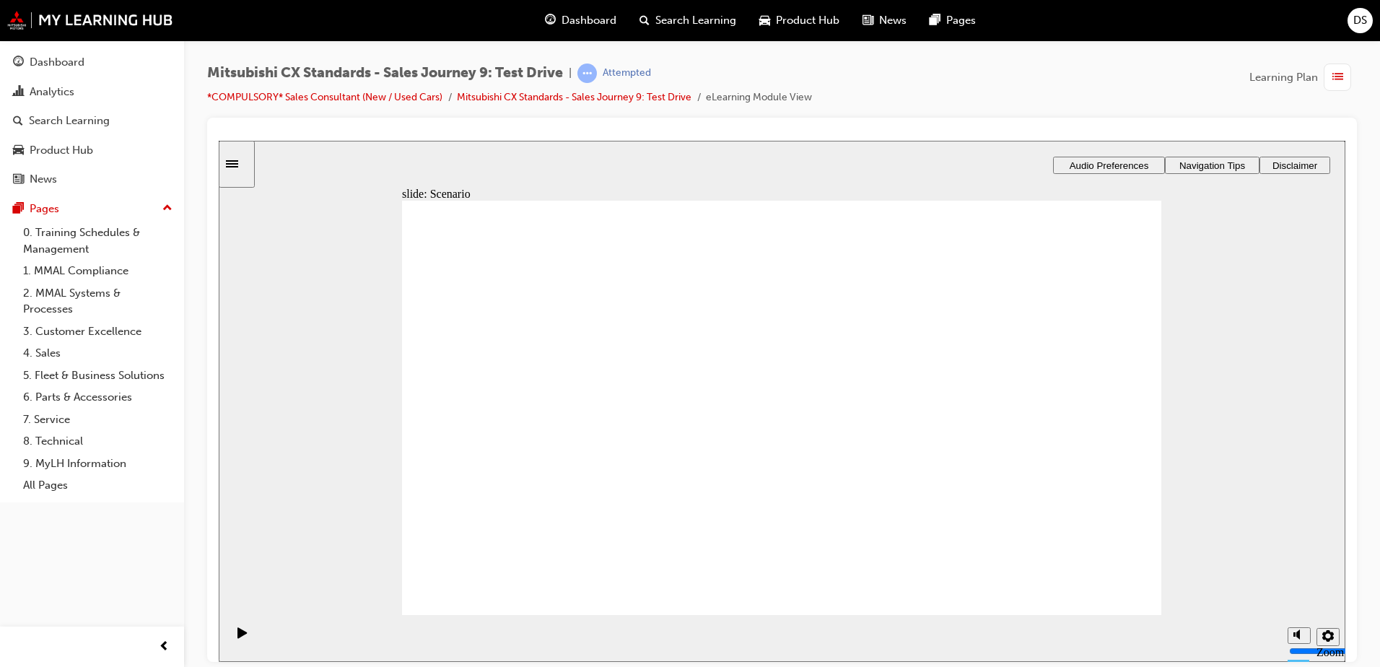
drag, startPoint x: 847, startPoint y: 362, endPoint x: 1062, endPoint y: 515, distance: 263.9
drag, startPoint x: 864, startPoint y: 462, endPoint x: 1117, endPoint y: 457, distance: 253.3
drag, startPoint x: 815, startPoint y: 411, endPoint x: 1044, endPoint y: 356, distance: 235.4
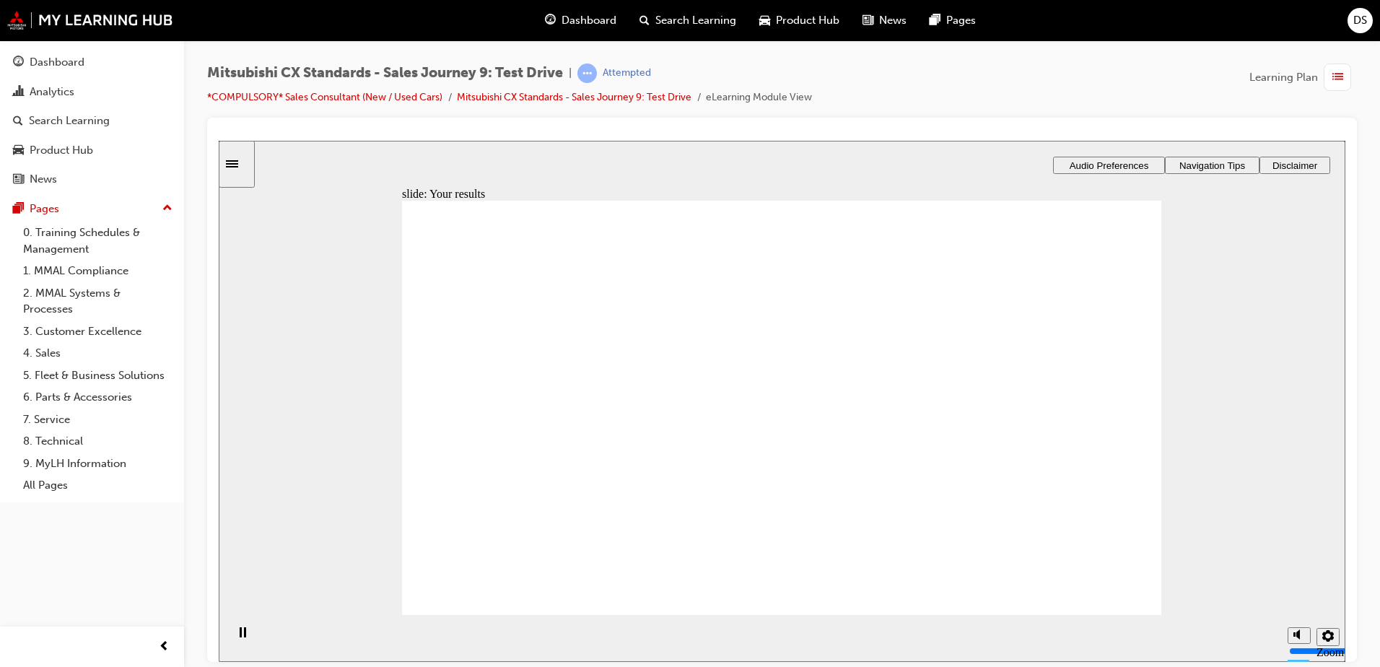
drag, startPoint x: 523, startPoint y: 444, endPoint x: 734, endPoint y: 347, distance: 231.8
drag, startPoint x: 532, startPoint y: 429, endPoint x: 1009, endPoint y: 335, distance: 486.2
drag, startPoint x: 574, startPoint y: 450, endPoint x: 763, endPoint y: 380, distance: 202.5
drag, startPoint x: 509, startPoint y: 441, endPoint x: 761, endPoint y: 374, distance: 260.4
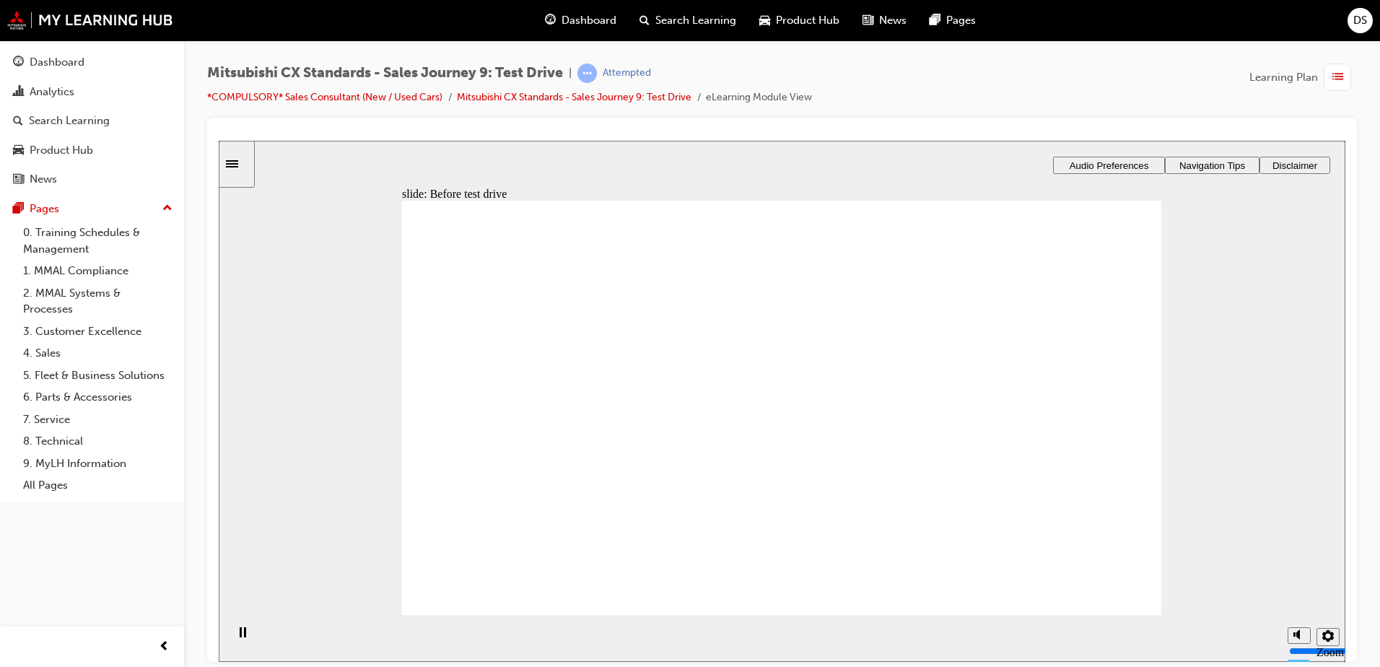
drag, startPoint x: 601, startPoint y: 444, endPoint x: 799, endPoint y: 388, distance: 205.6
drag, startPoint x: 531, startPoint y: 450, endPoint x: 1051, endPoint y: 333, distance: 533.2
drag, startPoint x: 799, startPoint y: 472, endPoint x: 1034, endPoint y: 385, distance: 250.0
drag, startPoint x: 558, startPoint y: 439, endPoint x: 779, endPoint y: 447, distance: 221.0
